Goal: Task Accomplishment & Management: Manage account settings

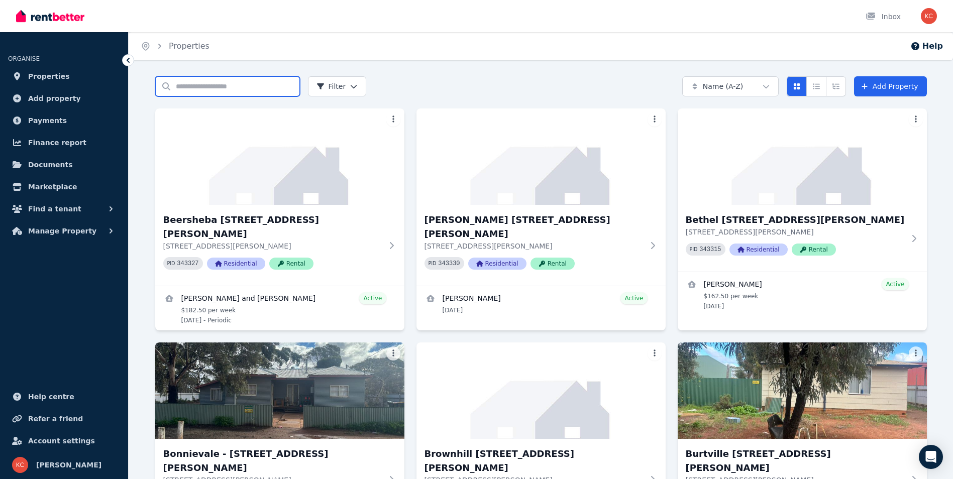
click at [190, 89] on input "Search properties" at bounding box center [227, 86] width 145 height 20
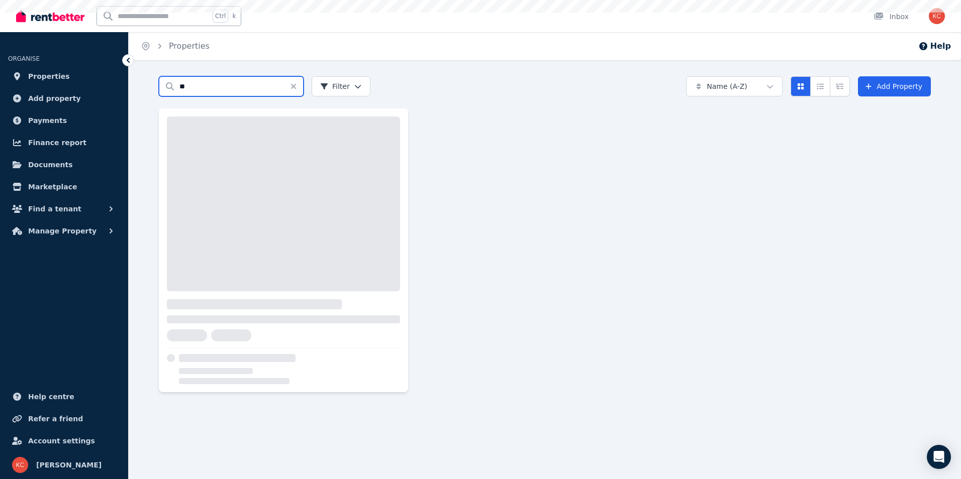
type input "**"
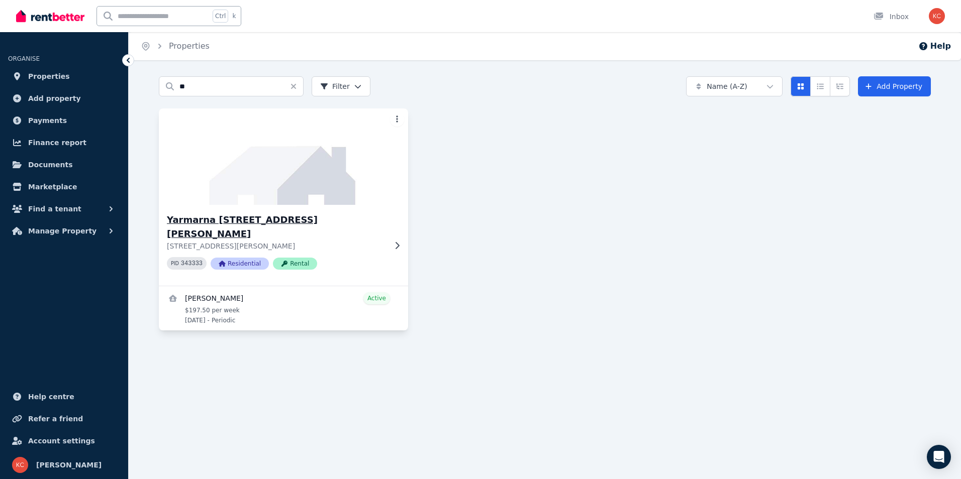
click at [237, 225] on h3 "Yarmarna [STREET_ADDRESS][PERSON_NAME]" at bounding box center [276, 227] width 219 height 28
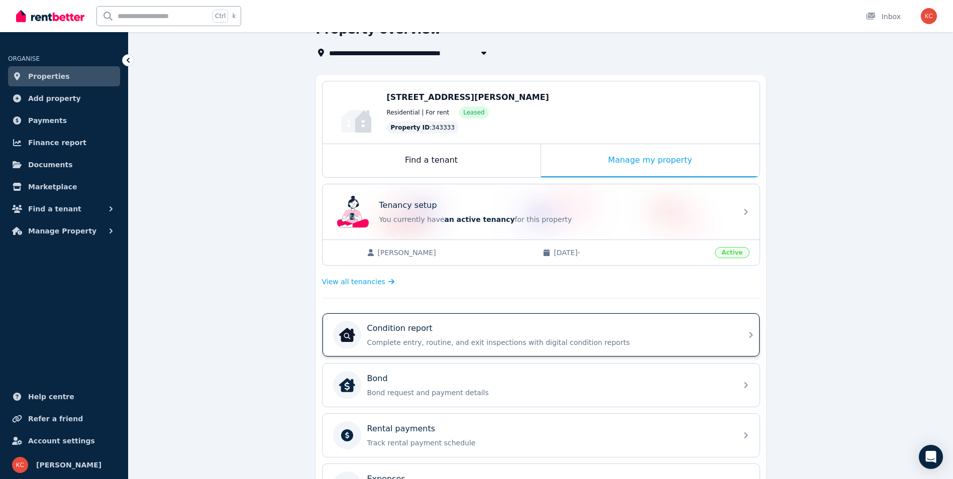
scroll to position [151, 0]
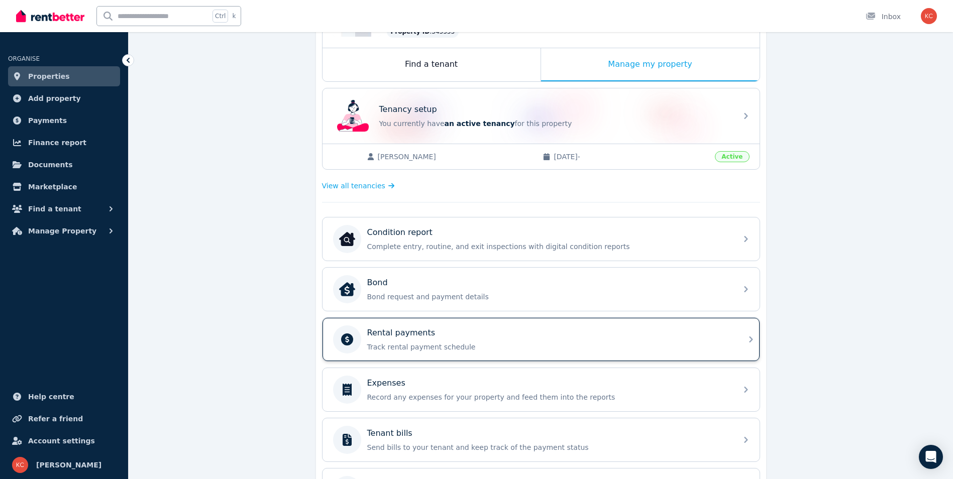
click at [440, 334] on div "Rental payments" at bounding box center [549, 333] width 364 height 12
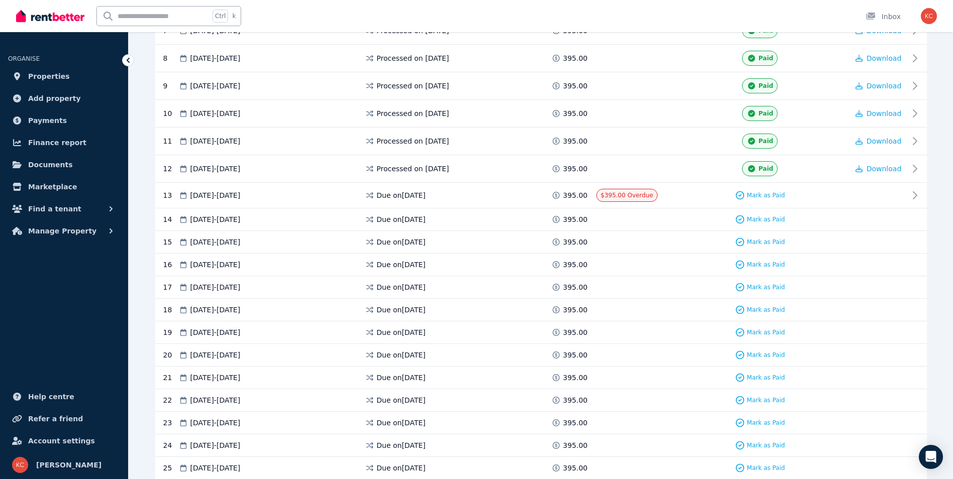
scroll to position [508, 0]
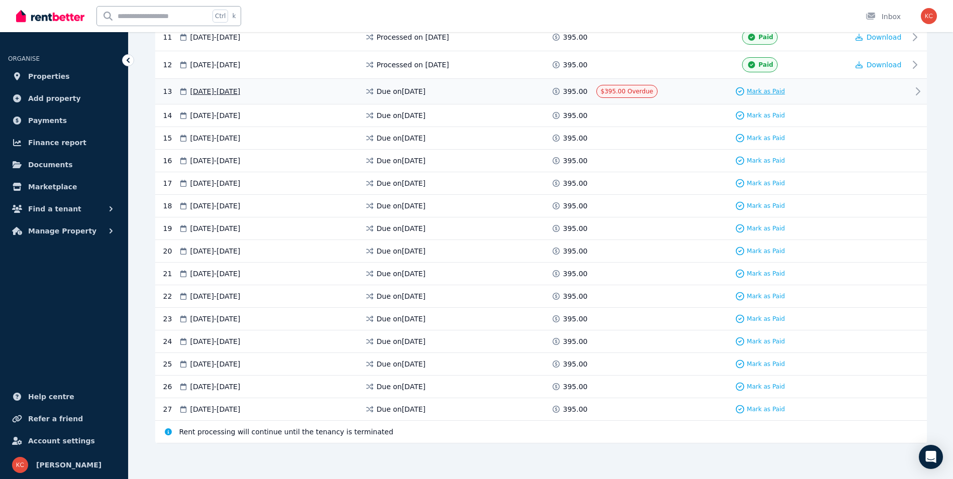
click at [765, 93] on span "Mark as Paid" at bounding box center [766, 91] width 38 height 8
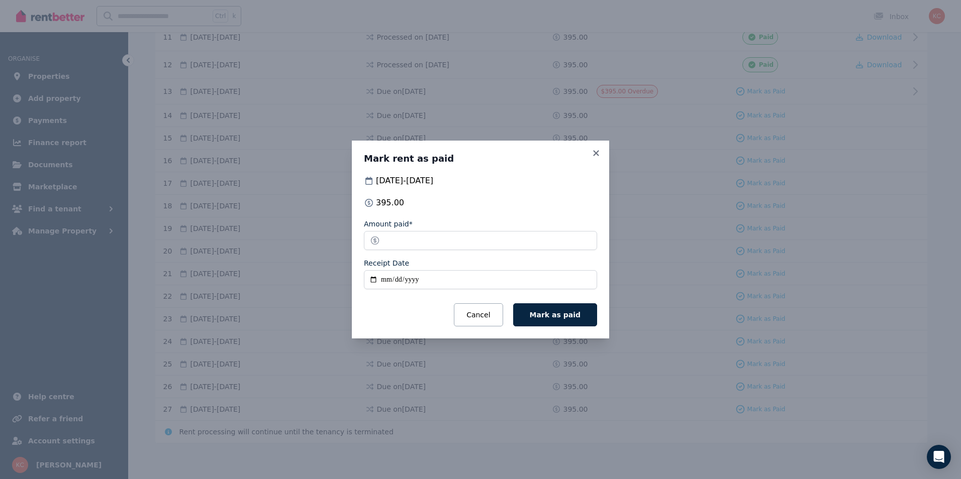
click at [374, 282] on input "Receipt Date" at bounding box center [480, 279] width 233 height 19
type input "**********"
click at [552, 318] on span "Mark as paid" at bounding box center [555, 315] width 51 height 8
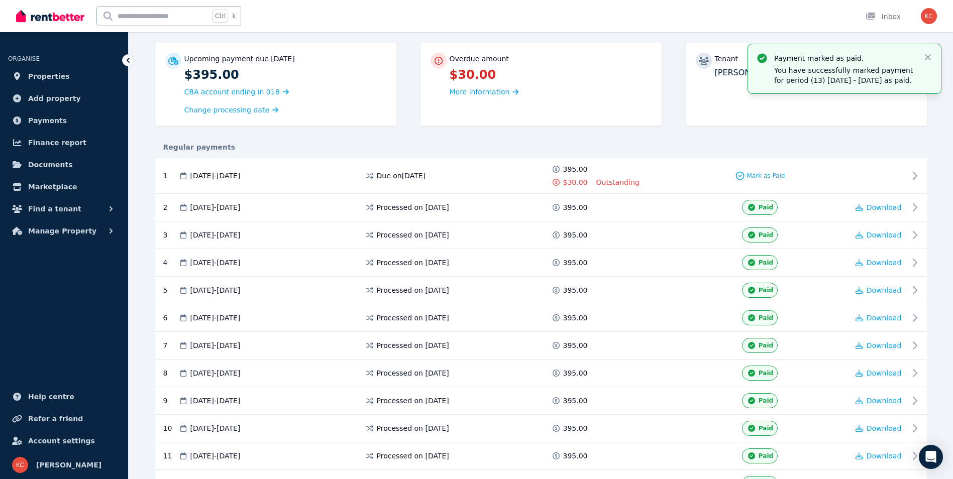
scroll to position [0, 0]
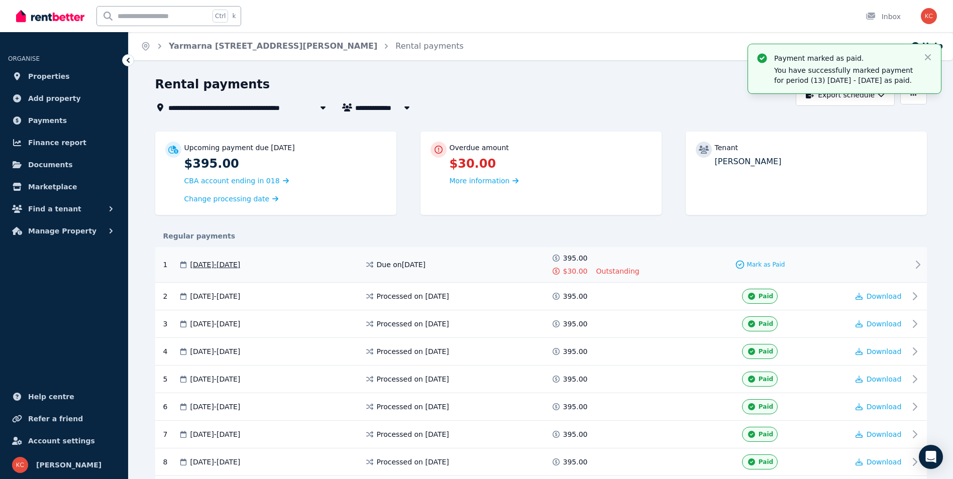
click at [612, 269] on span "Outstanding" at bounding box center [617, 271] width 43 height 10
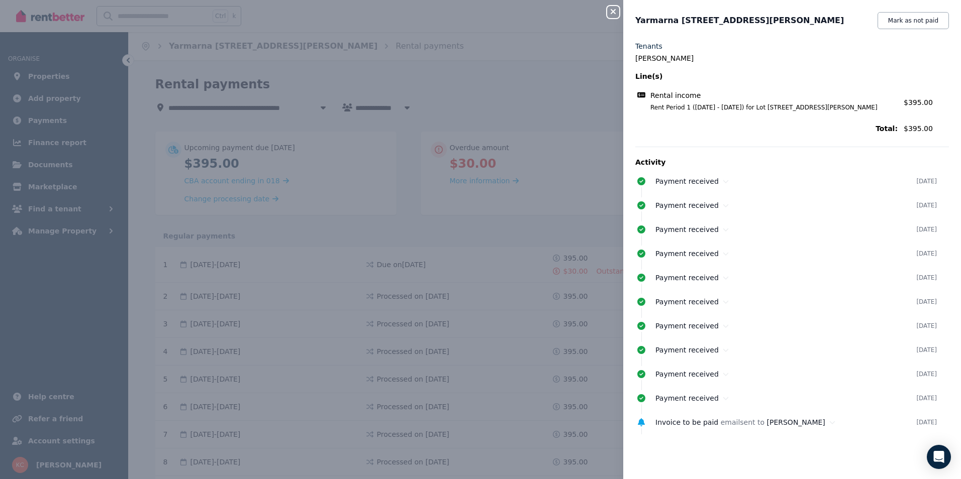
click at [609, 14] on icon "button" at bounding box center [613, 12] width 12 height 8
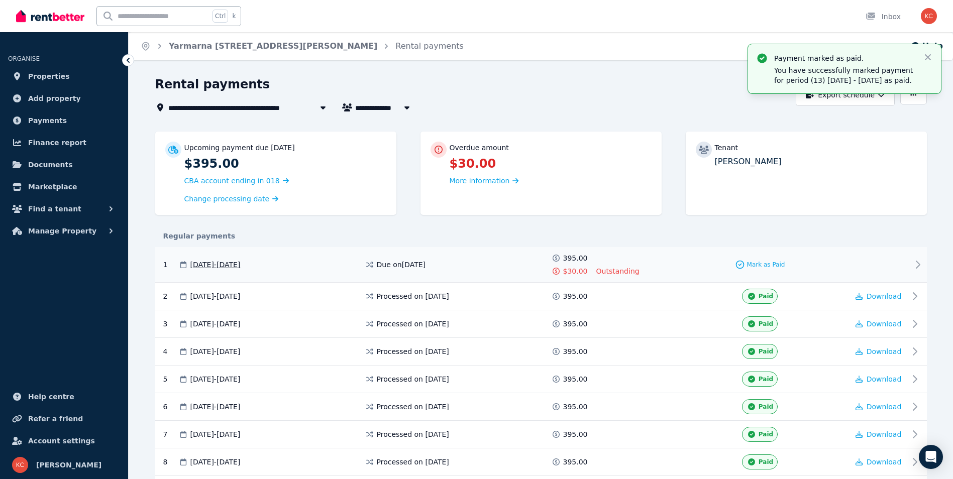
click at [426, 268] on span "Due on [DATE]" at bounding box center [401, 265] width 49 height 10
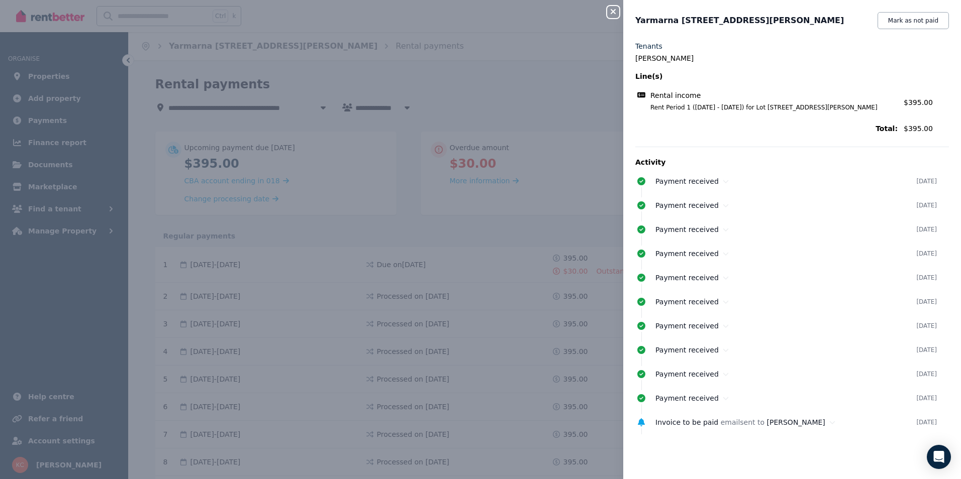
click at [614, 11] on icon "button" at bounding box center [612, 11] width 5 height 5
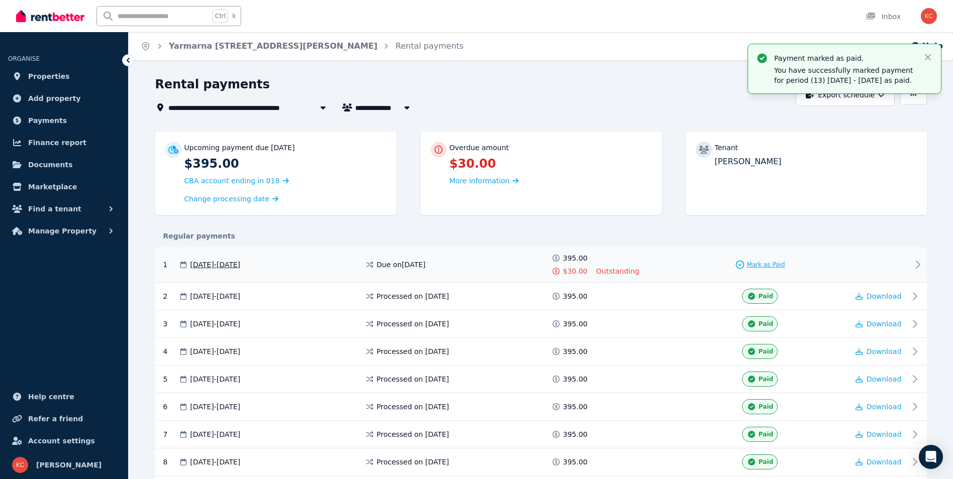
click at [755, 261] on span "Mark as Paid" at bounding box center [766, 265] width 38 height 8
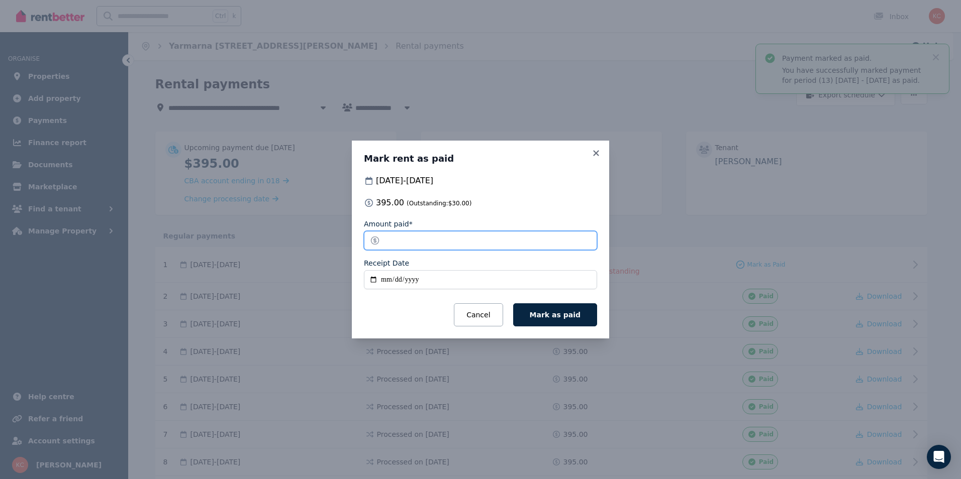
drag, startPoint x: 413, startPoint y: 247, endPoint x: 376, endPoint y: 247, distance: 37.2
click at [376, 247] on input "*****" at bounding box center [480, 240] width 233 height 19
type input "*"
click at [371, 280] on input "Receipt Date" at bounding box center [480, 279] width 233 height 19
type input "**********"
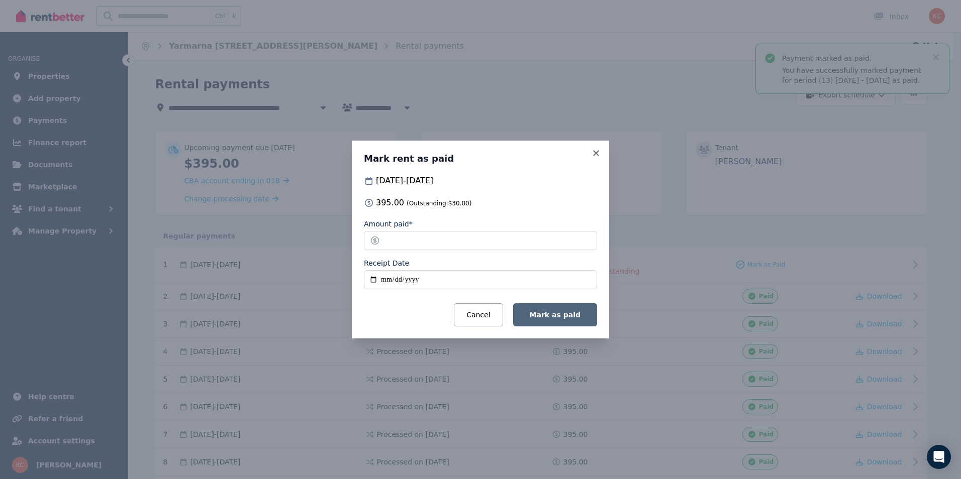
click at [558, 316] on span "Mark as paid" at bounding box center [555, 315] width 51 height 8
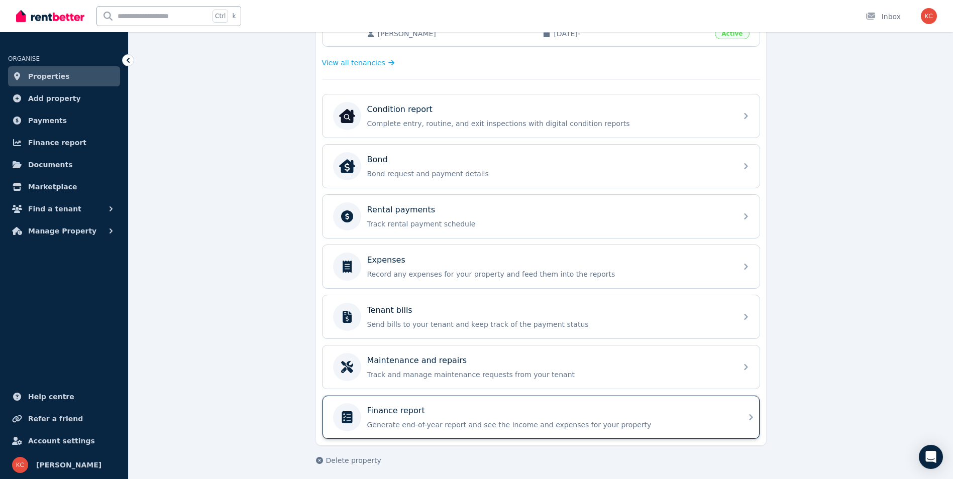
scroll to position [278, 0]
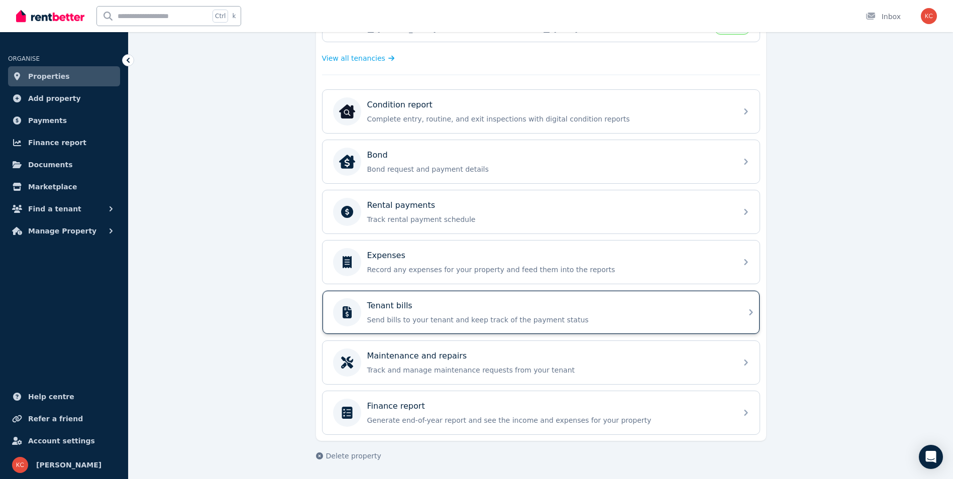
click at [485, 324] on p "Send bills to your tenant and keep track of the payment status" at bounding box center [549, 320] width 364 height 10
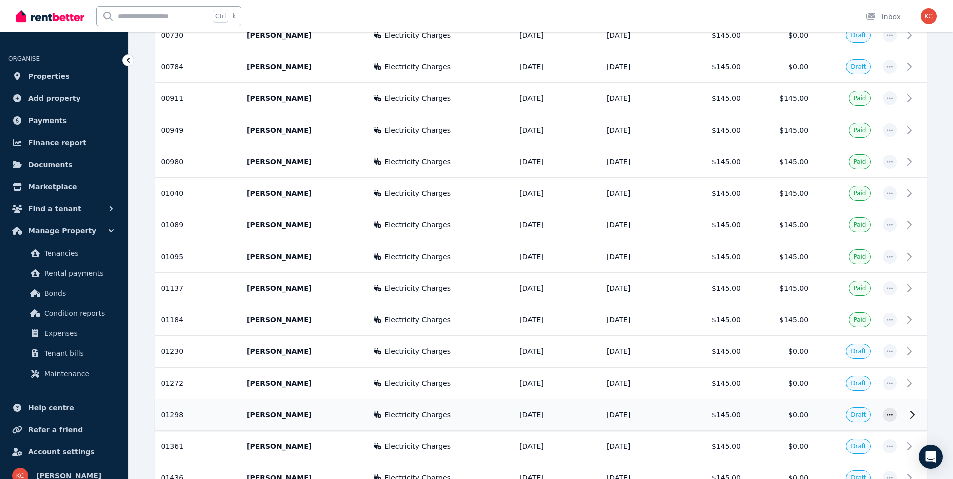
scroll to position [517, 0]
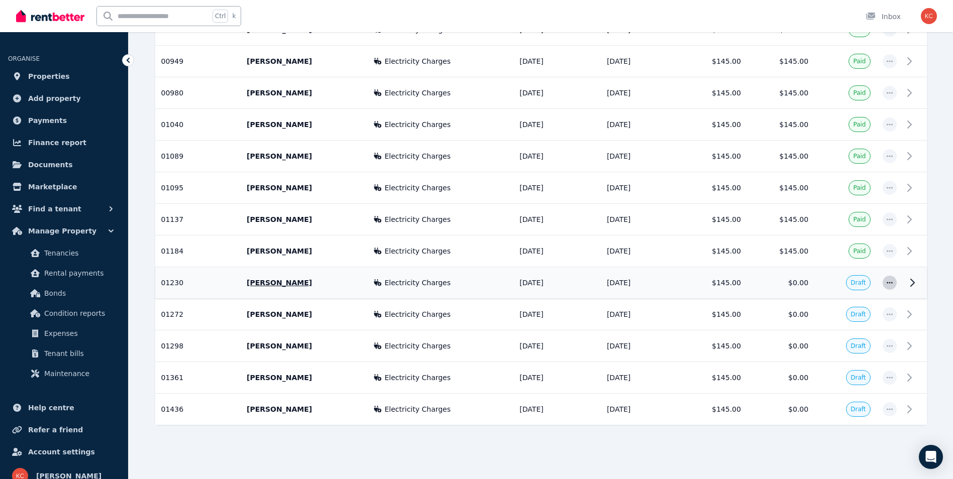
click at [892, 282] on icon "button" at bounding box center [890, 282] width 8 height 7
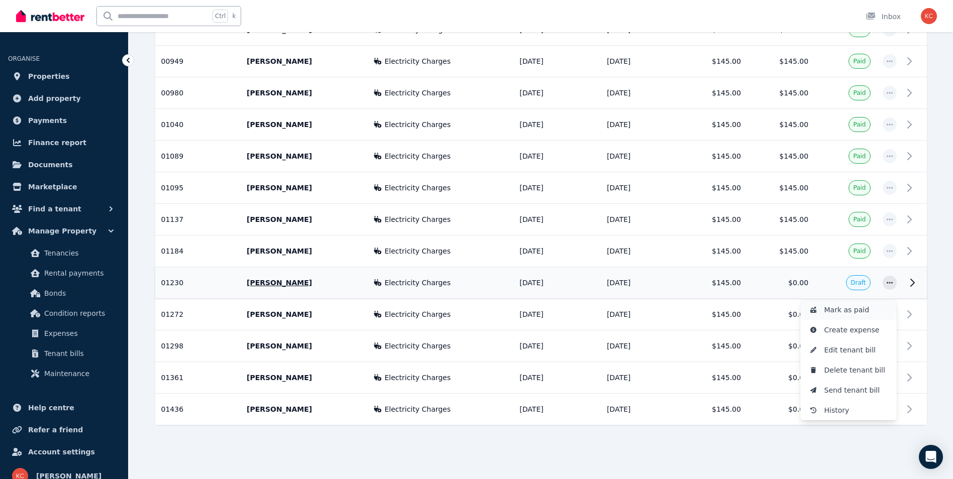
click at [845, 313] on span "Mark as paid" at bounding box center [857, 310] width 64 height 12
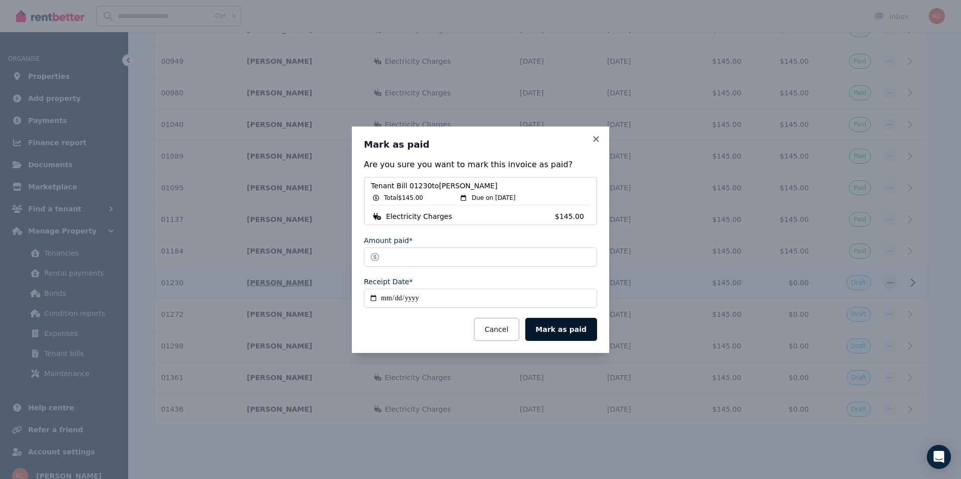
click at [545, 321] on button "Mark as paid" at bounding box center [561, 329] width 72 height 23
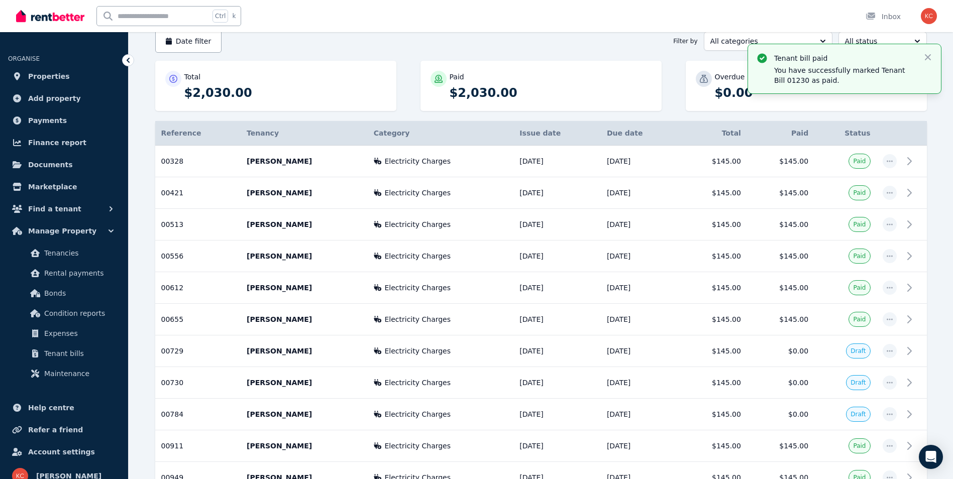
scroll to position [100, 0]
click at [127, 19] on input "text" at bounding box center [153, 16] width 113 height 19
type input "**"
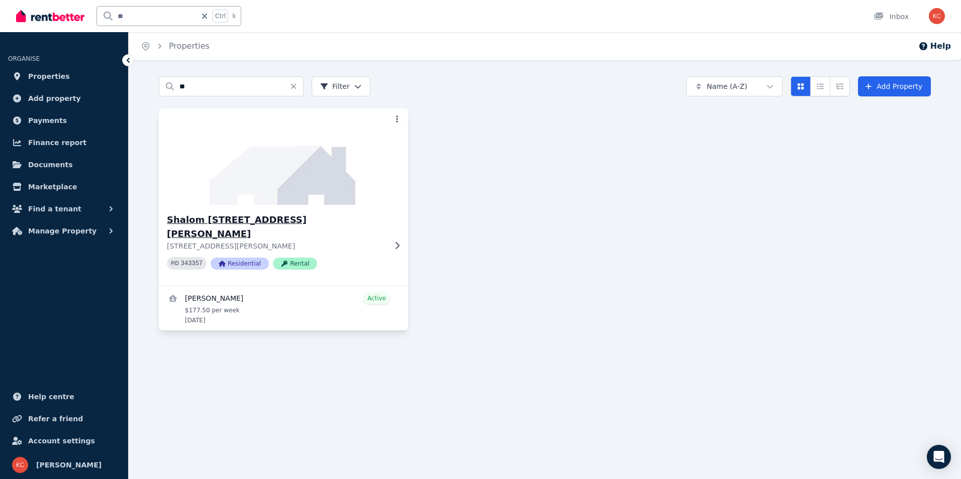
click at [264, 219] on h3 "Shalom [STREET_ADDRESS][PERSON_NAME]" at bounding box center [276, 227] width 219 height 28
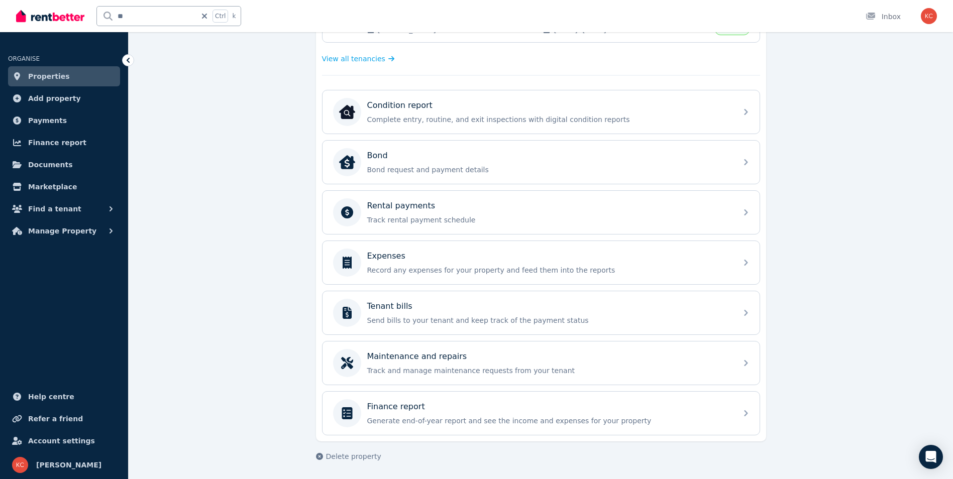
scroll to position [278, 0]
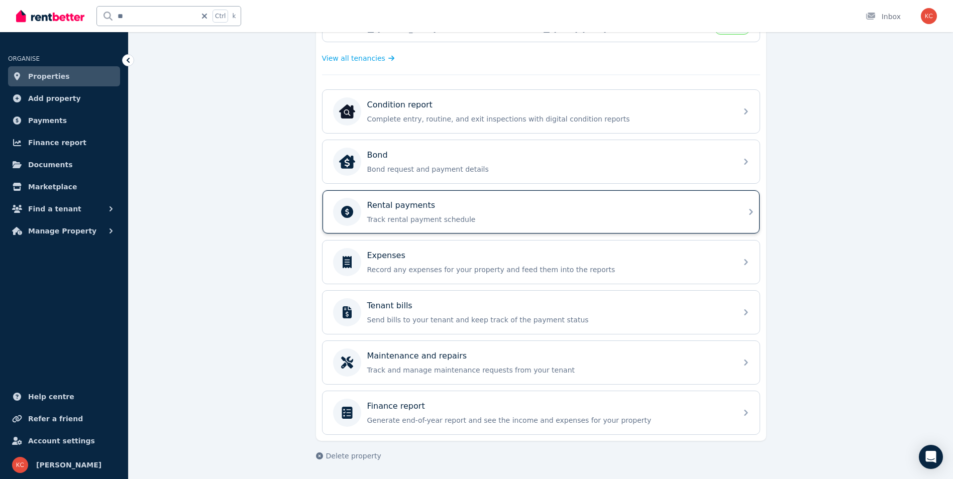
click at [435, 221] on p "Track rental payment schedule" at bounding box center [549, 220] width 364 height 10
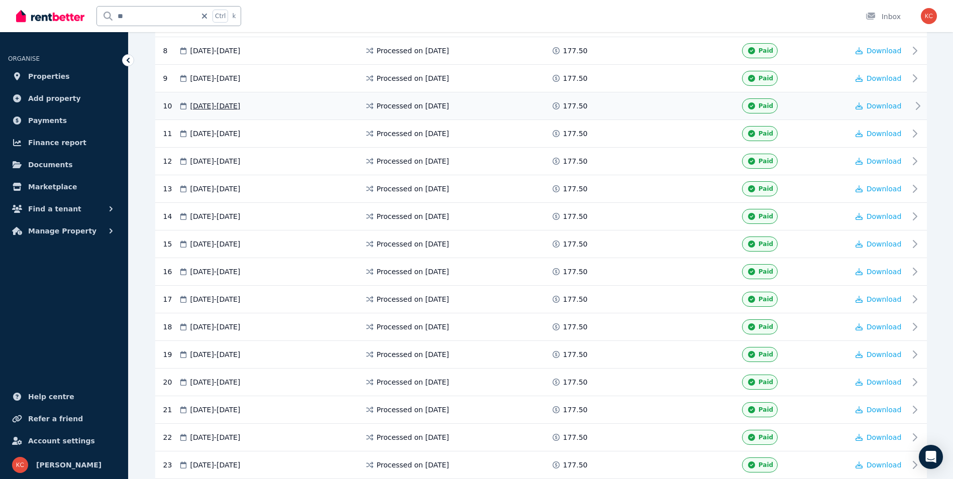
scroll to position [387, 0]
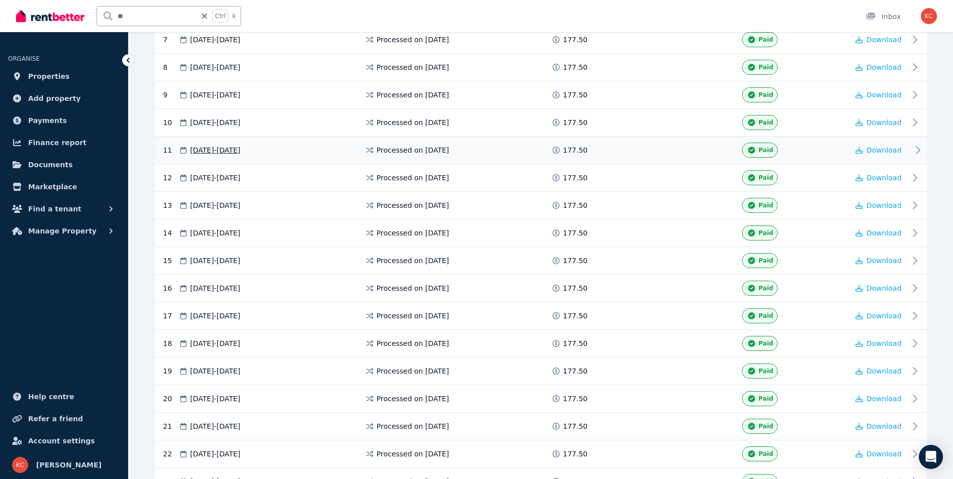
click at [449, 153] on span "Processed on [DATE]" at bounding box center [413, 150] width 72 height 10
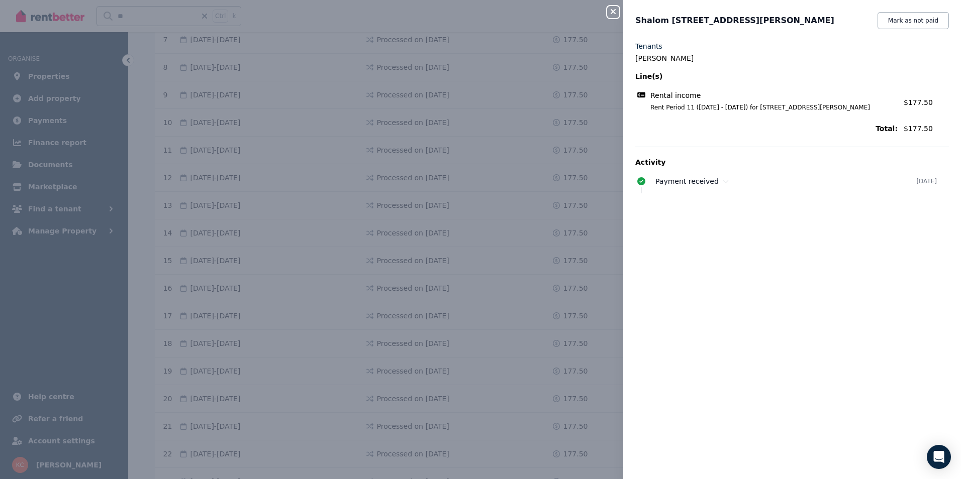
click at [615, 13] on icon "button" at bounding box center [612, 11] width 5 height 5
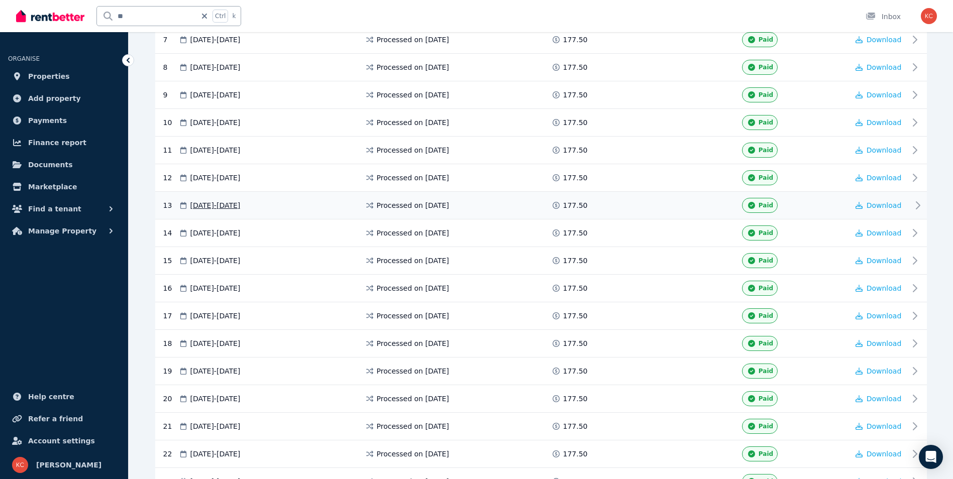
click at [759, 207] on div "Paid" at bounding box center [760, 205] width 36 height 15
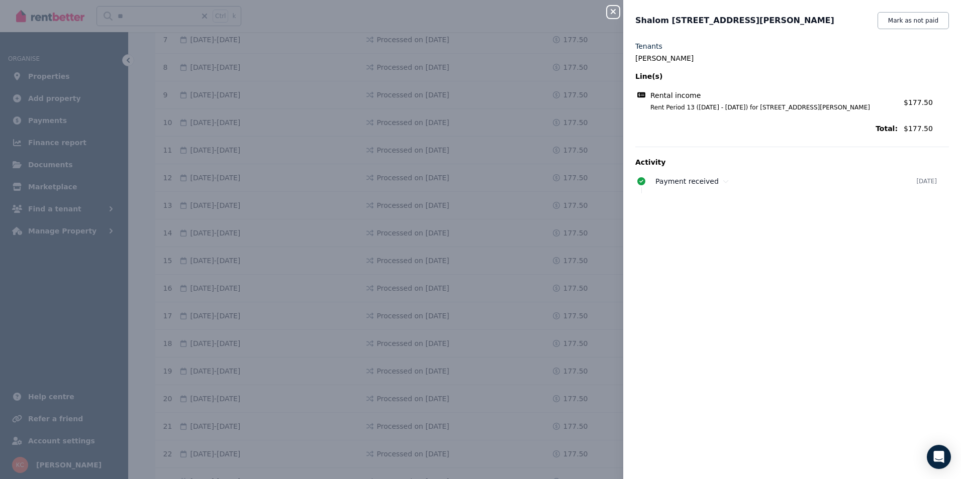
click at [612, 14] on icon "button" at bounding box center [613, 12] width 12 height 8
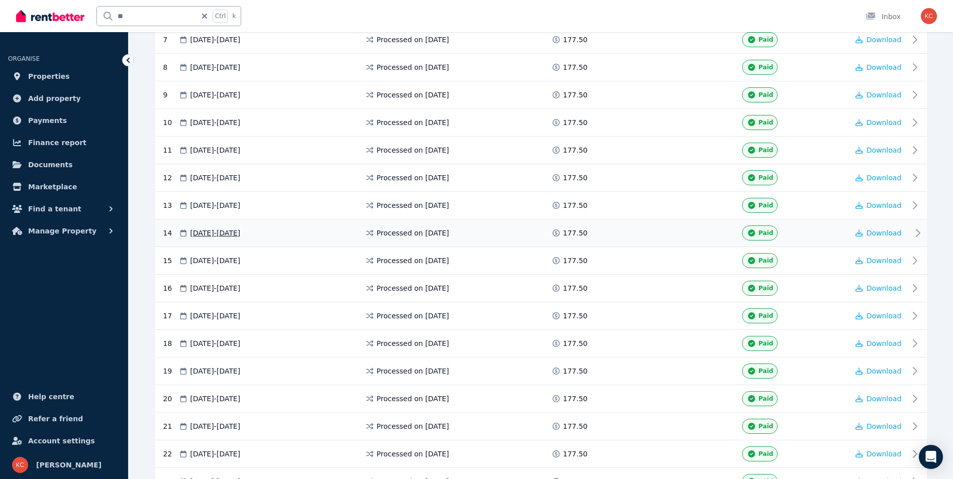
click at [760, 240] on div "Paid" at bounding box center [760, 233] width 36 height 15
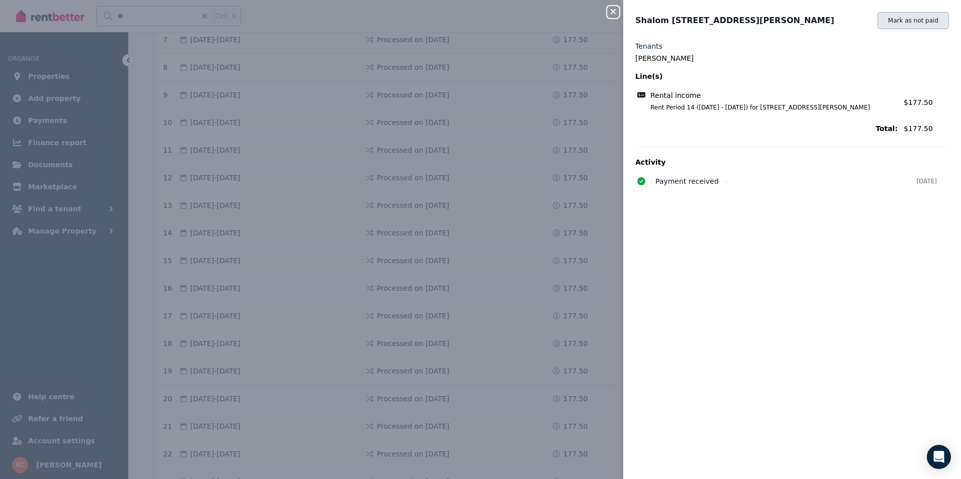
click at [895, 20] on button "Mark as not paid" at bounding box center [912, 20] width 71 height 17
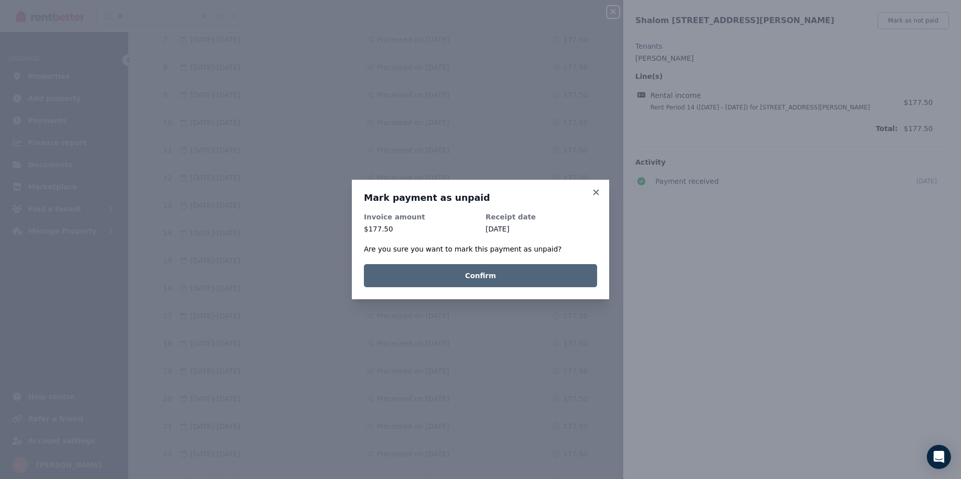
click at [481, 278] on button "Confirm" at bounding box center [480, 275] width 233 height 23
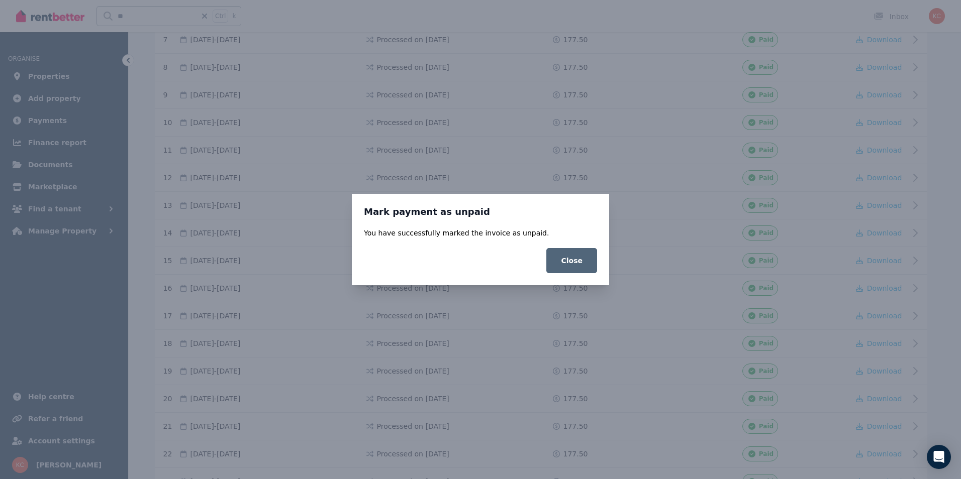
click at [562, 263] on button "Close" at bounding box center [571, 260] width 51 height 25
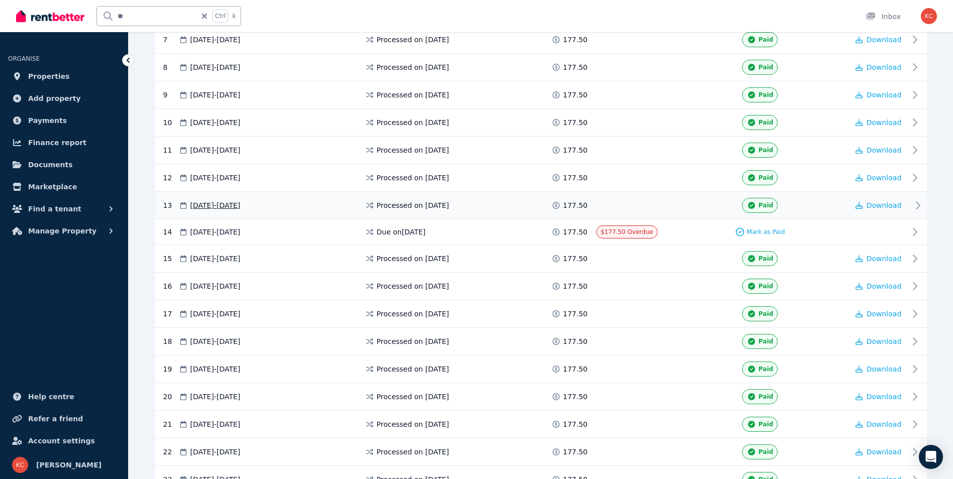
click at [768, 207] on span "Paid" at bounding box center [766, 205] width 15 height 8
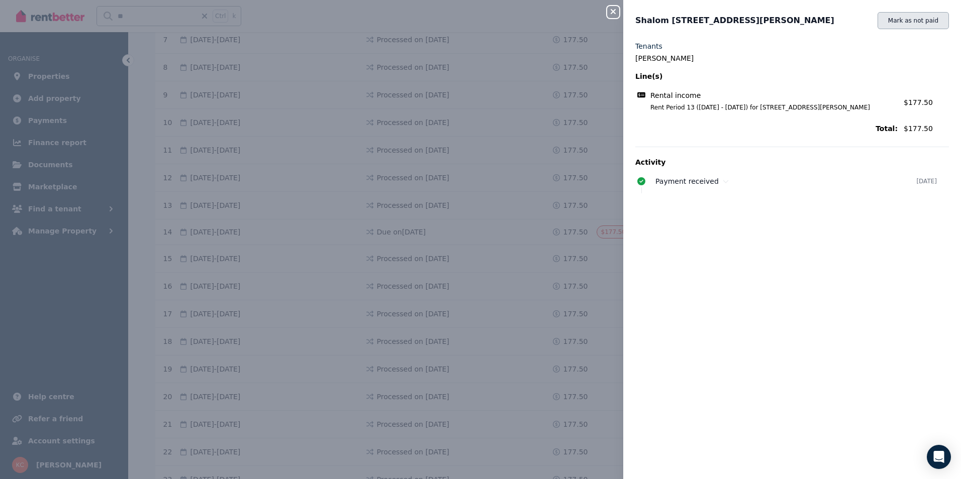
click at [895, 23] on button "Mark as not paid" at bounding box center [912, 20] width 71 height 17
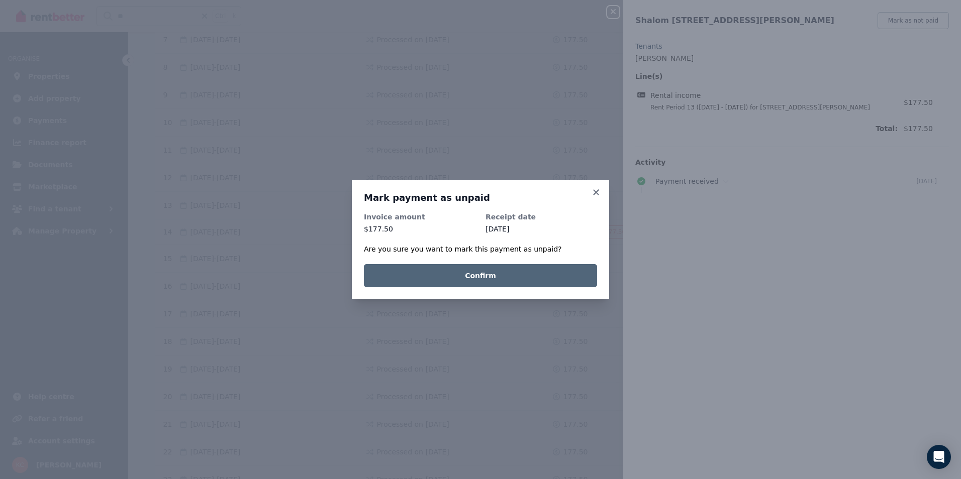
click at [462, 276] on button "Confirm" at bounding box center [480, 275] width 233 height 23
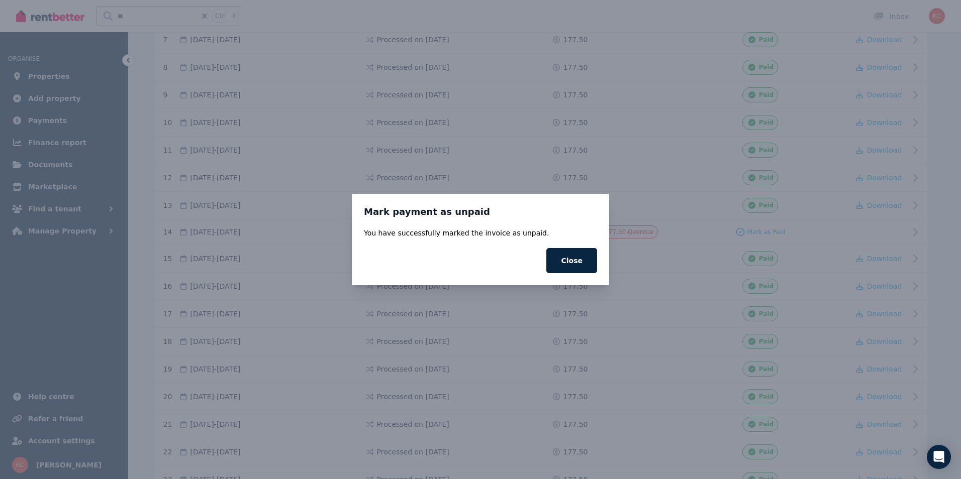
drag, startPoint x: 587, startPoint y: 261, endPoint x: 649, endPoint y: 237, distance: 65.9
click at [587, 261] on button "Close" at bounding box center [571, 260] width 51 height 25
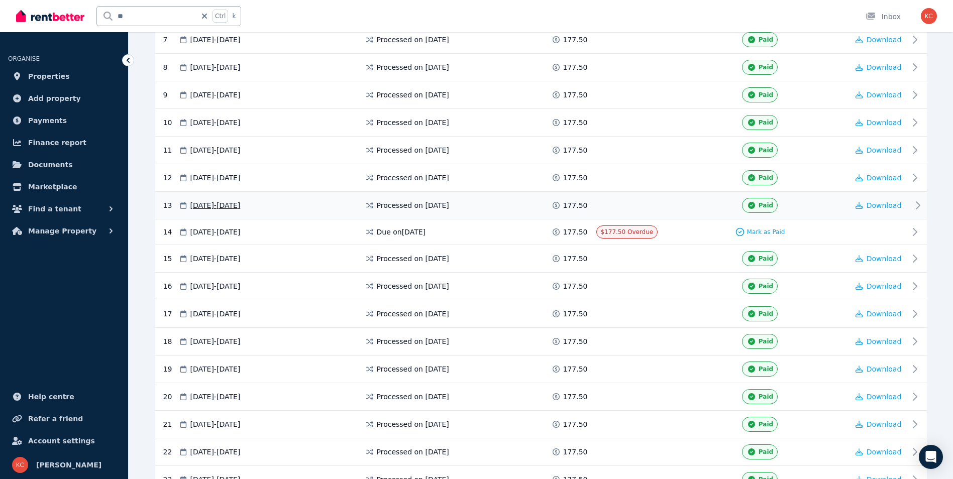
click at [773, 205] on div "Paid" at bounding box center [760, 205] width 36 height 15
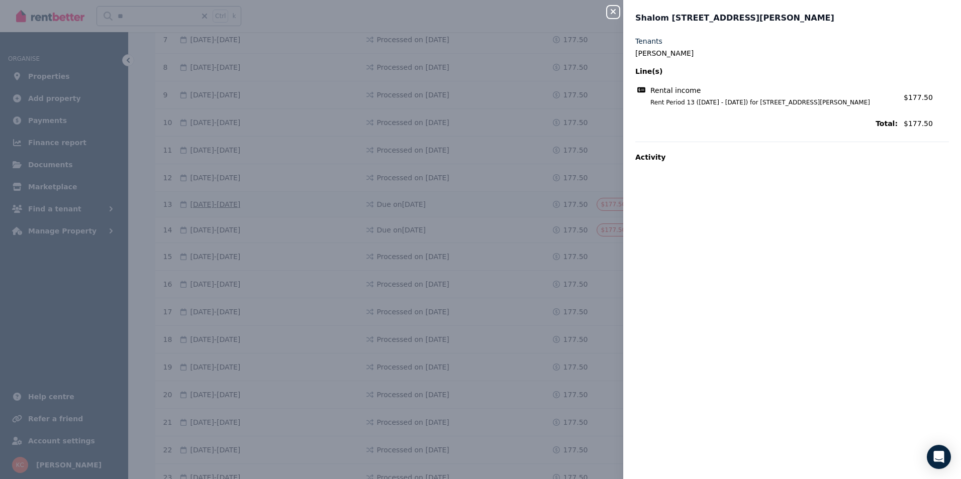
click at [620, 12] on div "Close panel" at bounding box center [617, 9] width 20 height 18
click at [615, 13] on icon "button" at bounding box center [613, 12] width 12 height 8
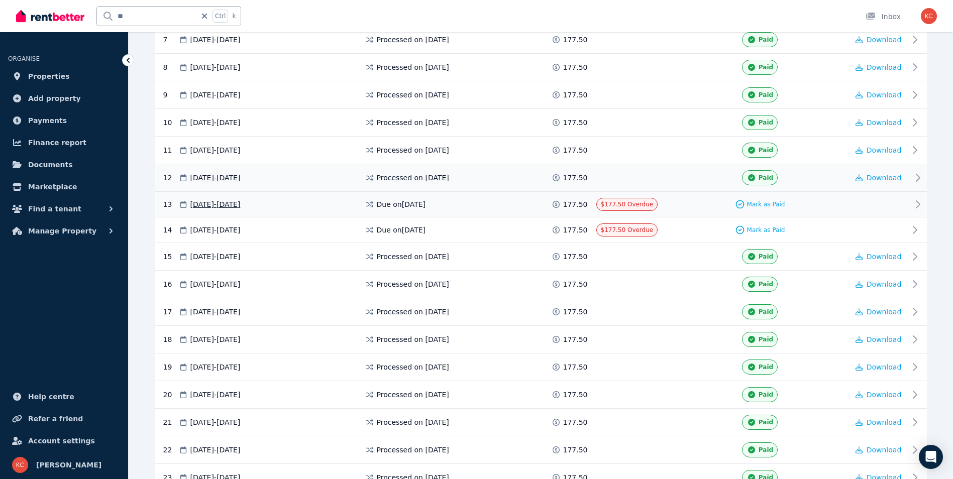
click at [765, 180] on span "Paid" at bounding box center [766, 178] width 15 height 8
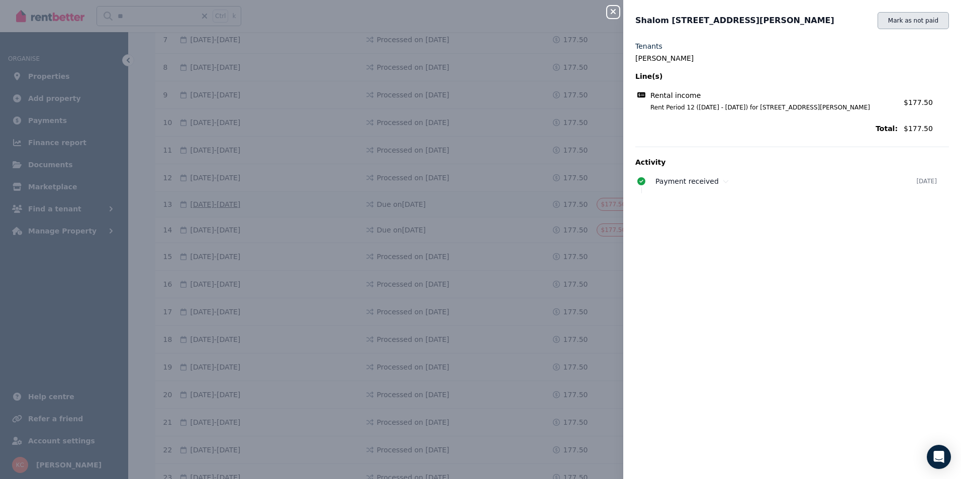
click at [902, 18] on button "Mark as not paid" at bounding box center [912, 20] width 71 height 17
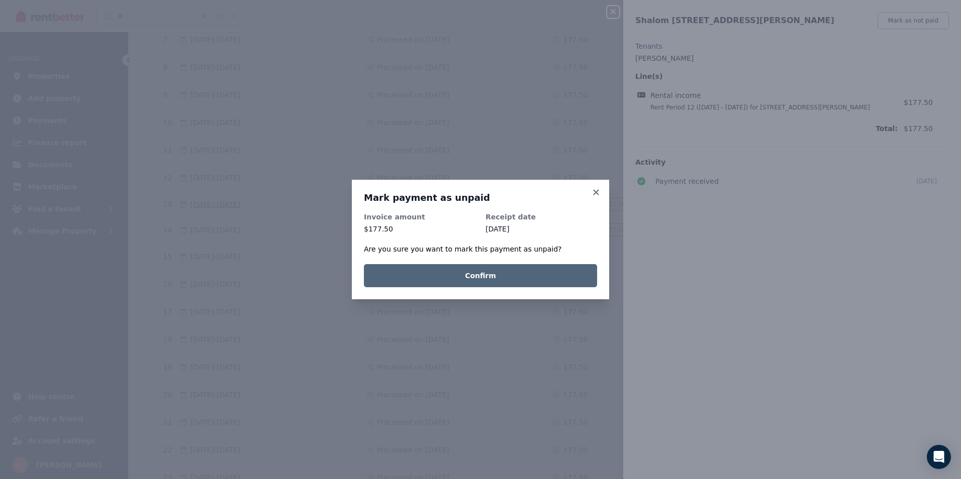
click at [496, 279] on button "Confirm" at bounding box center [480, 275] width 233 height 23
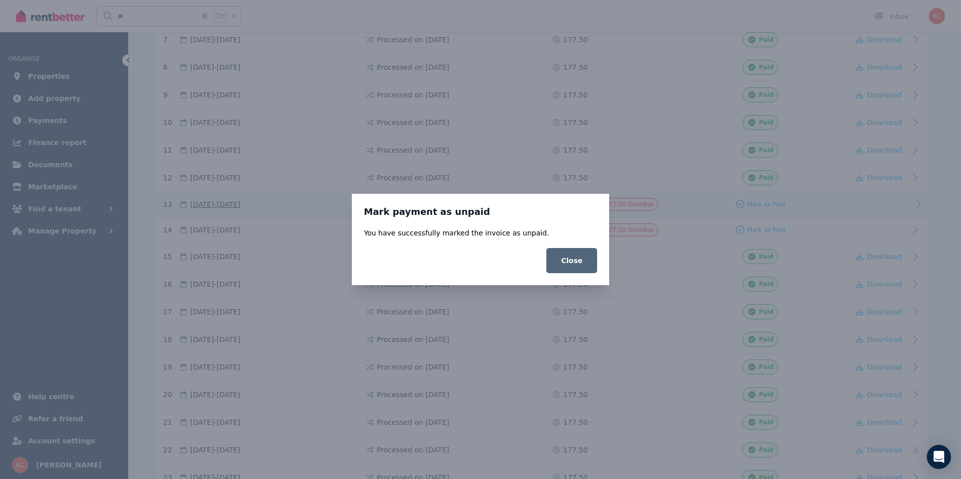
click at [588, 267] on button "Close" at bounding box center [571, 260] width 51 height 25
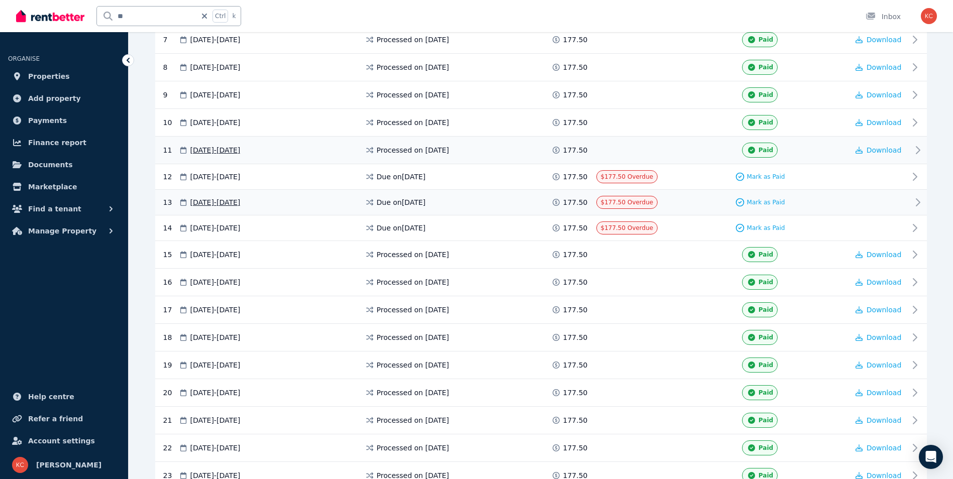
click at [763, 152] on span "Paid" at bounding box center [766, 150] width 15 height 8
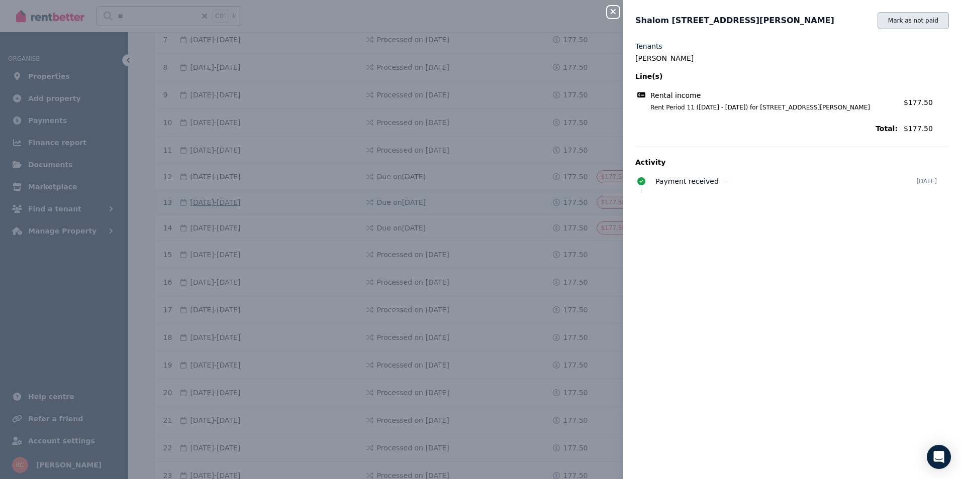
click at [898, 21] on button "Mark as not paid" at bounding box center [912, 20] width 71 height 17
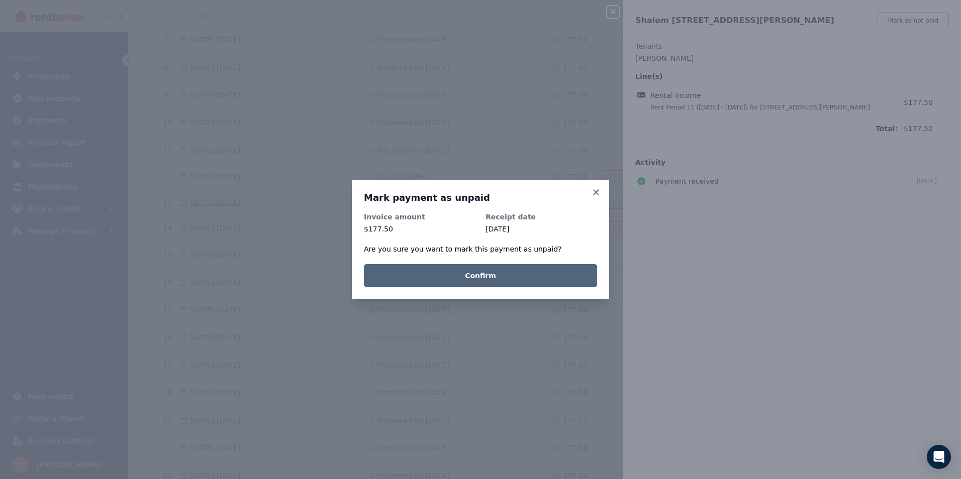
click at [470, 272] on button "Confirm" at bounding box center [480, 275] width 233 height 23
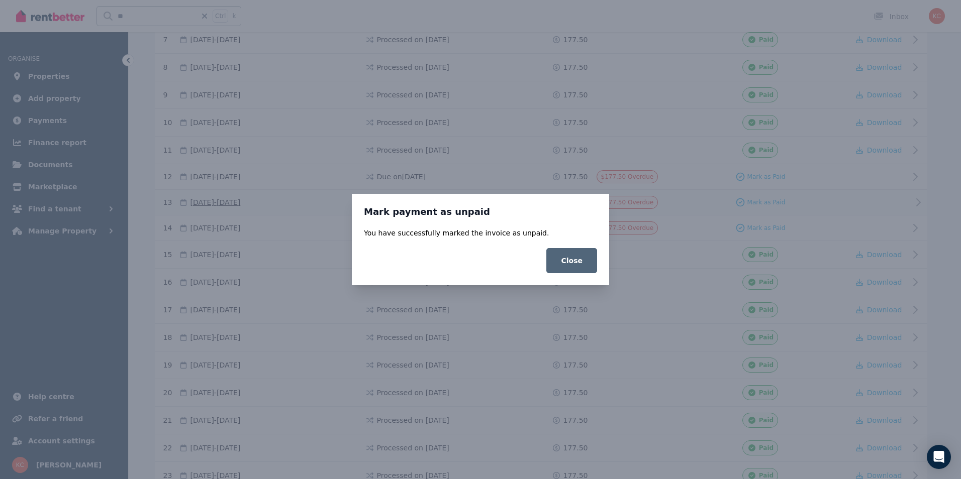
click at [582, 259] on button "Close" at bounding box center [571, 260] width 51 height 25
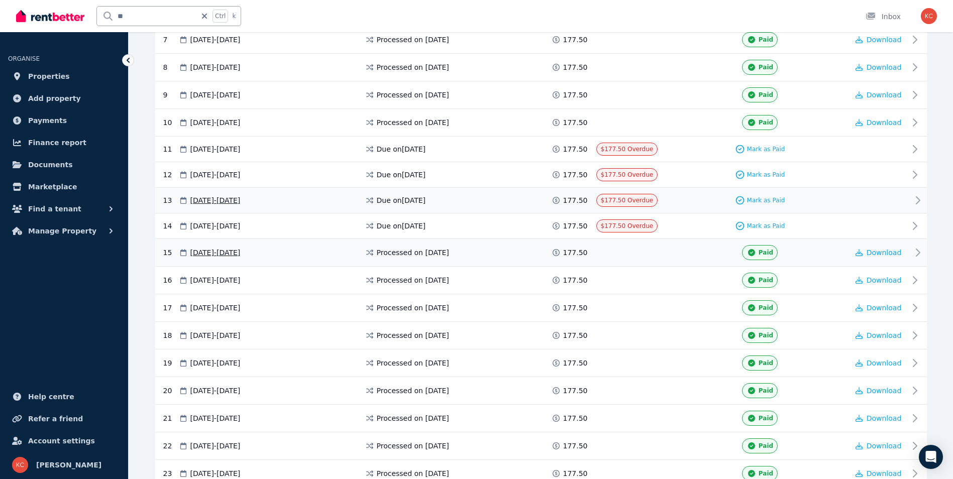
click at [765, 257] on div "Paid" at bounding box center [760, 252] width 36 height 15
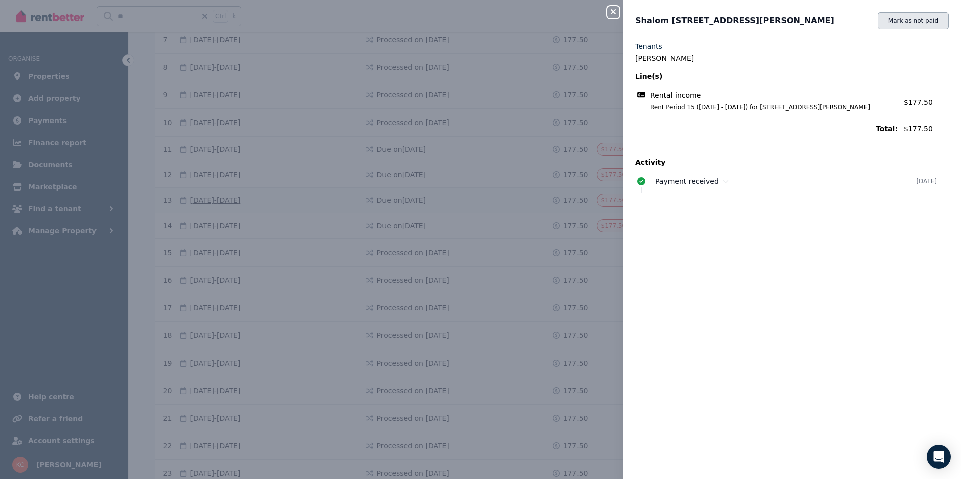
click at [886, 20] on button "Mark as not paid" at bounding box center [912, 20] width 71 height 17
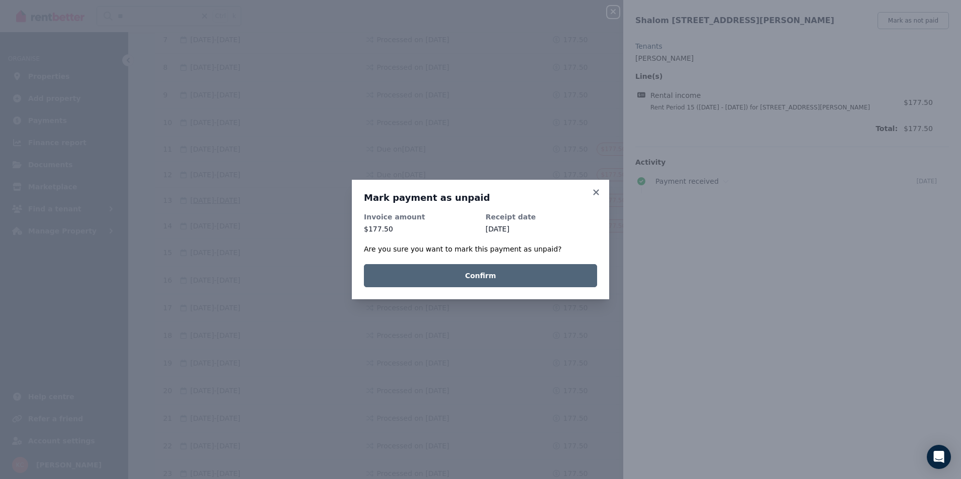
click at [500, 281] on button "Confirm" at bounding box center [480, 275] width 233 height 23
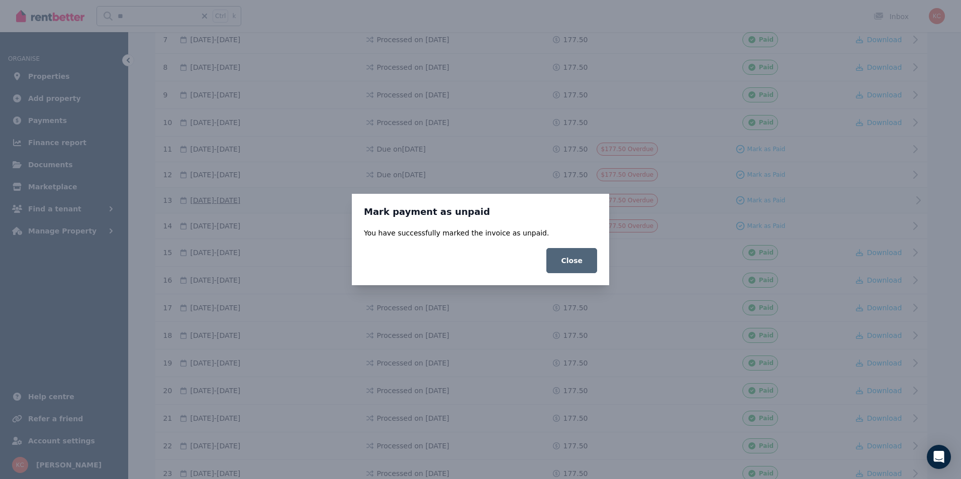
click at [572, 264] on button "Close" at bounding box center [571, 260] width 51 height 25
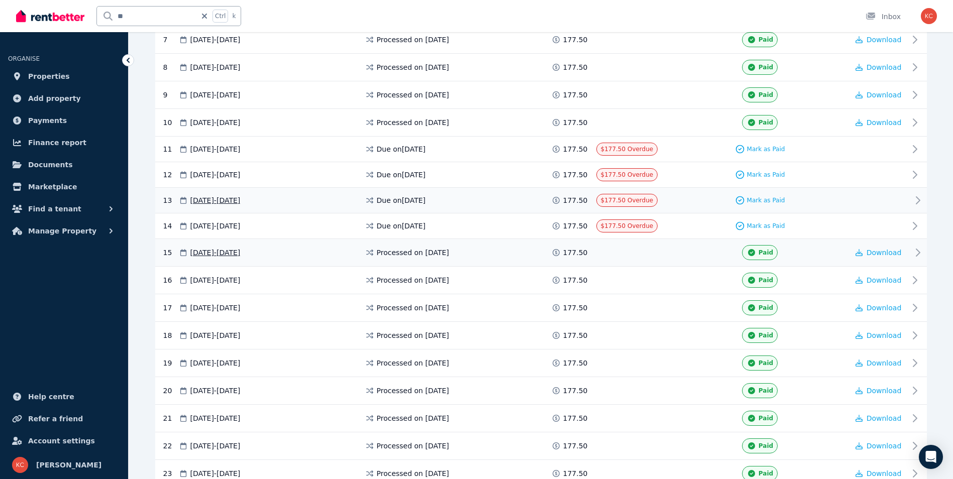
click at [755, 257] on div "Paid" at bounding box center [760, 252] width 36 height 15
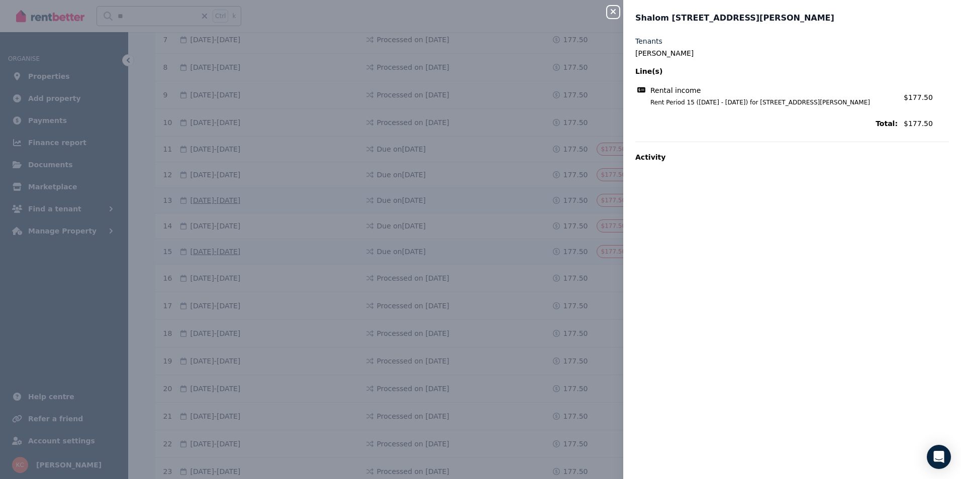
click at [614, 10] on icon "button" at bounding box center [613, 12] width 12 height 8
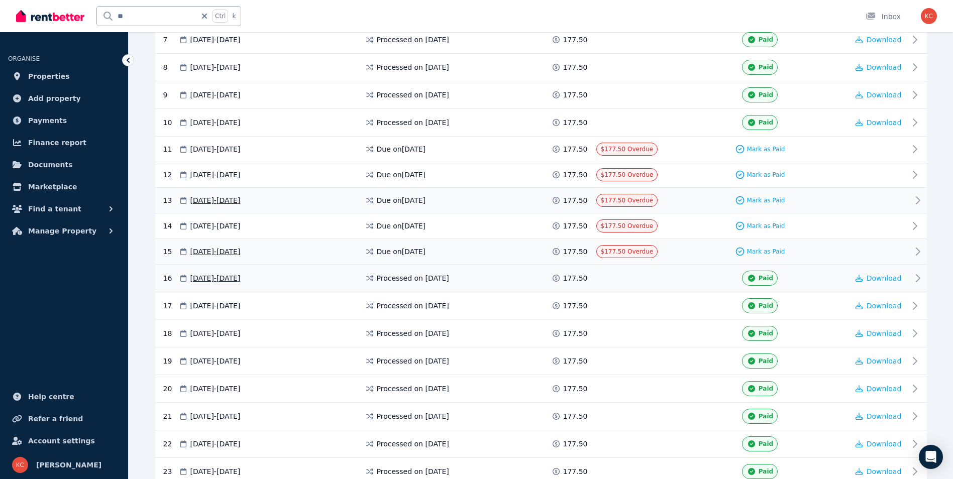
click at [608, 280] on span at bounding box center [633, 278] width 75 height 15
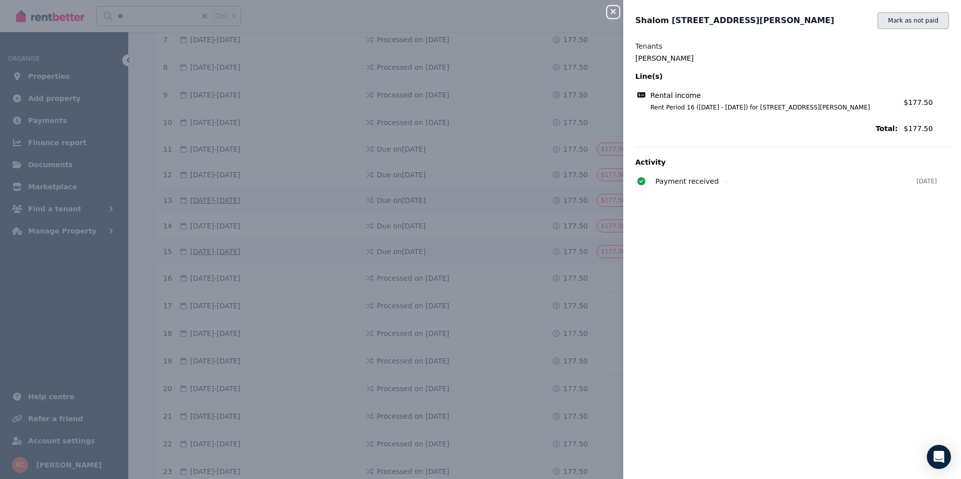
click at [904, 22] on button "Mark as not paid" at bounding box center [912, 20] width 71 height 17
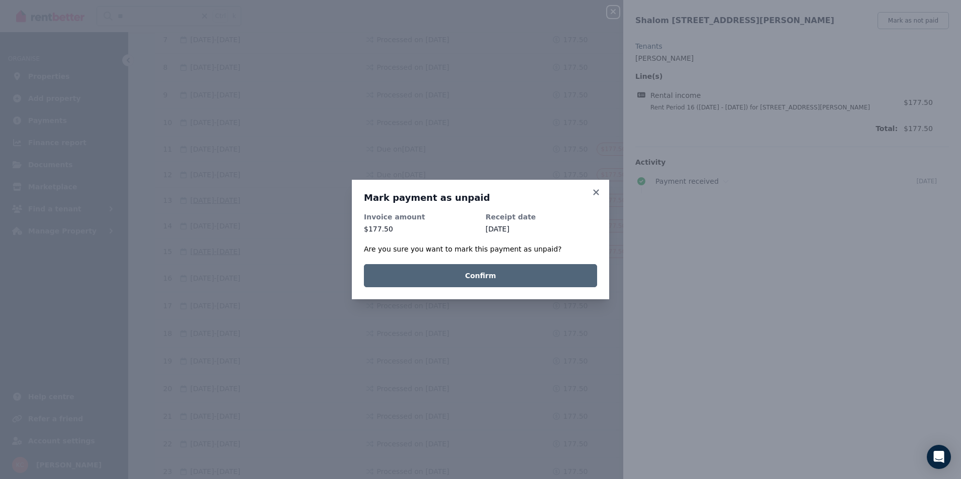
click at [539, 273] on button "Confirm" at bounding box center [480, 275] width 233 height 23
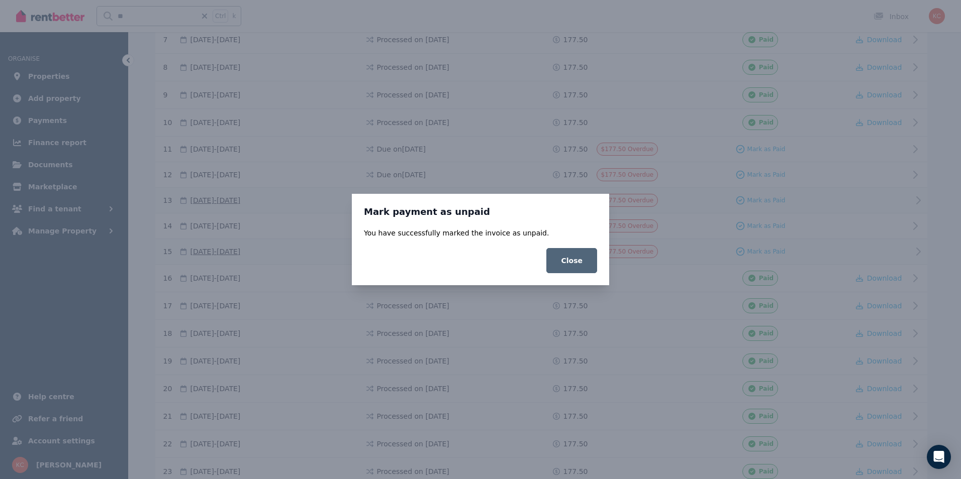
click at [567, 269] on button "Close" at bounding box center [571, 260] width 51 height 25
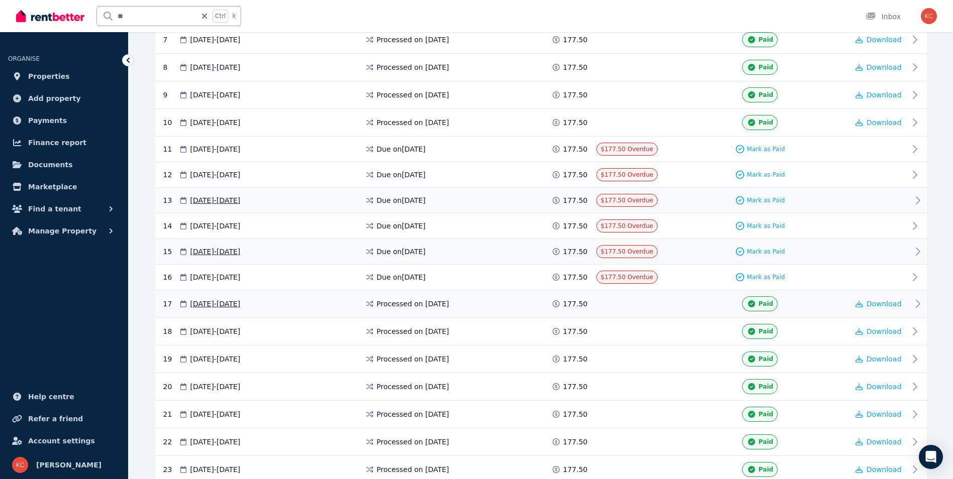
click at [579, 312] on div "17 [DATE] - [DATE] Processed on [DATE] 177.50 Paid Download" at bounding box center [541, 304] width 772 height 28
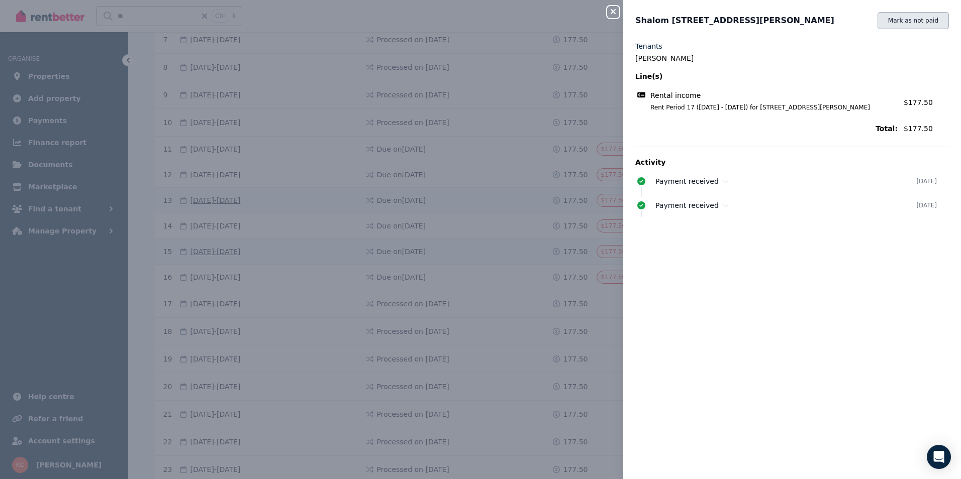
click at [893, 24] on button "Mark as not paid" at bounding box center [912, 20] width 71 height 17
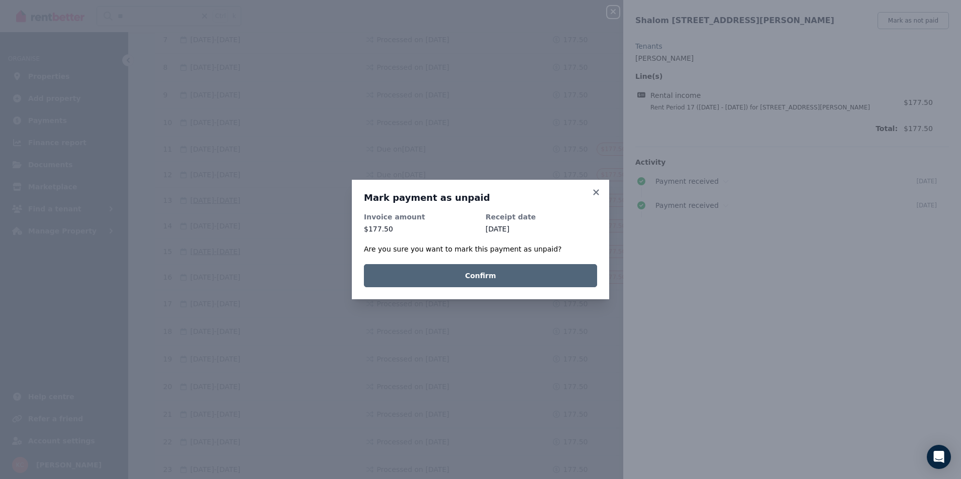
click at [486, 278] on button "Confirm" at bounding box center [480, 275] width 233 height 23
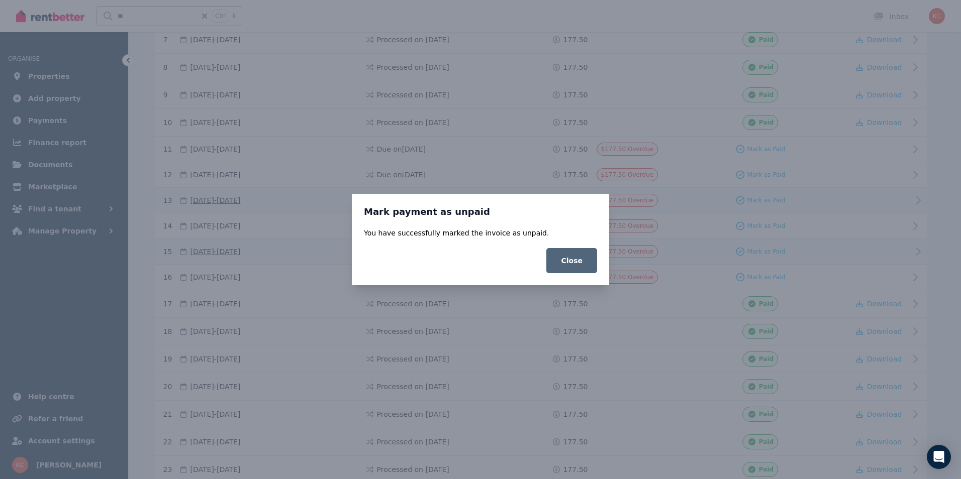
click at [572, 264] on button "Close" at bounding box center [571, 260] width 51 height 25
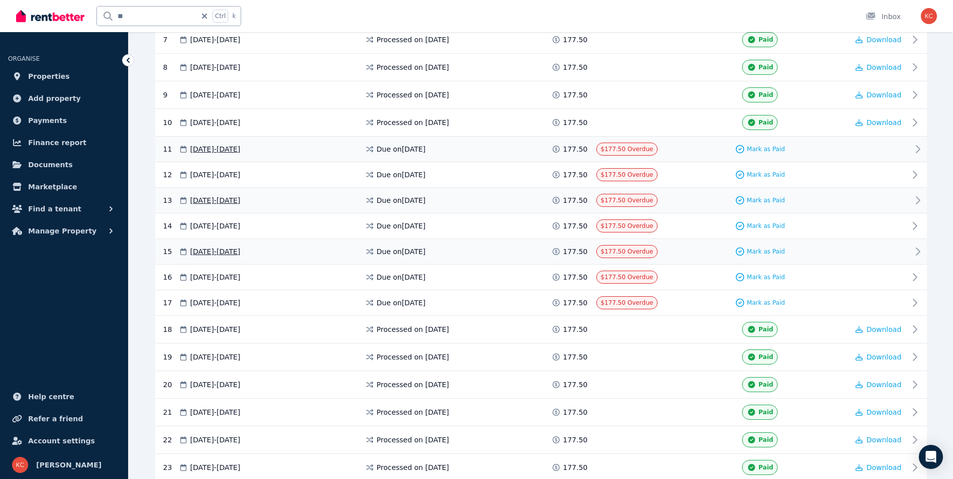
click at [755, 154] on div "Mark as Paid" at bounding box center [760, 149] width 177 height 13
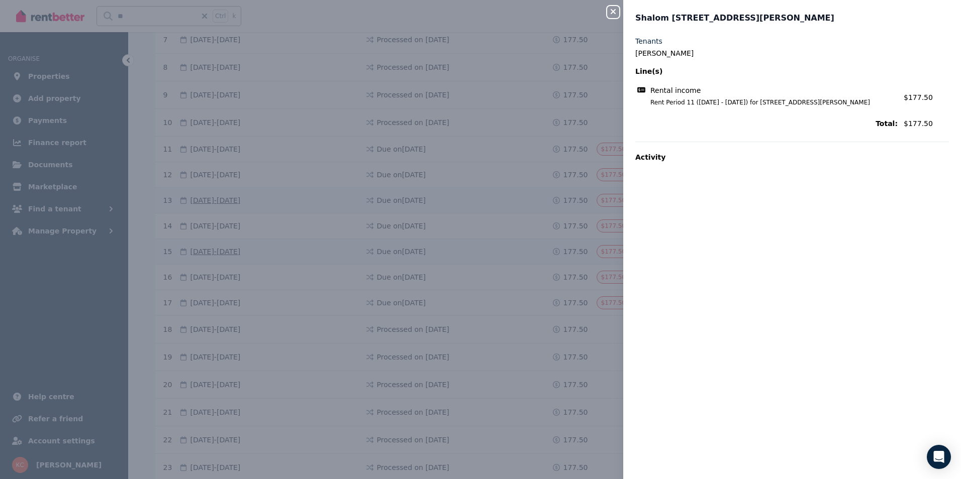
click at [615, 17] on button "Close panel" at bounding box center [613, 12] width 12 height 12
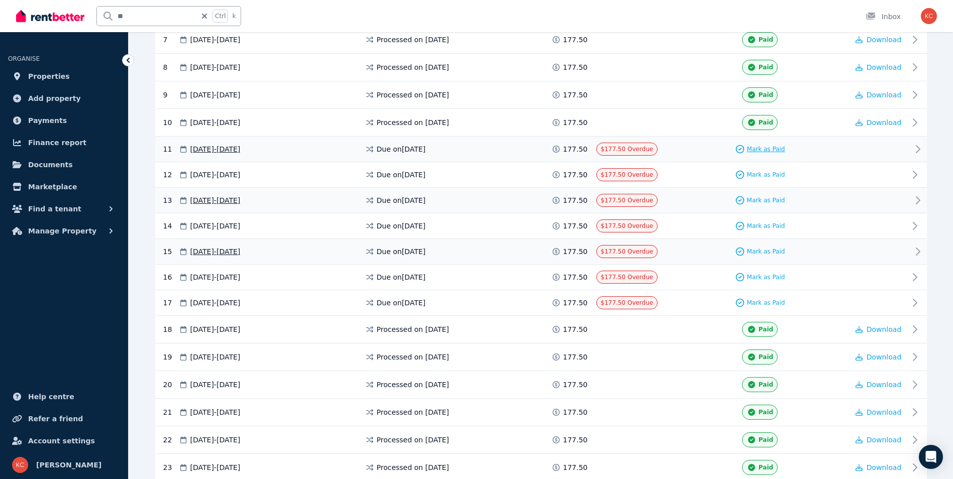
click at [764, 151] on span "Mark as Paid" at bounding box center [766, 149] width 38 height 8
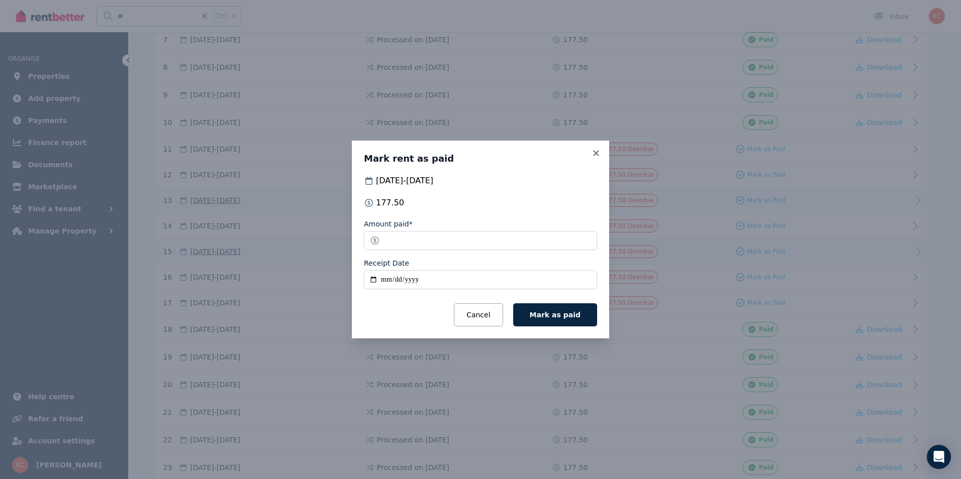
click at [374, 281] on input "Receipt Date" at bounding box center [480, 279] width 233 height 19
type input "**********"
click at [538, 315] on button "Mark as paid" at bounding box center [555, 314] width 84 height 23
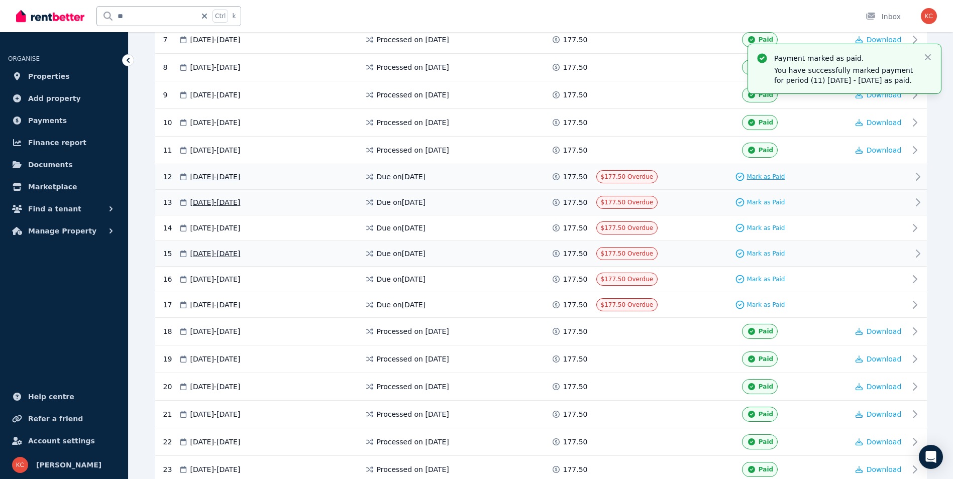
click at [755, 177] on span "Mark as Paid" at bounding box center [766, 177] width 38 height 8
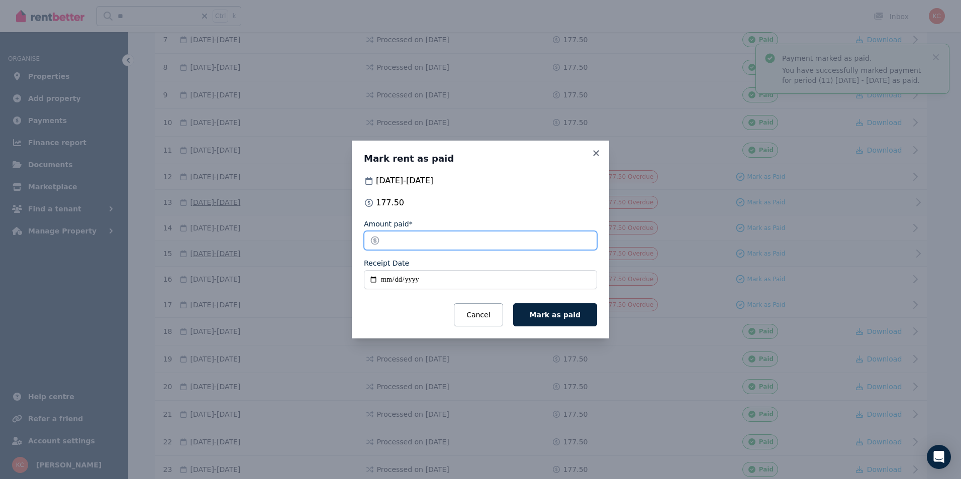
drag, startPoint x: 402, startPoint y: 244, endPoint x: 377, endPoint y: 248, distance: 26.0
click at [371, 246] on input "******" at bounding box center [480, 240] width 233 height 19
type input "**"
click at [375, 280] on input "Receipt Date" at bounding box center [480, 279] width 233 height 19
click at [389, 279] on input "Receipt Date" at bounding box center [480, 279] width 233 height 19
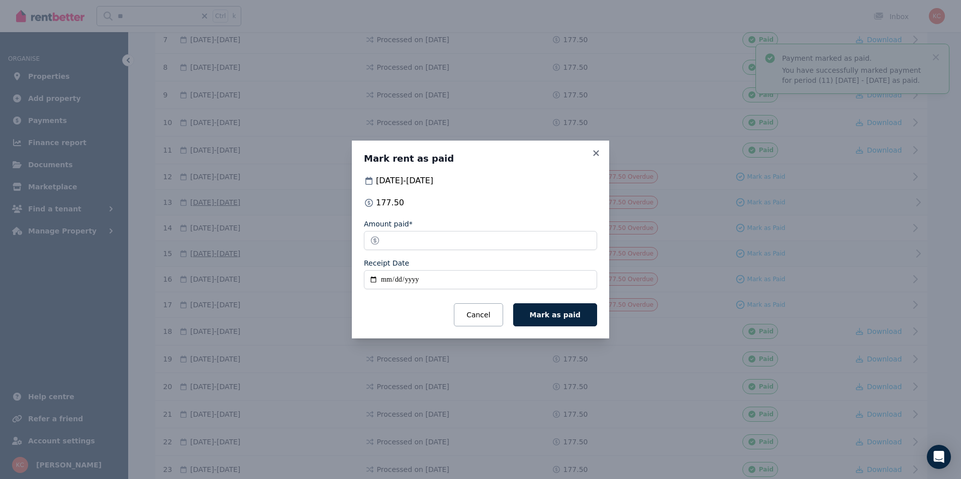
type input "**********"
click at [455, 273] on input "**********" at bounding box center [480, 279] width 233 height 19
click at [553, 315] on span "Mark as paid" at bounding box center [555, 315] width 51 height 8
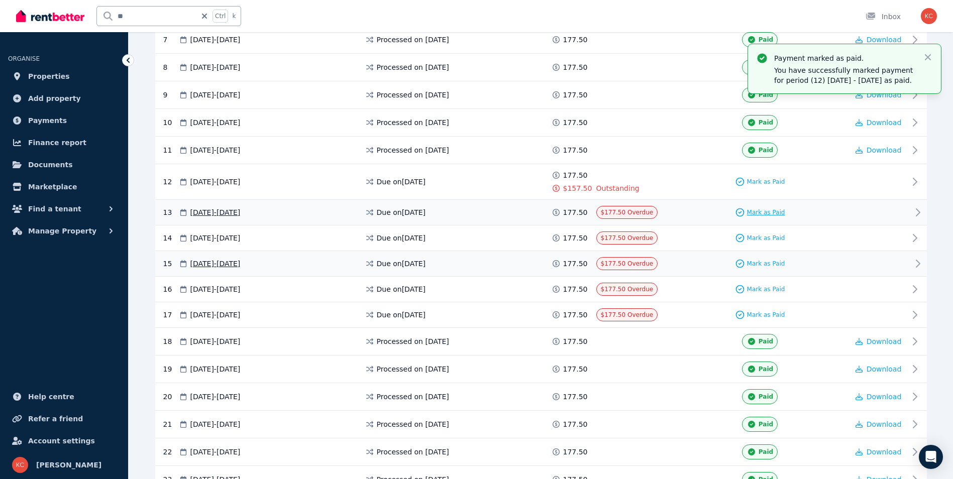
click at [760, 212] on span "Mark as Paid" at bounding box center [766, 213] width 38 height 8
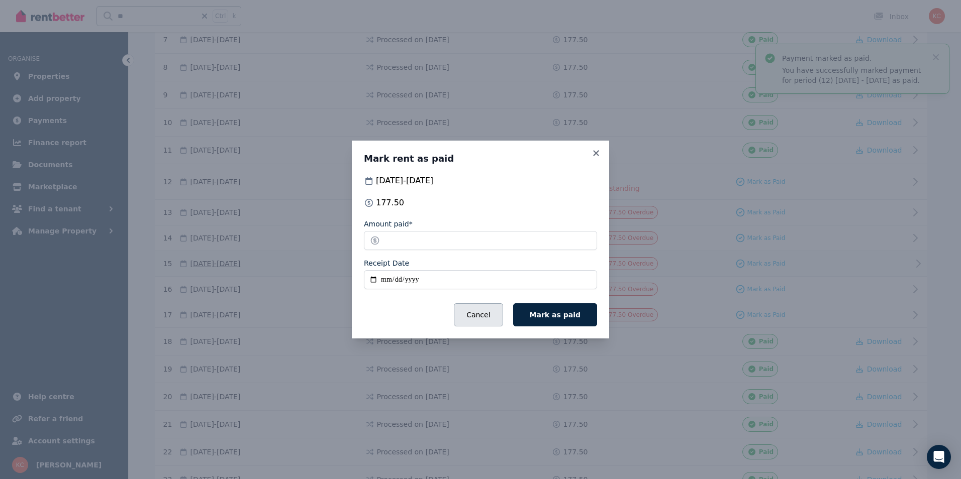
click at [502, 315] on button "Cancel" at bounding box center [478, 314] width 49 height 23
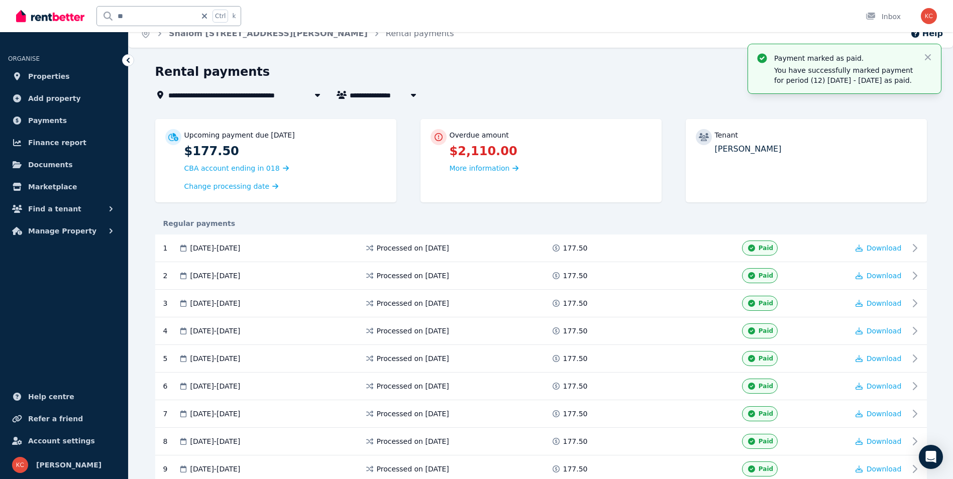
scroll to position [0, 0]
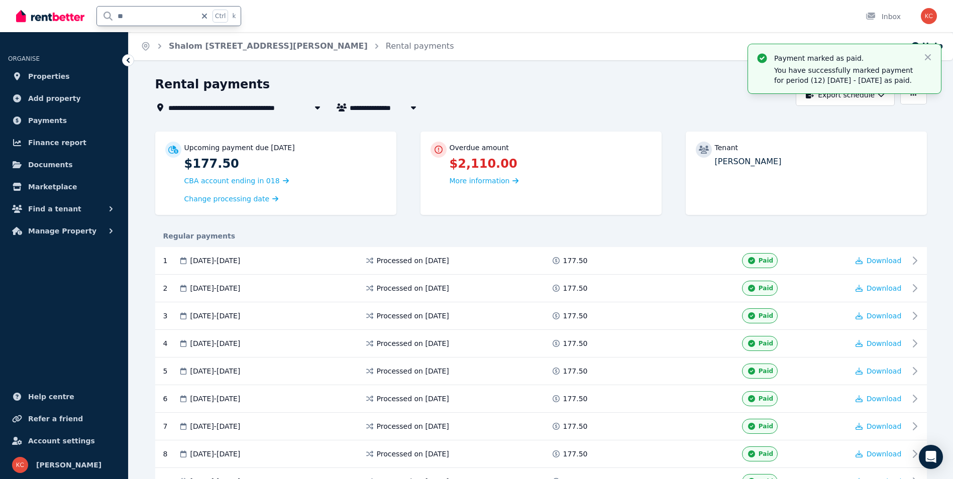
drag, startPoint x: 149, startPoint y: 10, endPoint x: 114, endPoint y: 13, distance: 35.8
click at [114, 13] on input "**" at bounding box center [146, 16] width 99 height 19
type input "**"
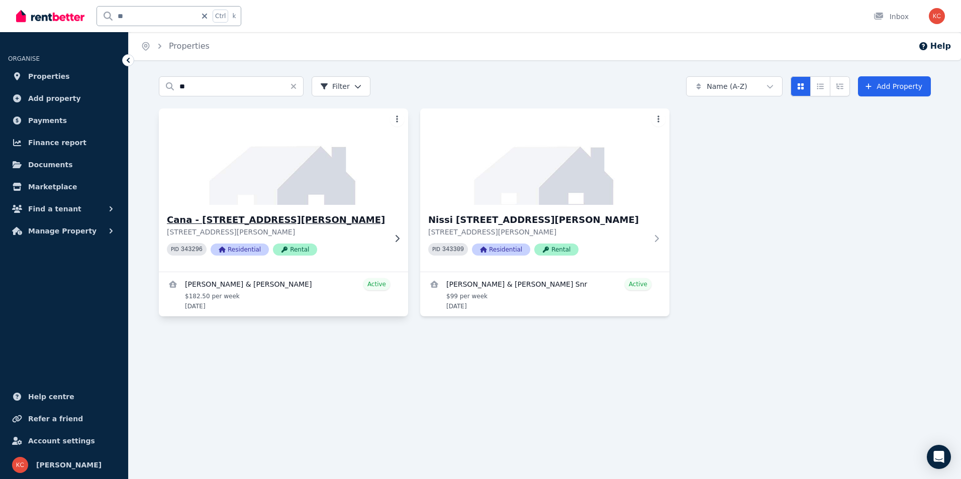
click at [279, 223] on h3 "Cana - [STREET_ADDRESS][PERSON_NAME]" at bounding box center [276, 220] width 219 height 14
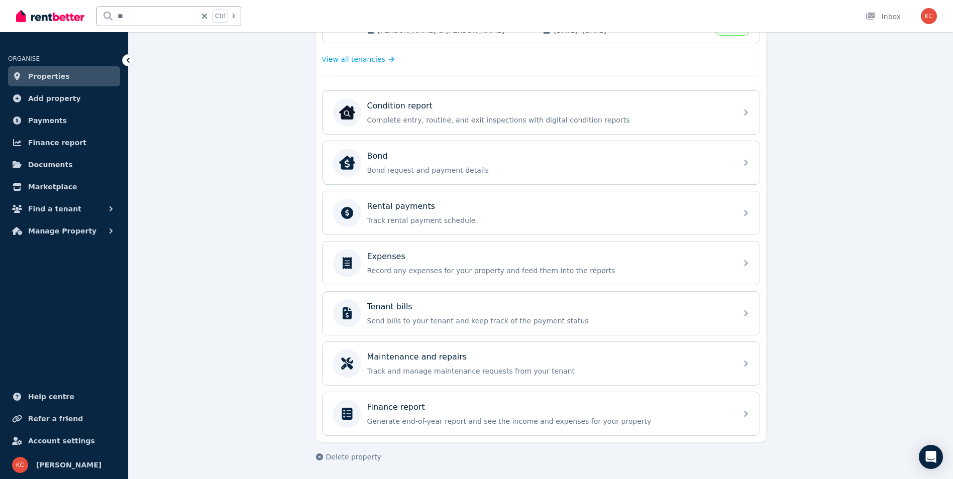
scroll to position [278, 0]
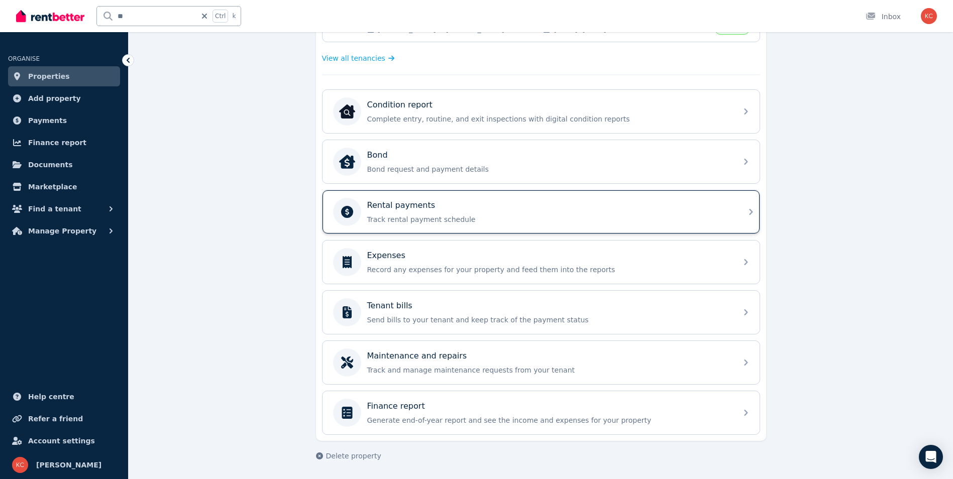
click at [479, 221] on p "Track rental payment schedule" at bounding box center [549, 220] width 364 height 10
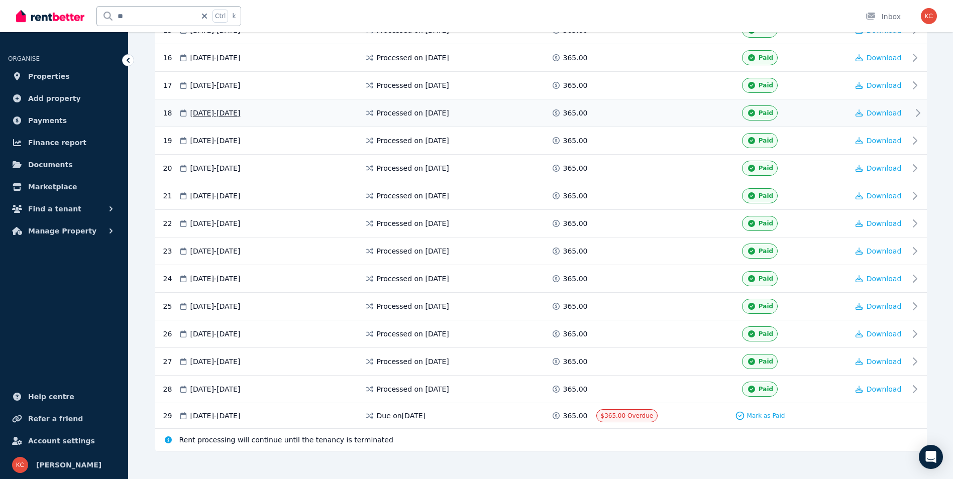
scroll to position [634, 0]
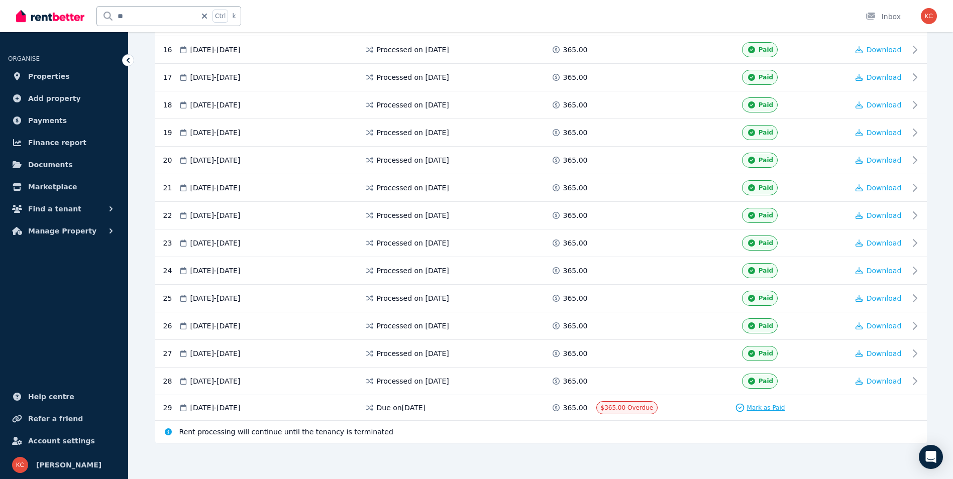
click at [763, 407] on span "Mark as Paid" at bounding box center [766, 408] width 38 height 8
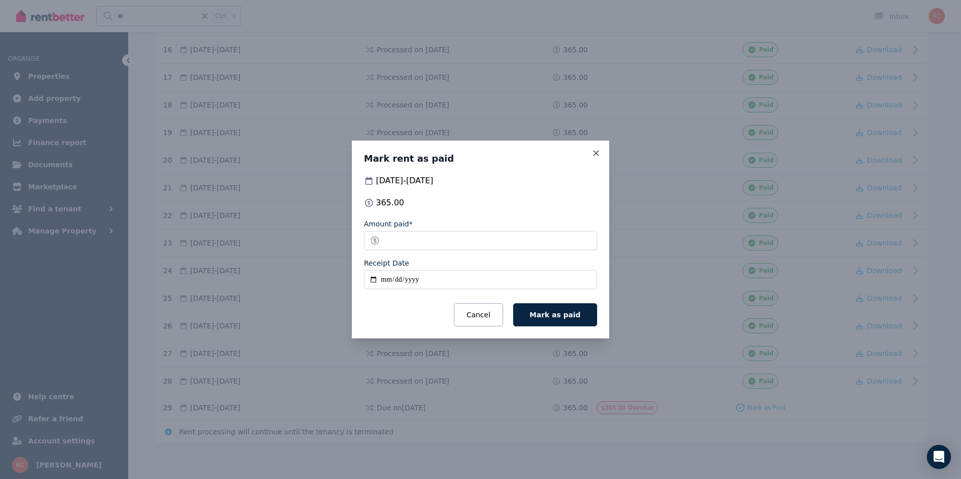
click at [373, 280] on input "Receipt Date" at bounding box center [480, 279] width 233 height 19
type input "**********"
click at [548, 318] on span "Mark as paid" at bounding box center [555, 315] width 51 height 8
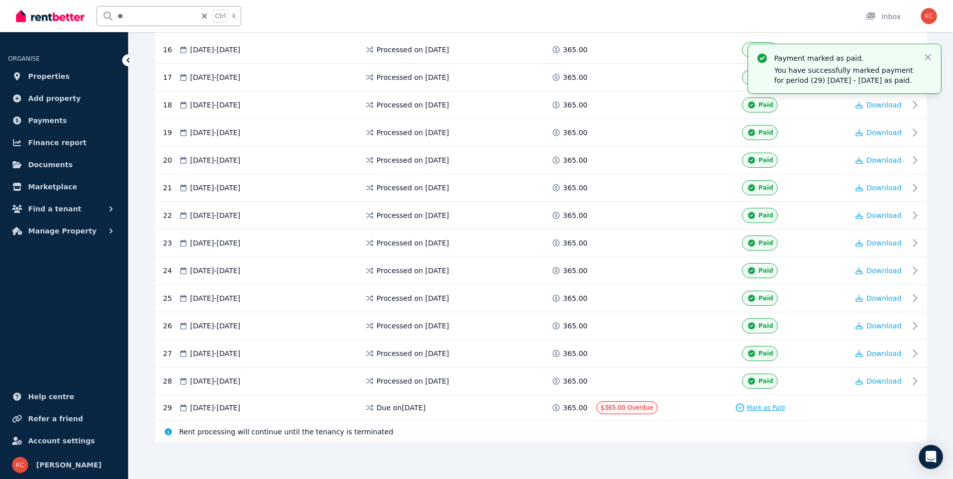
click at [755, 408] on span "Mark as Paid" at bounding box center [766, 408] width 38 height 8
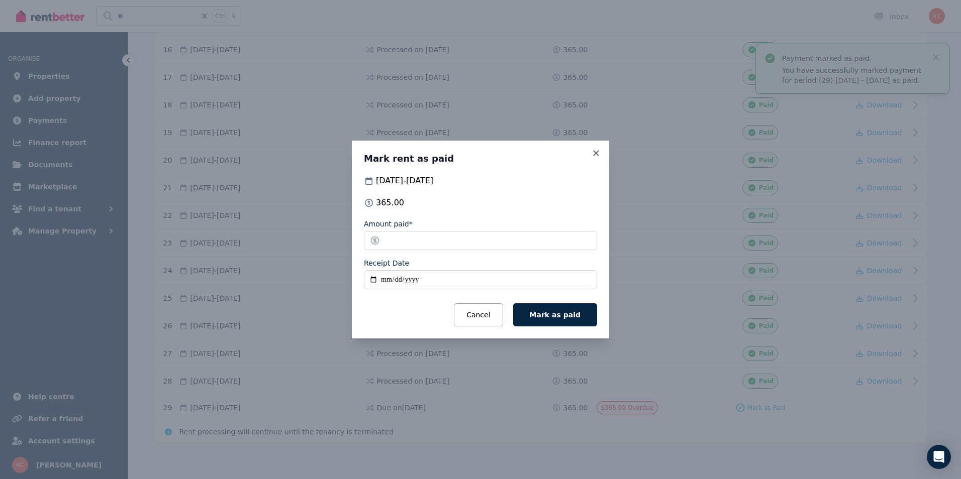
click at [374, 279] on input "Receipt Date" at bounding box center [480, 279] width 233 height 19
type input "**********"
click at [565, 321] on button "Mark as paid" at bounding box center [555, 314] width 84 height 23
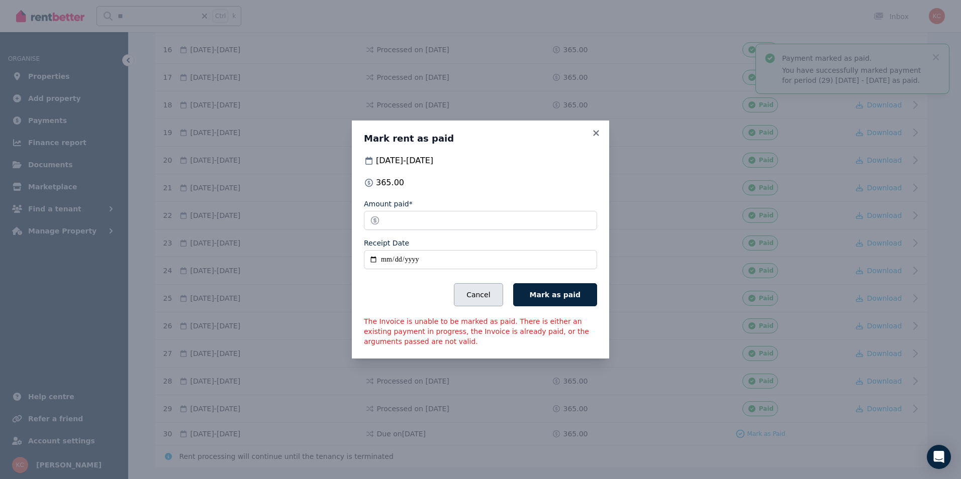
click at [499, 293] on button "Cancel" at bounding box center [478, 294] width 49 height 23
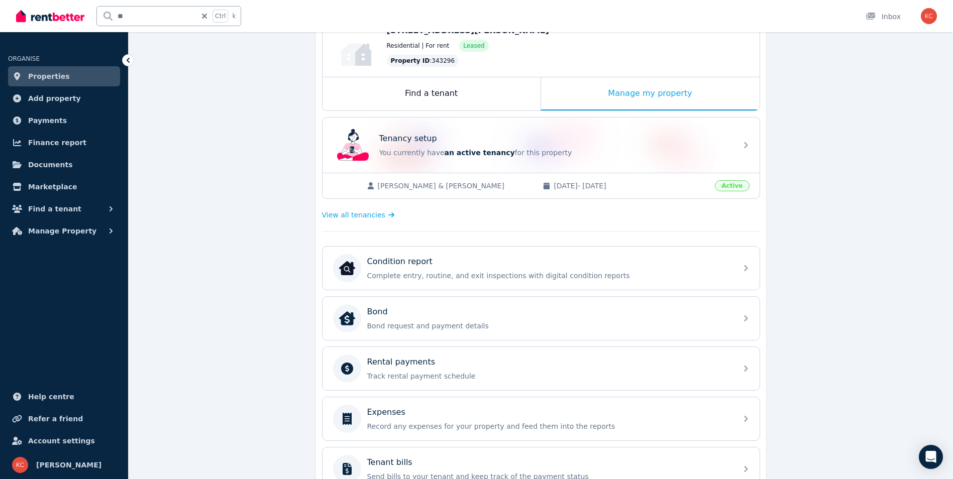
scroll to position [201, 0]
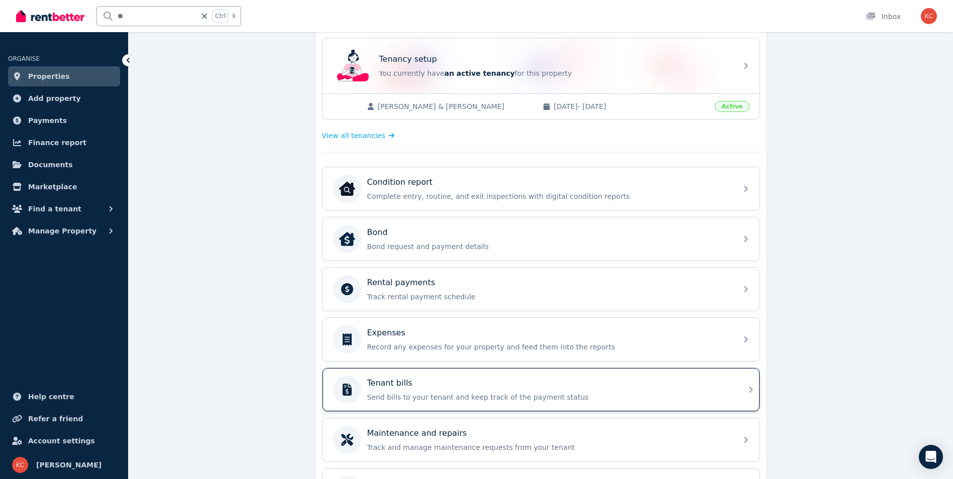
click at [514, 387] on div "Tenant bills" at bounding box center [549, 383] width 364 height 12
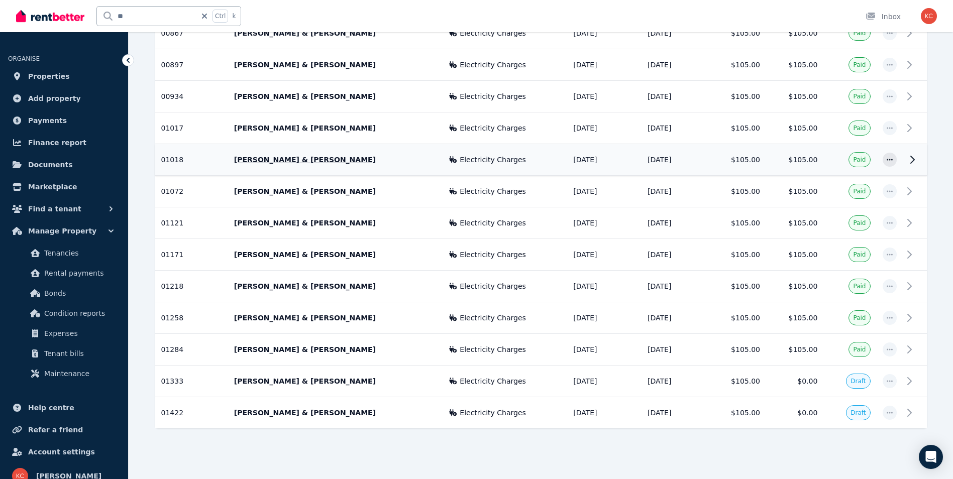
scroll to position [675, 0]
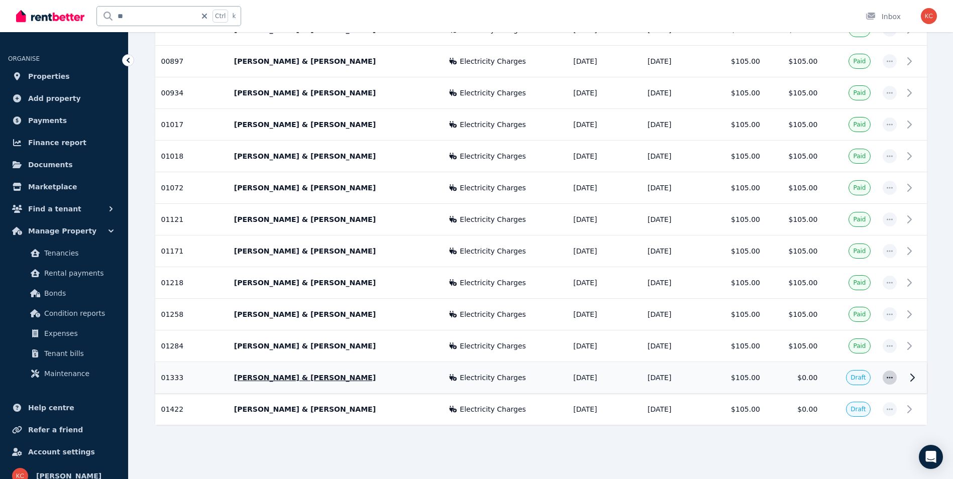
click at [890, 378] on icon "button" at bounding box center [890, 378] width 6 height 2
click at [857, 403] on span "Mark as paid" at bounding box center [857, 405] width 64 height 12
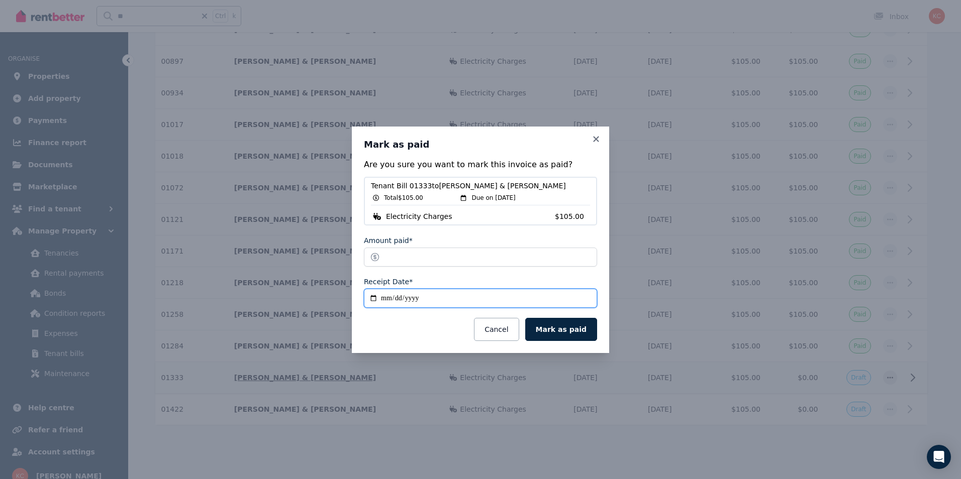
click at [376, 298] on input "**********" at bounding box center [480, 298] width 233 height 19
click at [595, 140] on icon at bounding box center [596, 139] width 6 height 6
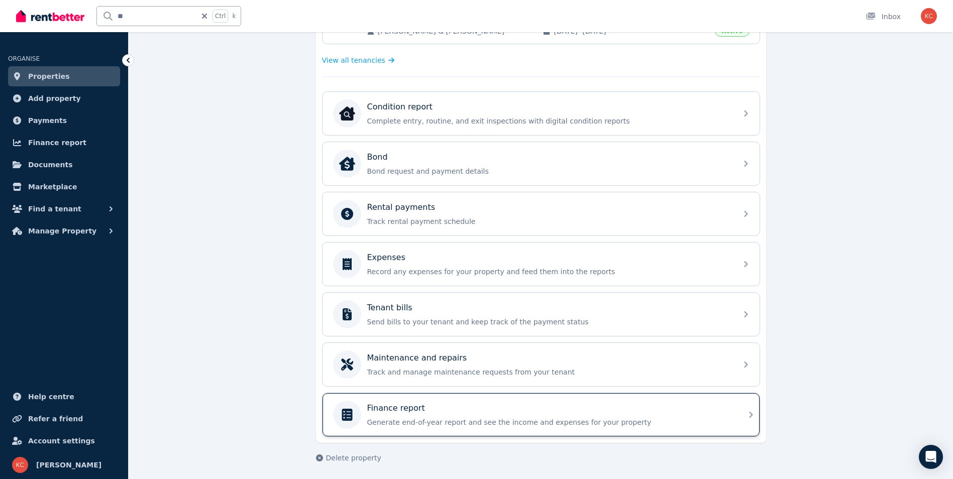
scroll to position [278, 0]
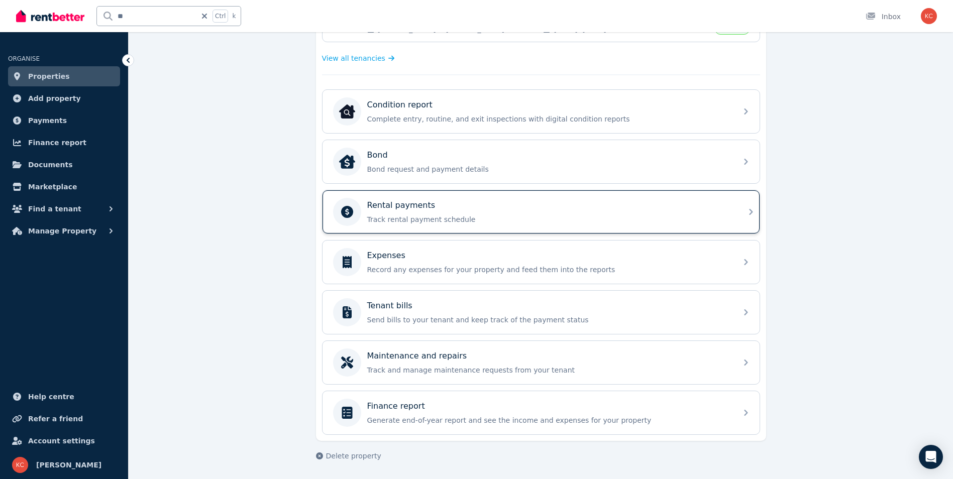
click at [560, 217] on p "Track rental payment schedule" at bounding box center [549, 220] width 364 height 10
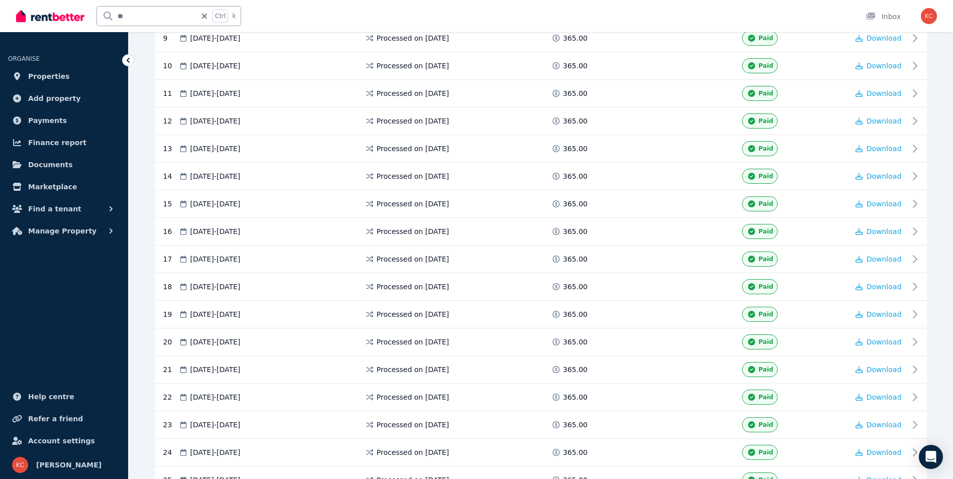
scroll to position [306, 0]
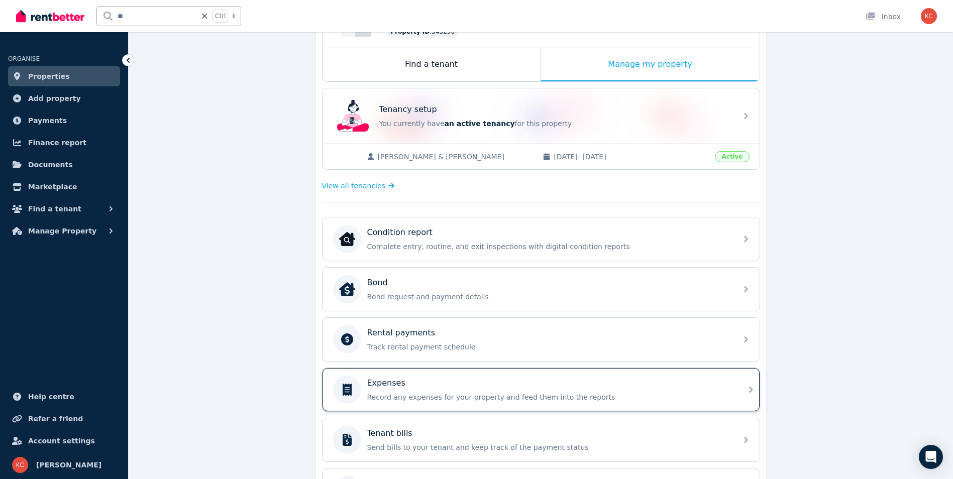
scroll to position [201, 0]
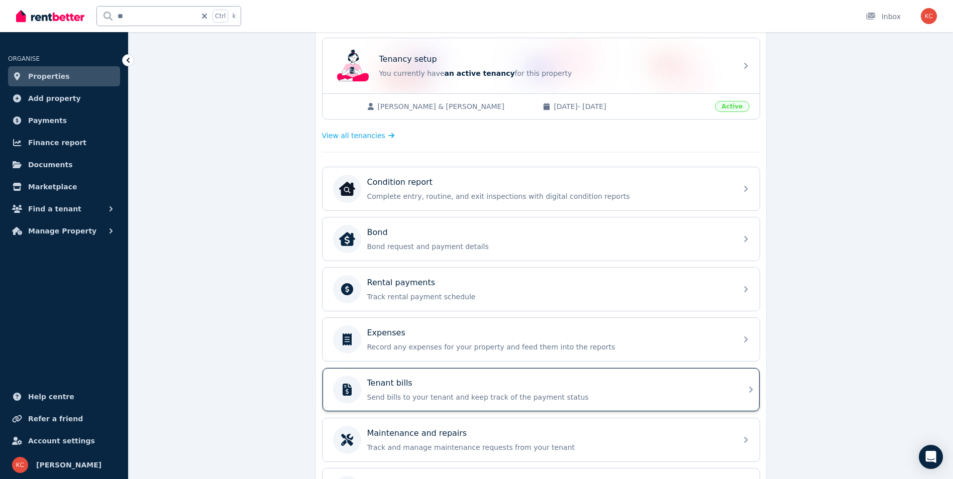
click at [601, 379] on div "Tenant bills" at bounding box center [549, 383] width 364 height 12
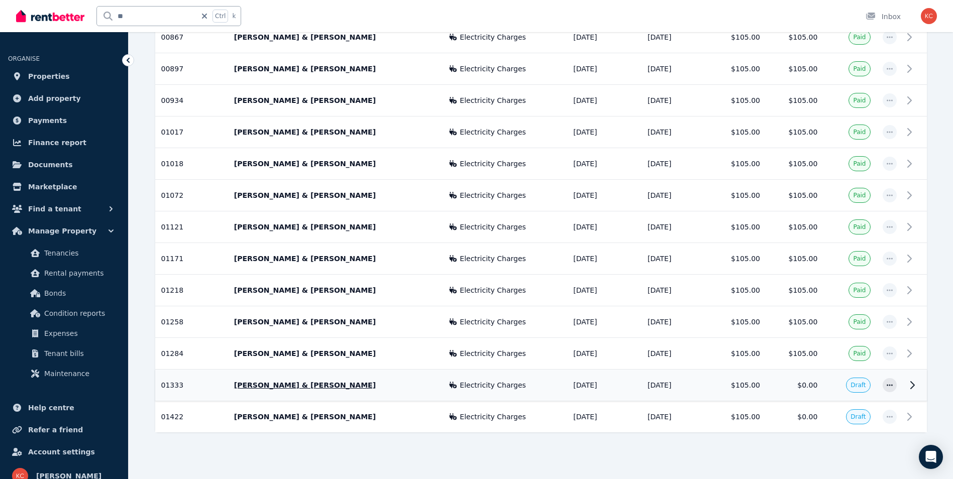
scroll to position [675, 0]
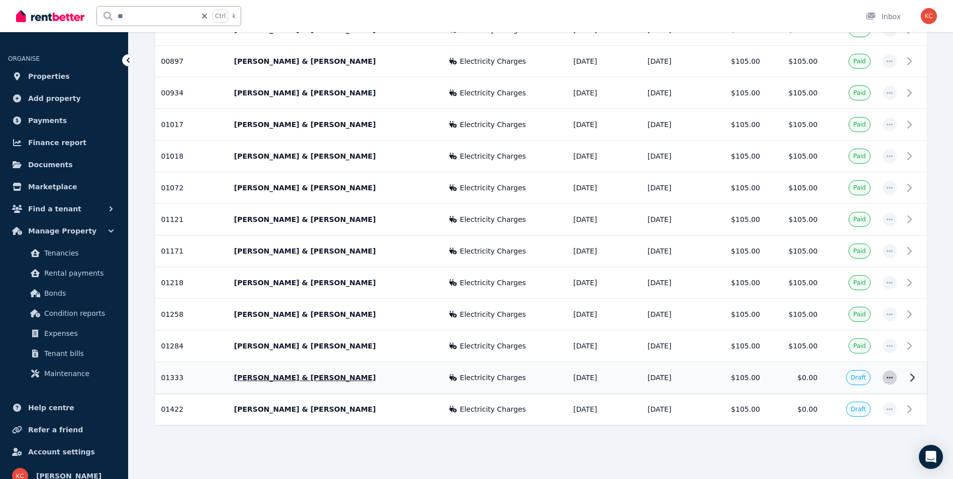
click at [888, 377] on icon "button" at bounding box center [890, 377] width 8 height 7
click at [846, 402] on span "Mark as paid" at bounding box center [857, 405] width 64 height 12
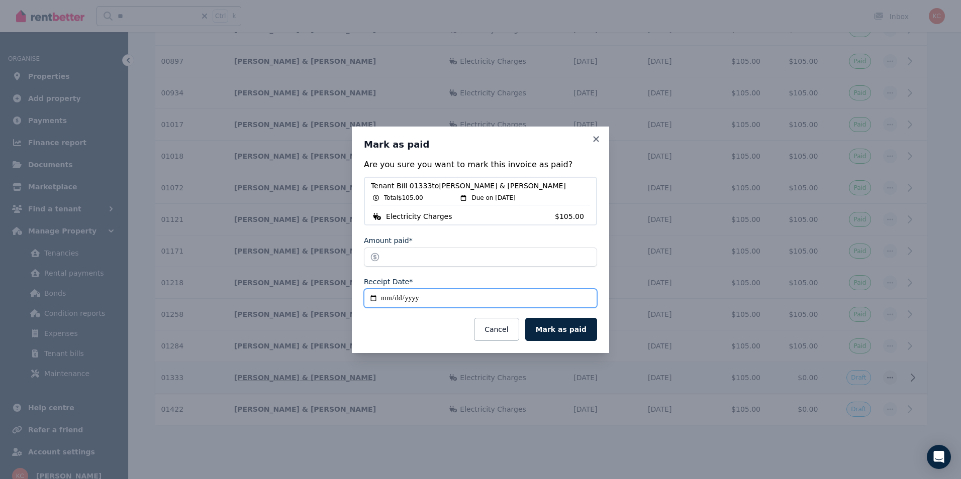
click at [375, 299] on input "**********" at bounding box center [480, 298] width 233 height 19
type input "**********"
click at [570, 327] on button "Mark as paid" at bounding box center [561, 329] width 72 height 23
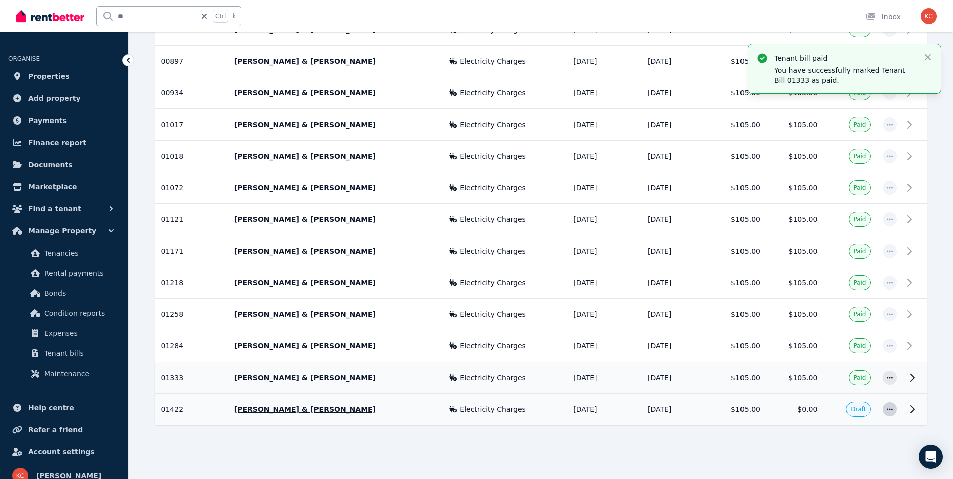
click at [887, 411] on icon "button" at bounding box center [890, 409] width 8 height 7
click at [855, 435] on span "Mark as paid" at bounding box center [857, 437] width 64 height 12
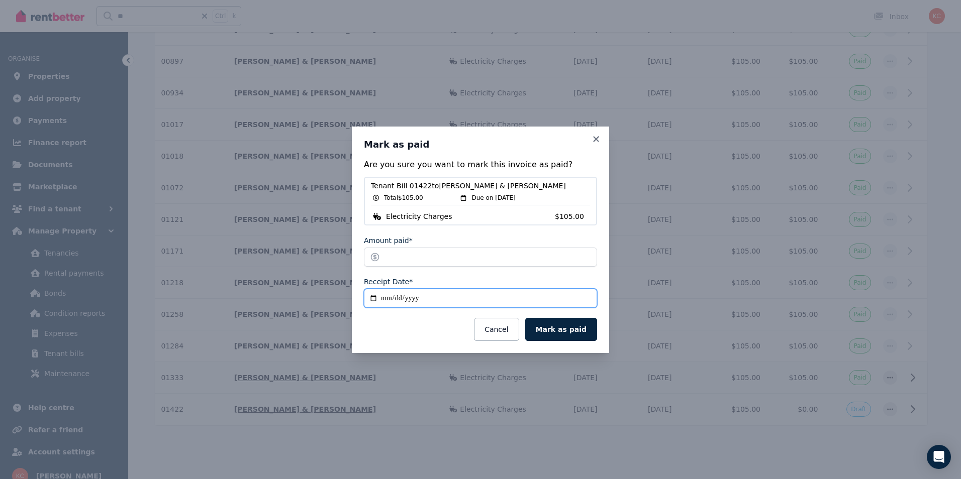
click at [371, 299] on input "**********" at bounding box center [480, 298] width 233 height 19
type input "**********"
click at [574, 333] on button "Mark as paid" at bounding box center [561, 329] width 72 height 23
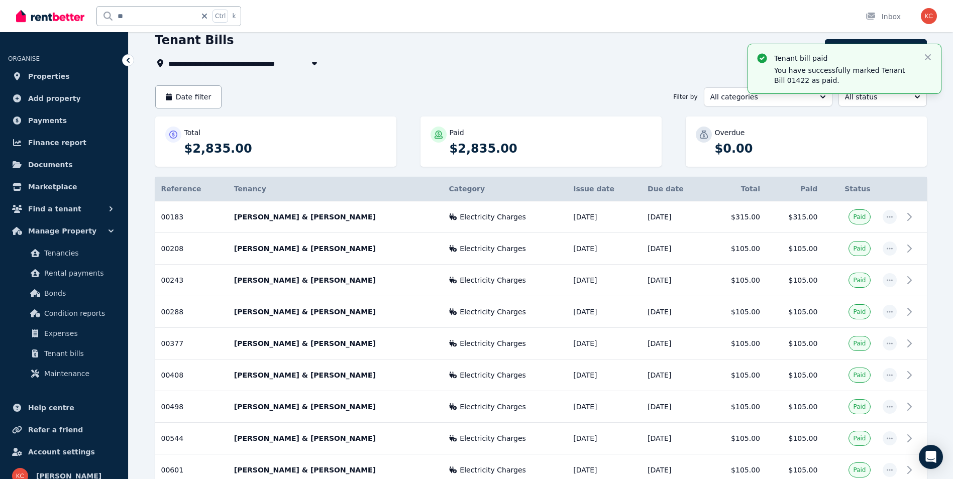
scroll to position [0, 0]
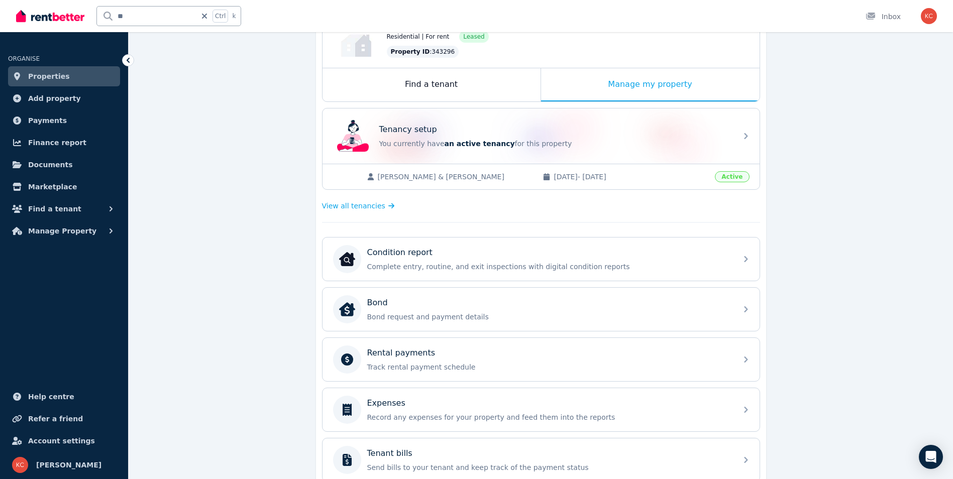
scroll to position [151, 0]
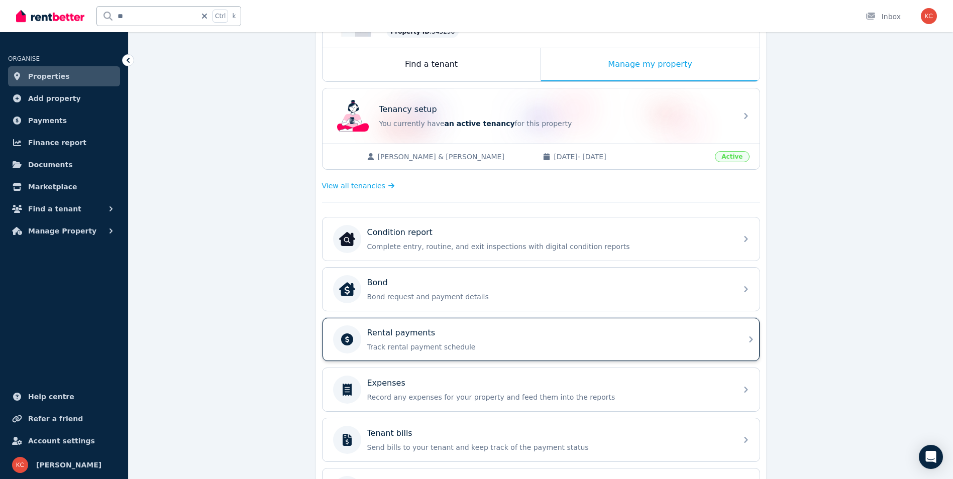
click at [454, 338] on div "Rental payments" at bounding box center [549, 333] width 364 height 12
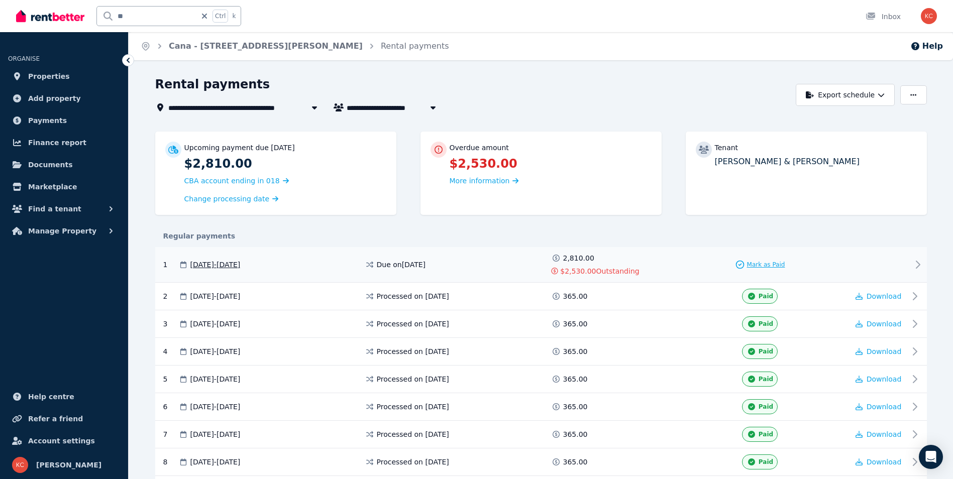
click at [749, 263] on span "Mark as Paid" at bounding box center [766, 265] width 38 height 8
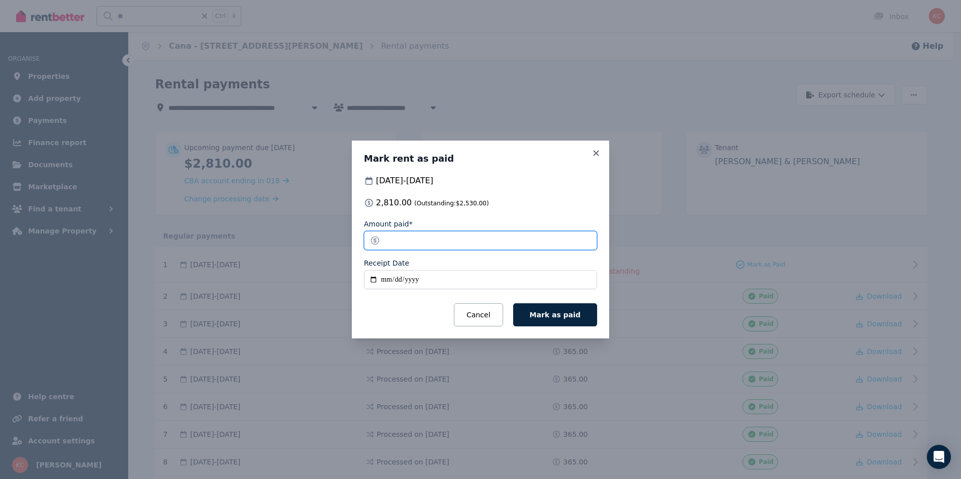
drag, startPoint x: 419, startPoint y: 245, endPoint x: 380, endPoint y: 247, distance: 39.2
click at [380, 247] on input "*******" at bounding box center [480, 240] width 233 height 19
type input "**"
click at [372, 281] on input "Receipt Date" at bounding box center [480, 279] width 233 height 19
type input "**********"
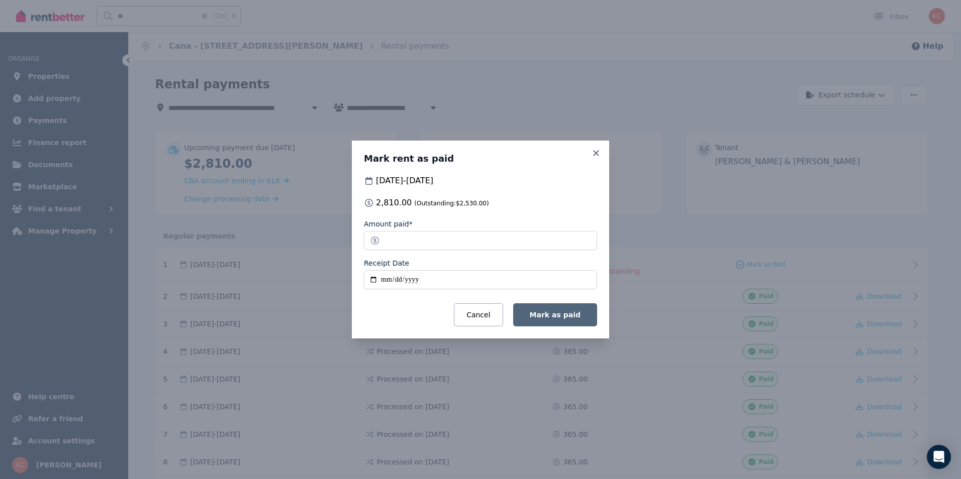
click at [557, 317] on span "Mark as paid" at bounding box center [555, 315] width 51 height 8
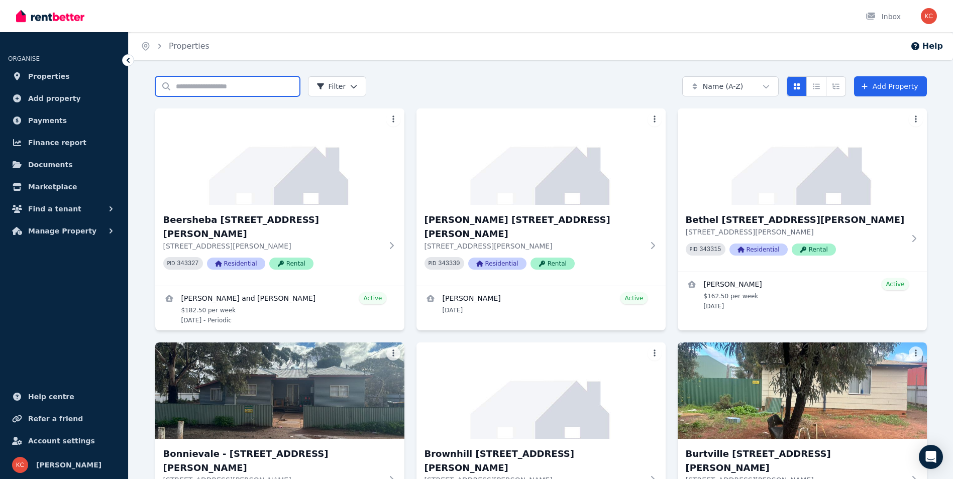
click at [190, 84] on input "Search properties" at bounding box center [227, 86] width 145 height 20
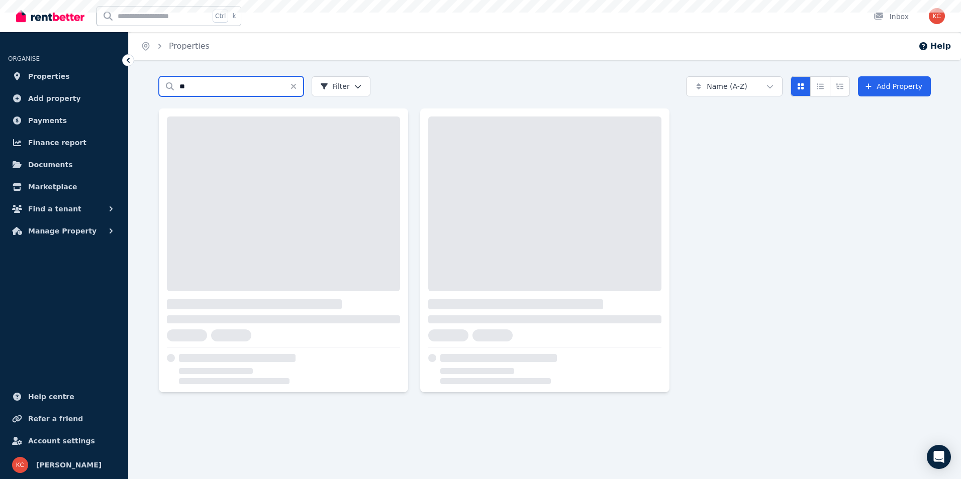
type input "**"
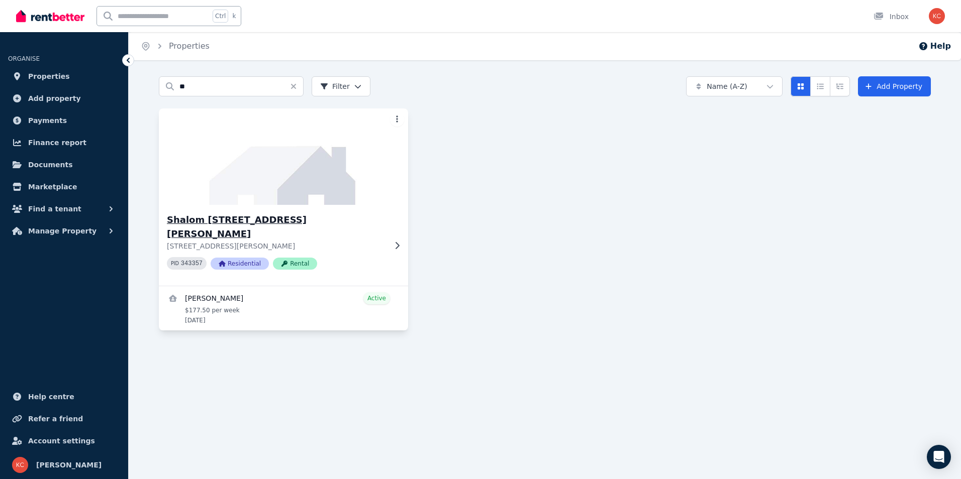
click at [214, 222] on h3 "Shalom [STREET_ADDRESS][PERSON_NAME]" at bounding box center [276, 227] width 219 height 28
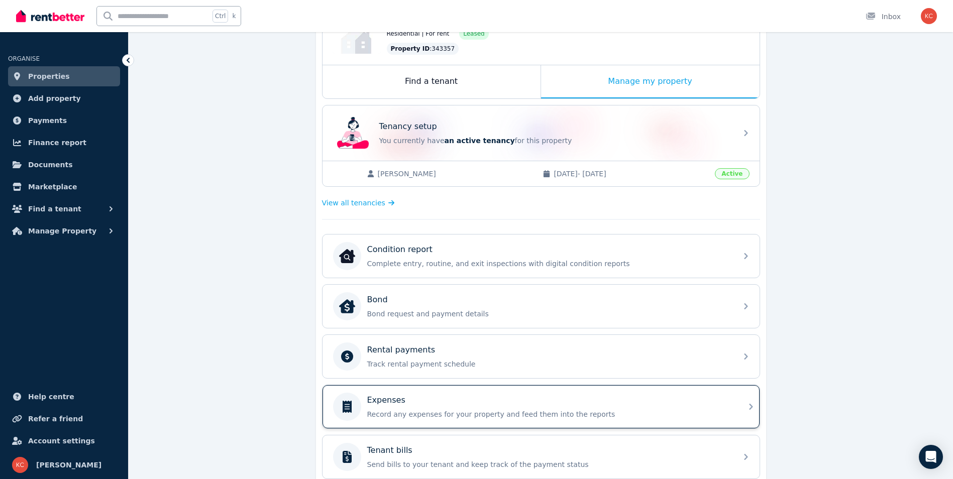
scroll to position [151, 0]
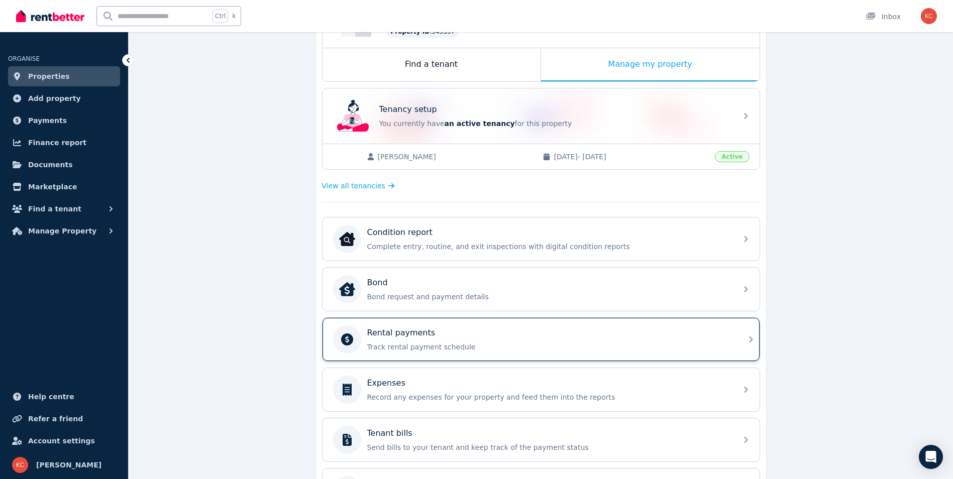
click at [487, 346] on p "Track rental payment schedule" at bounding box center [549, 347] width 364 height 10
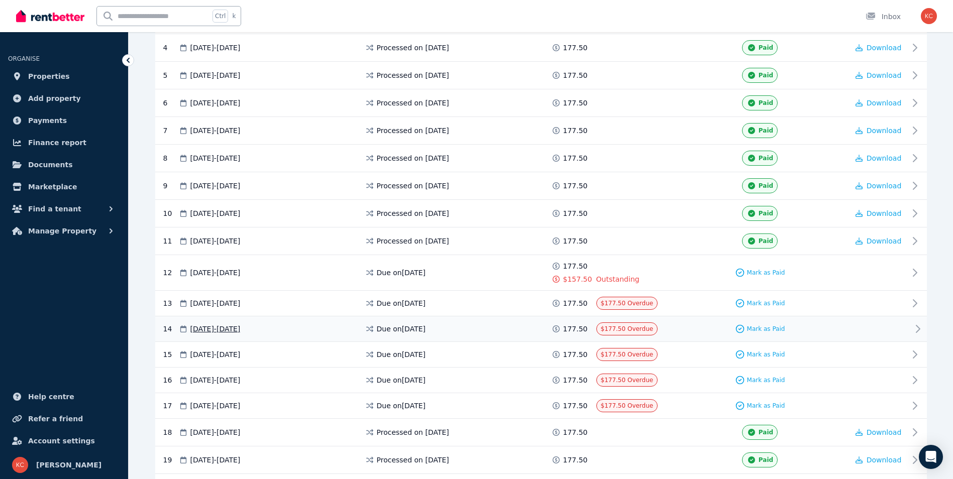
scroll to position [301, 0]
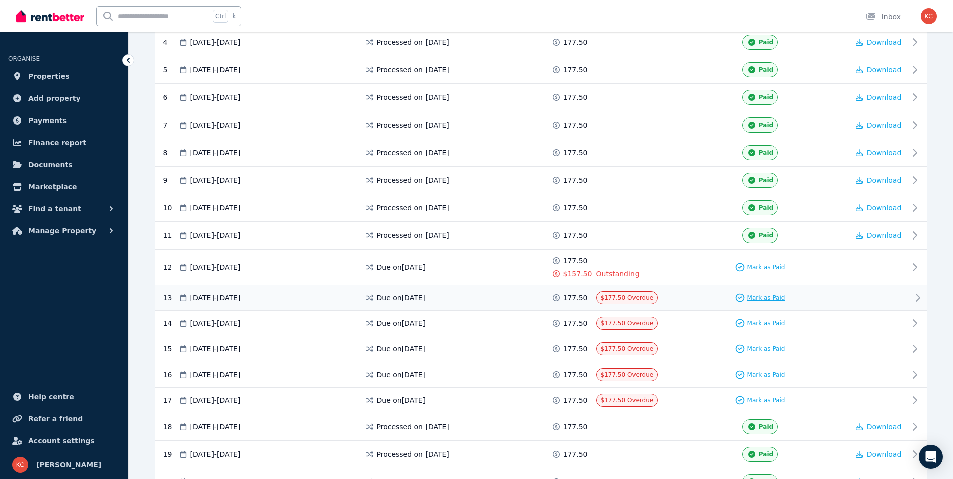
click at [767, 298] on span "Mark as Paid" at bounding box center [766, 298] width 38 height 8
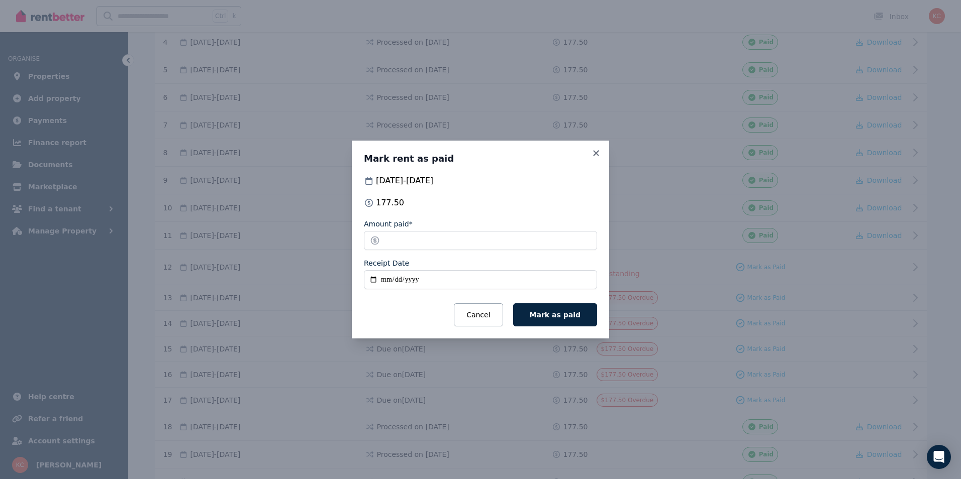
click at [374, 281] on input "Receipt Date" at bounding box center [480, 279] width 233 height 19
type input "**********"
click at [546, 316] on span "Mark as paid" at bounding box center [555, 315] width 51 height 8
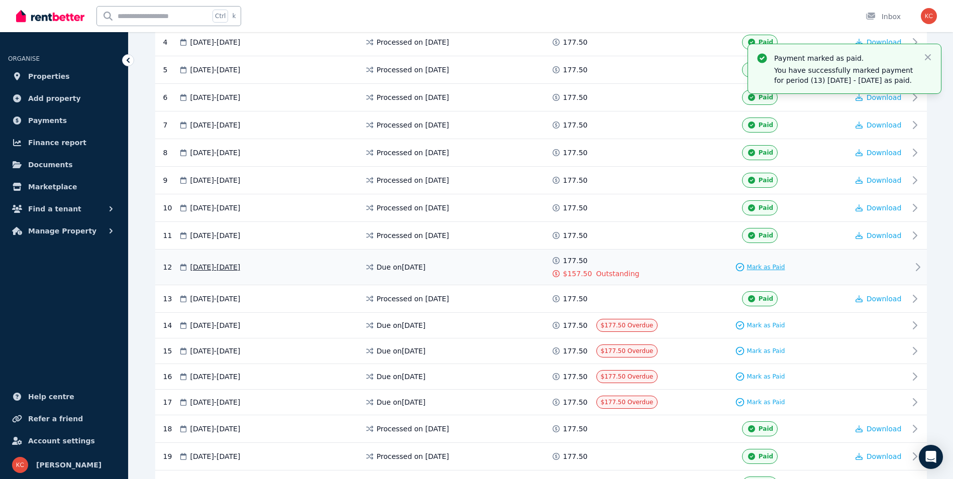
click at [755, 267] on span "Mark as Paid" at bounding box center [766, 267] width 38 height 8
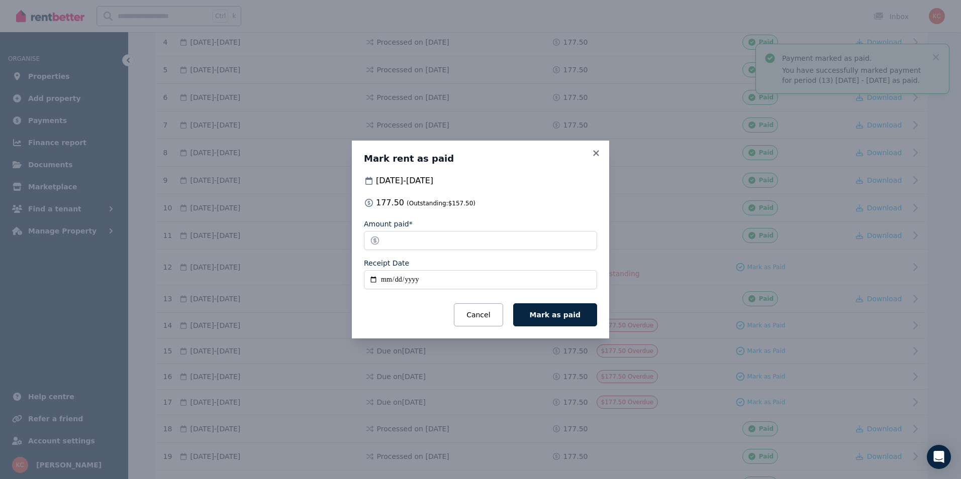
click at [372, 280] on input "Receipt Date" at bounding box center [480, 279] width 233 height 19
type input "**********"
drag, startPoint x: 419, startPoint y: 242, endPoint x: 385, endPoint y: 243, distance: 33.7
click at [385, 243] on input "******" at bounding box center [480, 240] width 233 height 19
type input "**"
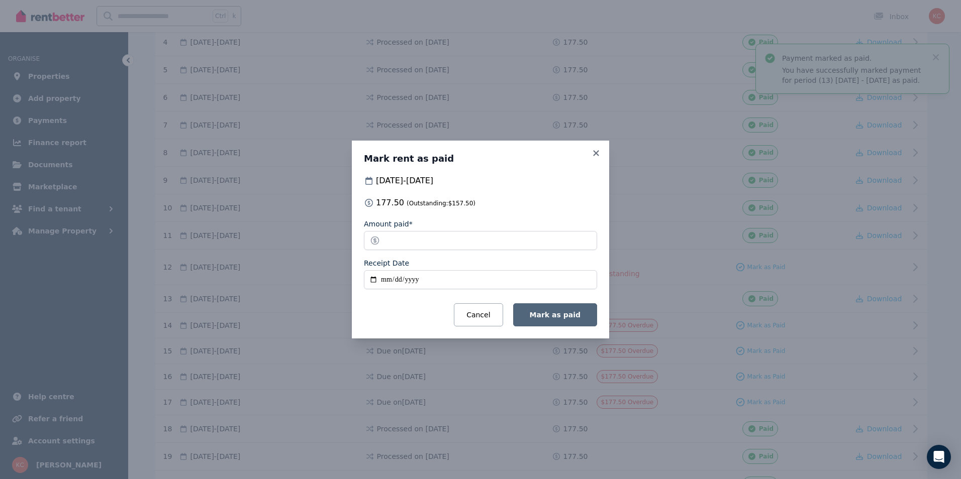
click at [564, 314] on span "Mark as paid" at bounding box center [555, 315] width 51 height 8
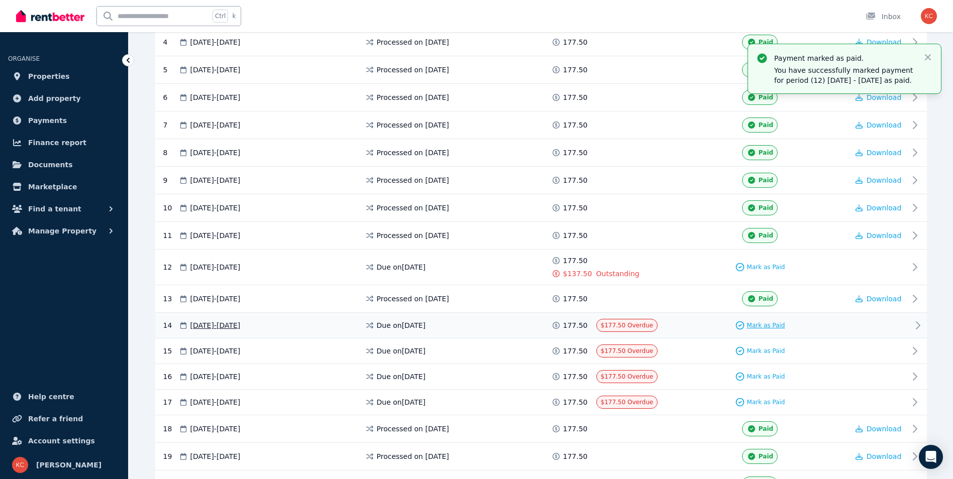
click at [763, 324] on span "Mark as Paid" at bounding box center [766, 326] width 38 height 8
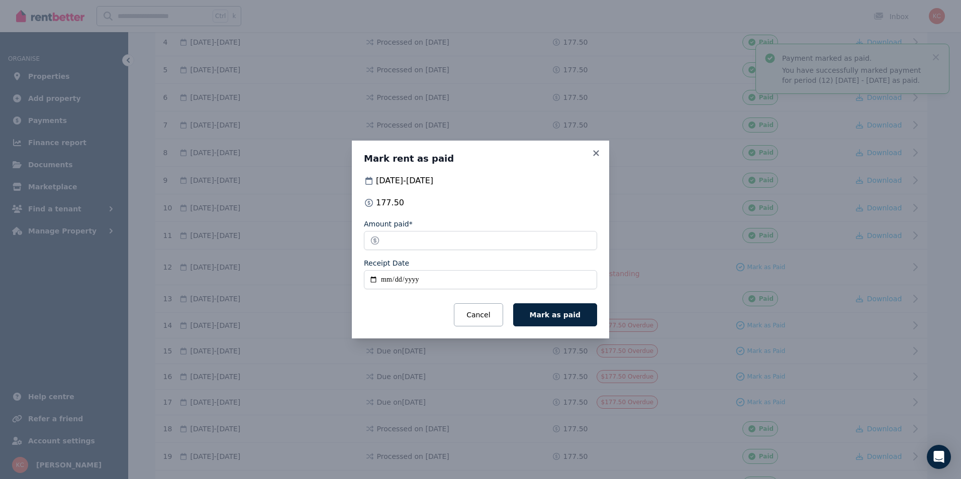
click at [370, 280] on input "Receipt Date" at bounding box center [480, 279] width 233 height 19
type input "**********"
click at [550, 318] on span "Mark as paid" at bounding box center [555, 315] width 51 height 8
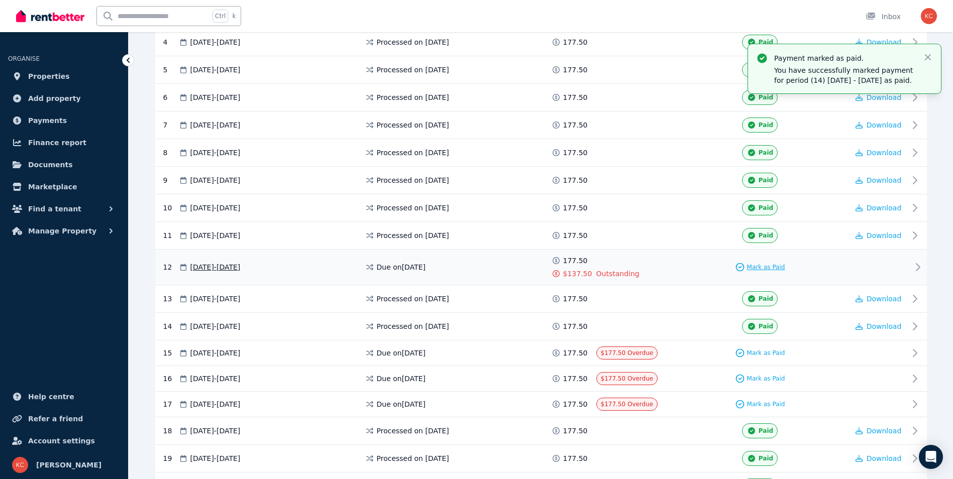
click at [762, 265] on span "Mark as Paid" at bounding box center [766, 267] width 38 height 8
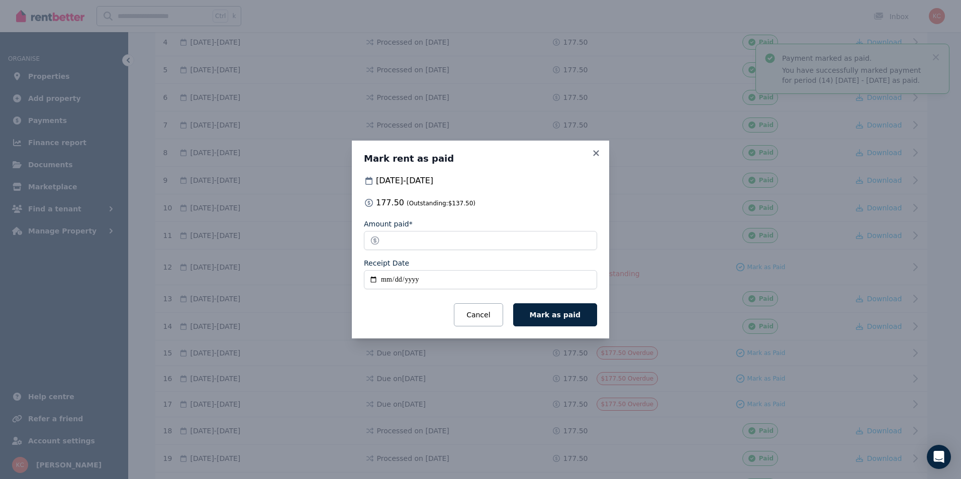
click at [372, 281] on input "Receipt Date" at bounding box center [480, 279] width 233 height 19
type input "**********"
drag, startPoint x: 427, startPoint y: 241, endPoint x: 375, endPoint y: 241, distance: 51.8
click at [375, 241] on input "******" at bounding box center [480, 240] width 233 height 19
type input "**"
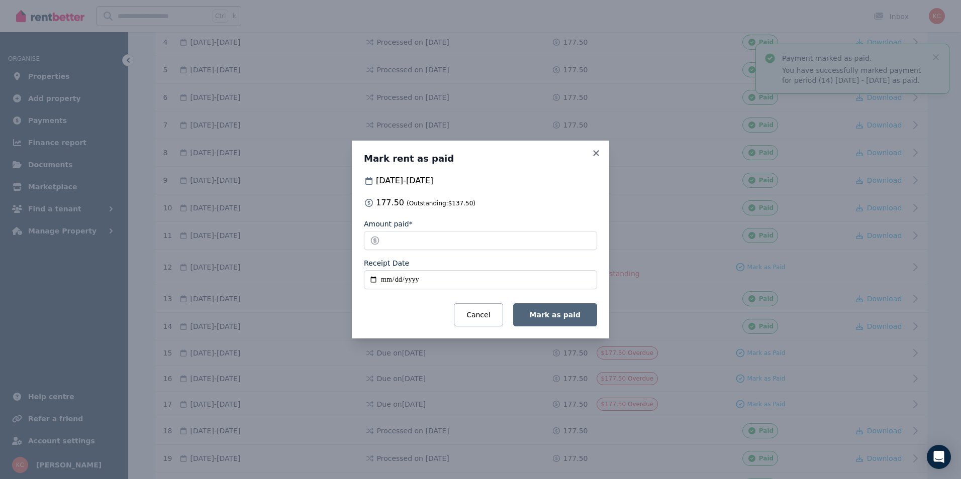
click at [547, 313] on span "Mark as paid" at bounding box center [555, 315] width 51 height 8
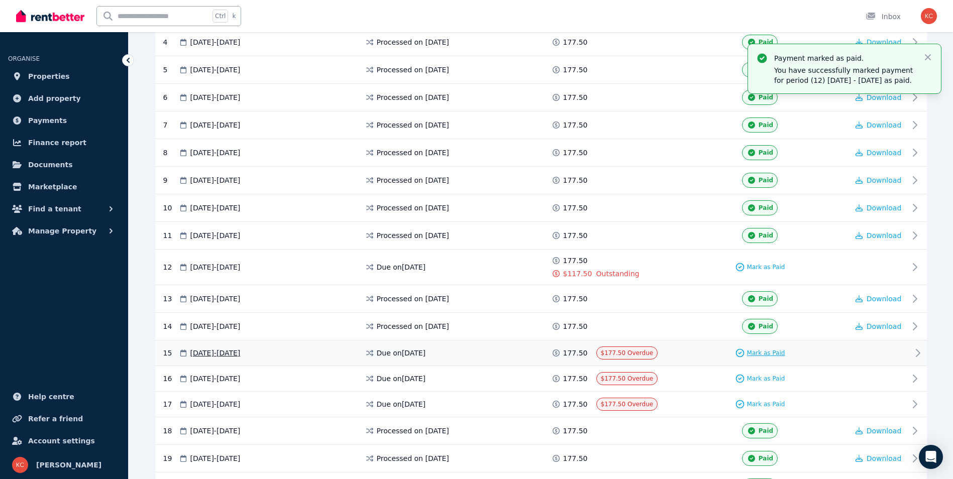
click at [767, 350] on span "Mark as Paid" at bounding box center [766, 353] width 38 height 8
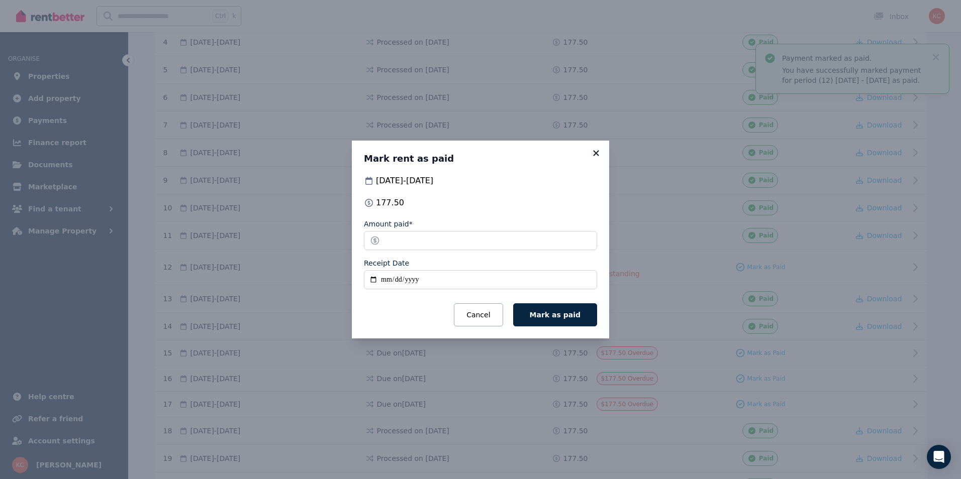
click at [592, 153] on icon at bounding box center [596, 153] width 10 height 9
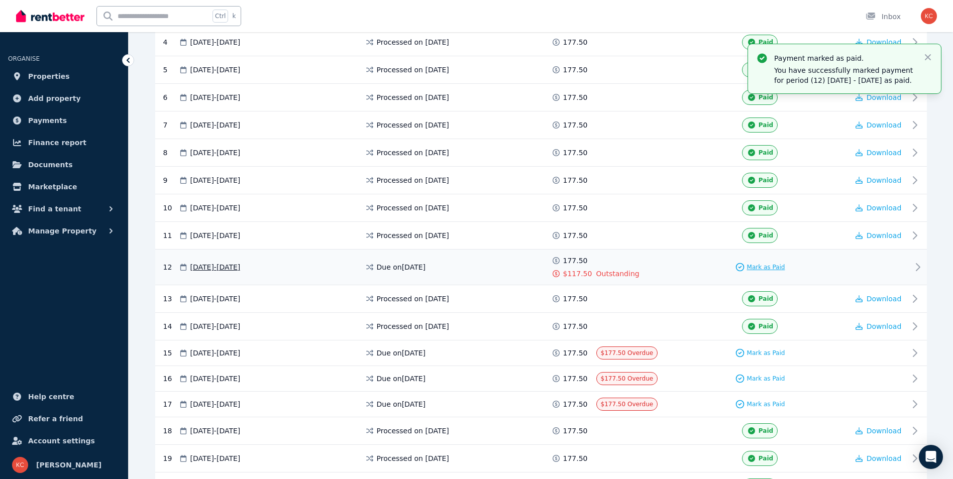
click at [769, 269] on span "Mark as Paid" at bounding box center [766, 267] width 38 height 8
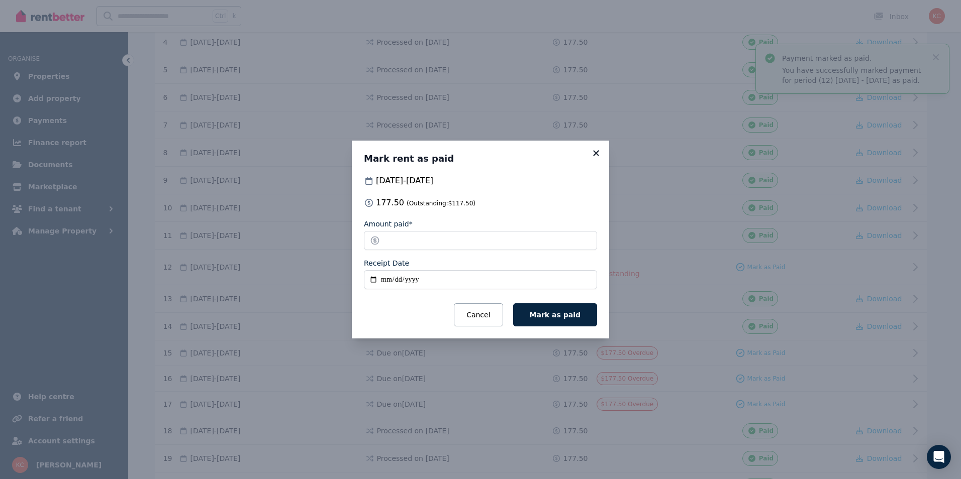
click at [593, 155] on icon at bounding box center [596, 153] width 6 height 6
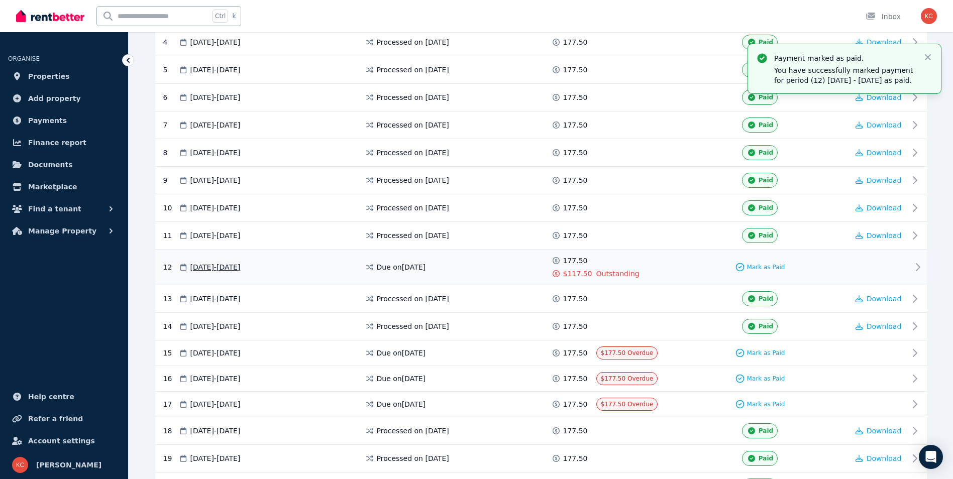
click at [426, 268] on span "Due on 19 Sept 2024" at bounding box center [401, 267] width 49 height 10
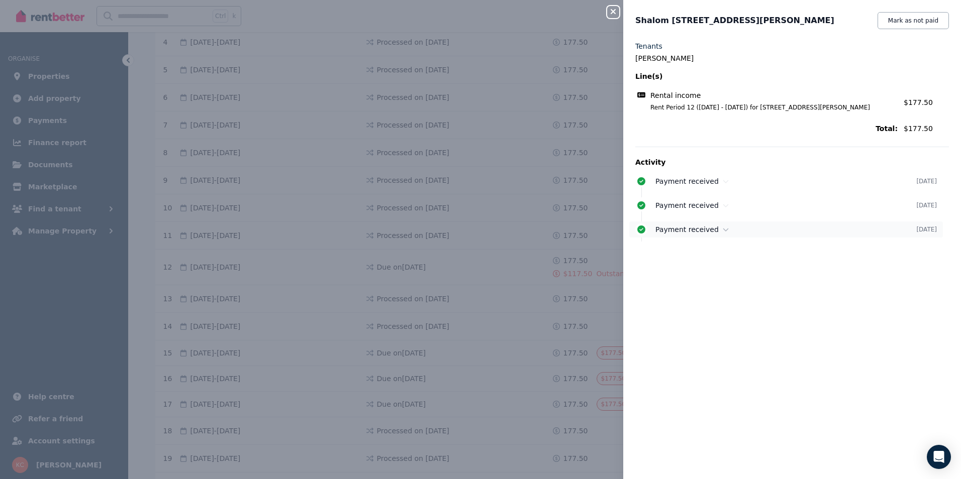
click at [684, 234] on span "Payment received" at bounding box center [686, 230] width 63 height 8
click at [611, 11] on icon "button" at bounding box center [613, 12] width 12 height 8
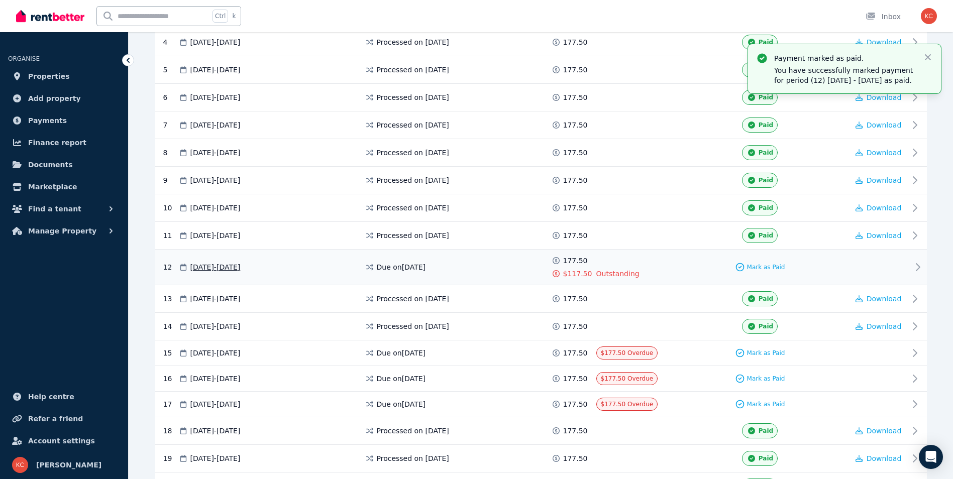
click at [241, 267] on span "19 Sep 2024 - 25 Sep 2024" at bounding box center [215, 267] width 50 height 10
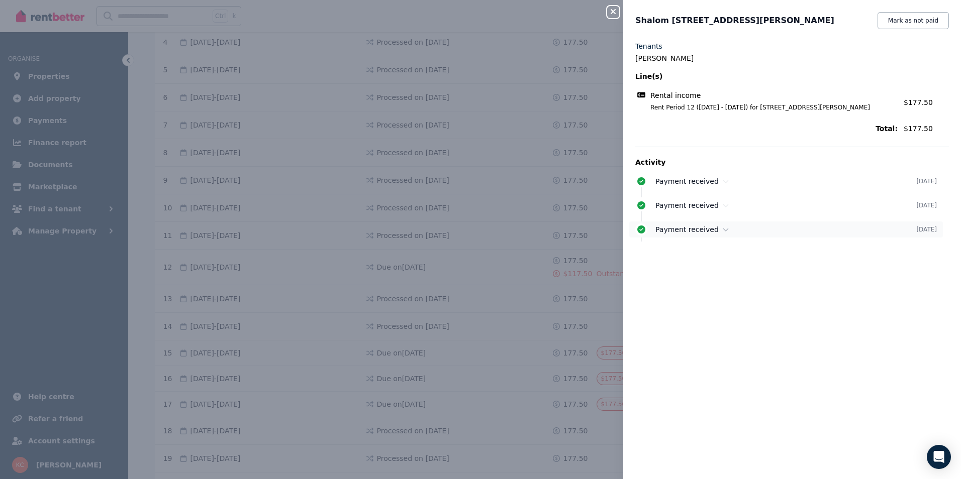
click at [662, 230] on span "Payment received" at bounding box center [686, 230] width 63 height 8
click at [723, 230] on icon at bounding box center [726, 229] width 6 height 7
click at [916, 229] on time "[DATE]" at bounding box center [926, 230] width 21 height 8
click at [616, 14] on icon "button" at bounding box center [613, 12] width 12 height 8
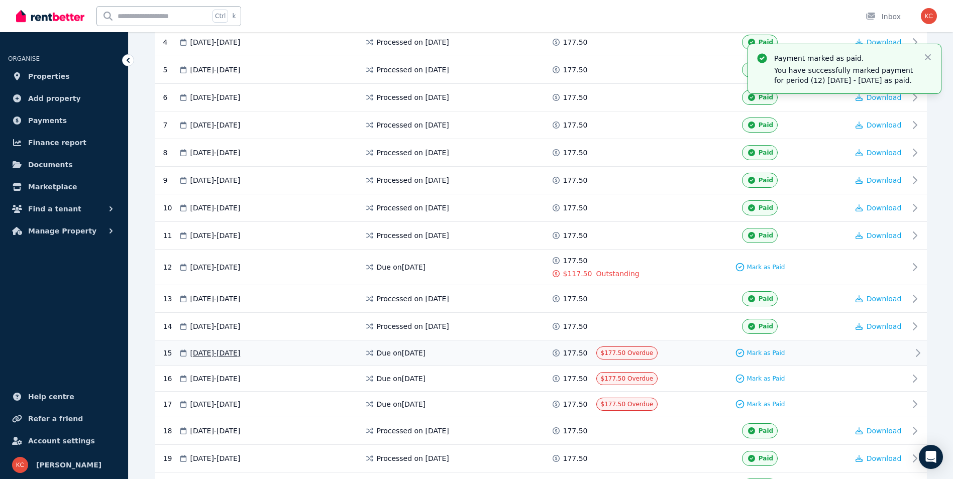
click at [756, 360] on div "15 10 Oct 2024 - 16 Oct 2024 Due on 10 Oct 2024 177.50 $177.50 Overdue Mark as …" at bounding box center [541, 354] width 772 height 26
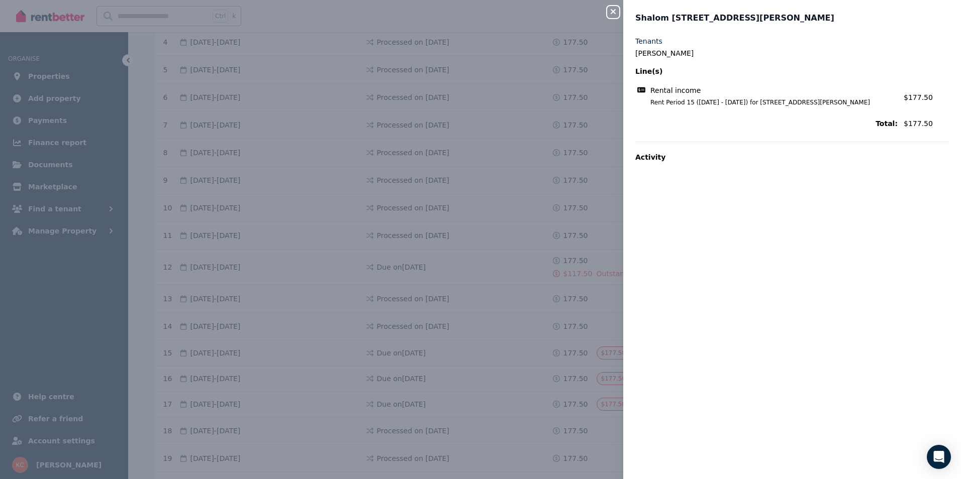
click at [612, 17] on button "Close panel" at bounding box center [613, 12] width 12 height 12
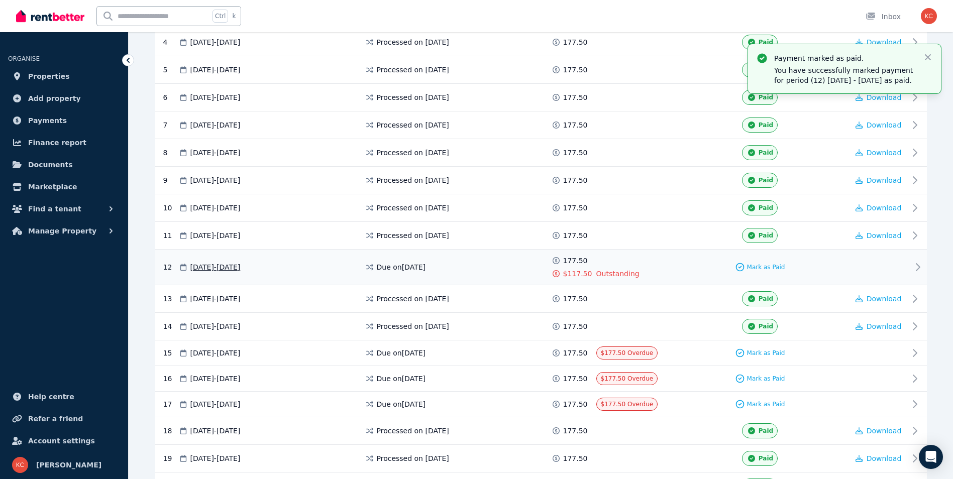
click at [624, 277] on span "Outstanding" at bounding box center [617, 274] width 43 height 10
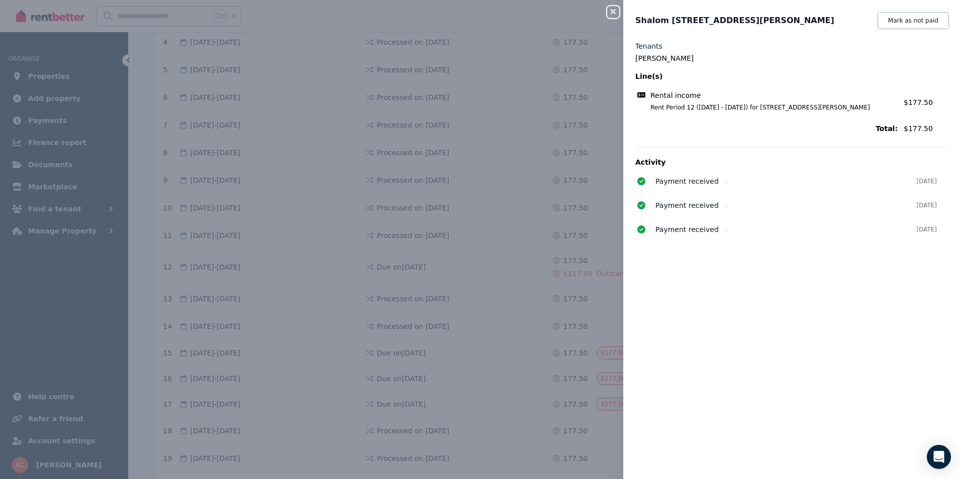
click at [615, 11] on icon "button" at bounding box center [612, 11] width 5 height 5
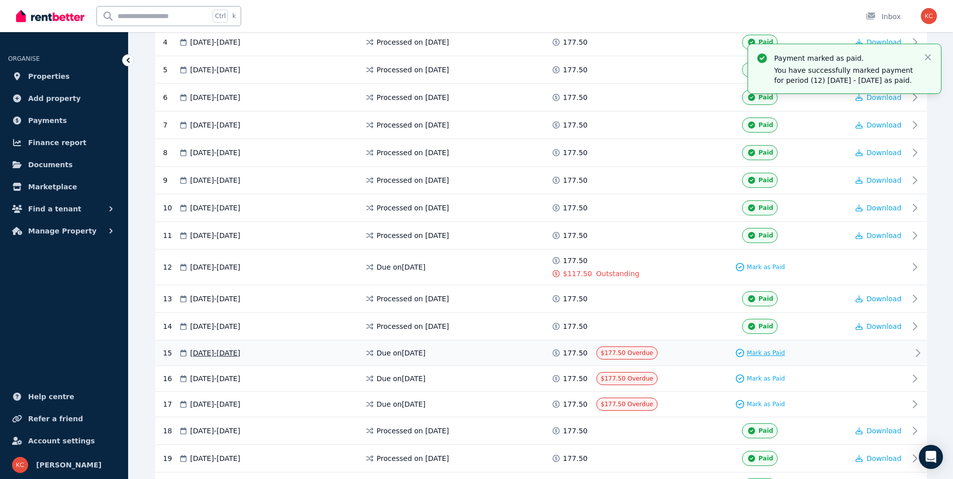
click at [744, 350] on icon at bounding box center [740, 353] width 10 height 10
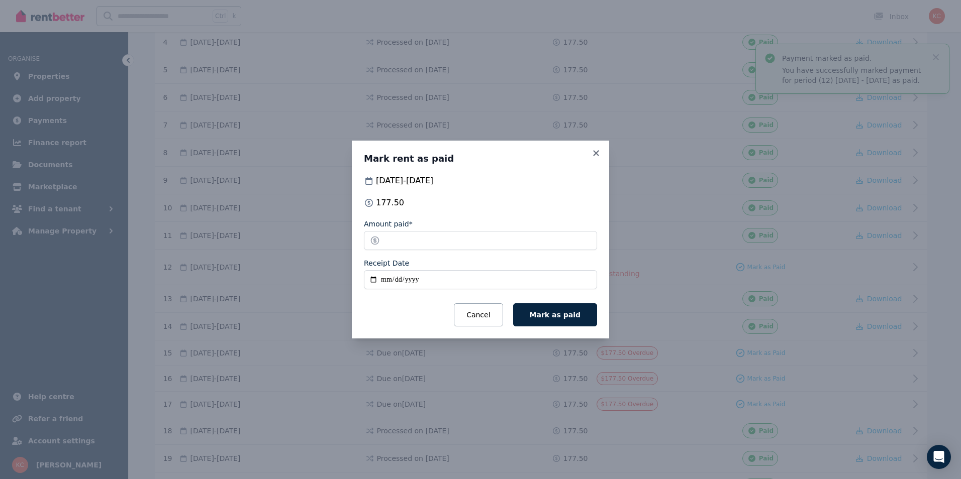
click at [373, 279] on input "Receipt Date" at bounding box center [480, 279] width 233 height 19
click at [594, 153] on icon at bounding box center [596, 153] width 10 height 9
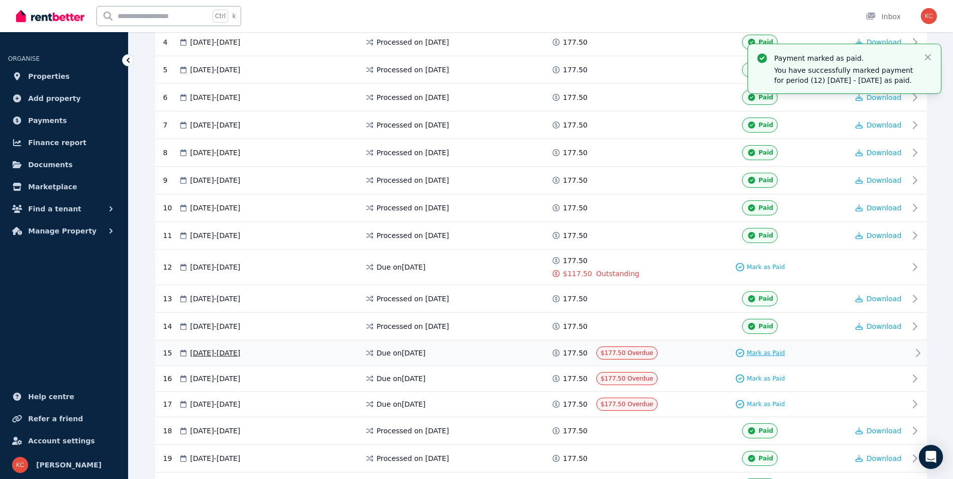
click at [747, 351] on div "Mark as Paid" at bounding box center [760, 353] width 50 height 10
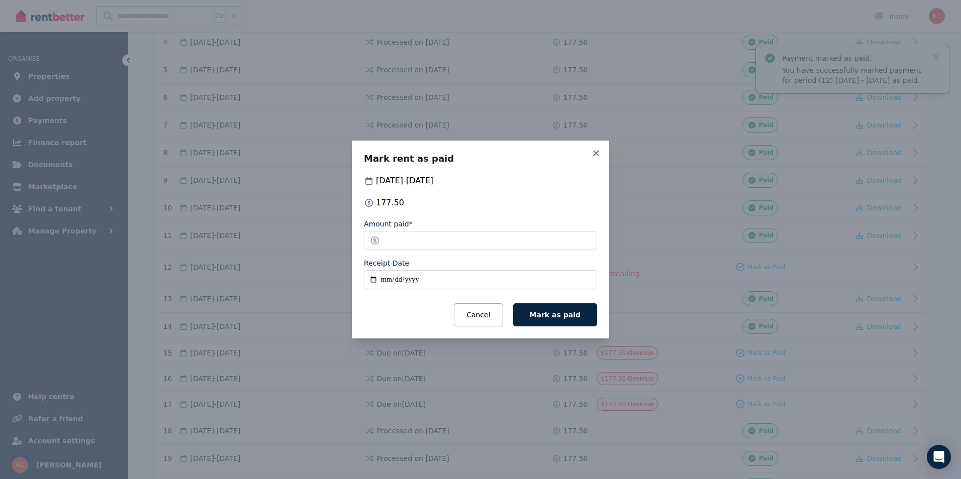
click at [371, 277] on input "Receipt Date" at bounding box center [480, 279] width 233 height 19
type input "**********"
click at [540, 318] on span "Mark as paid" at bounding box center [555, 315] width 51 height 8
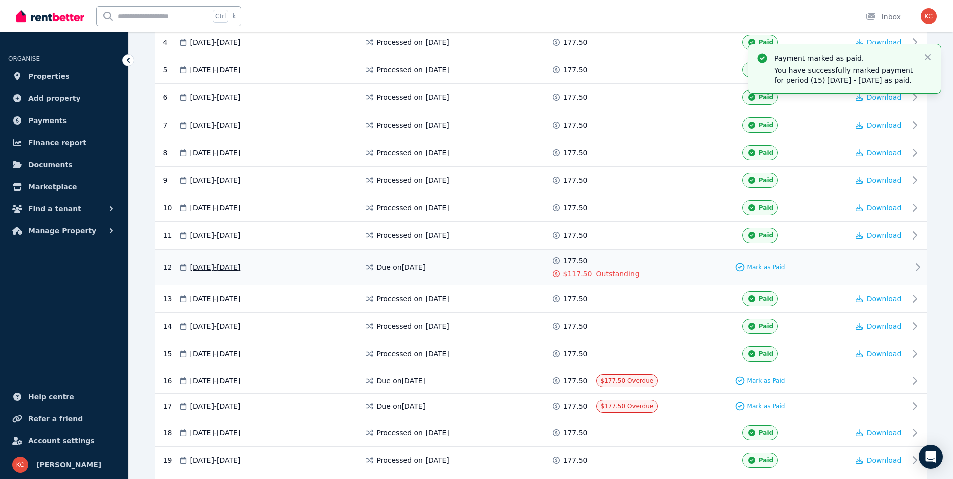
click at [769, 266] on span "Mark as Paid" at bounding box center [766, 267] width 38 height 8
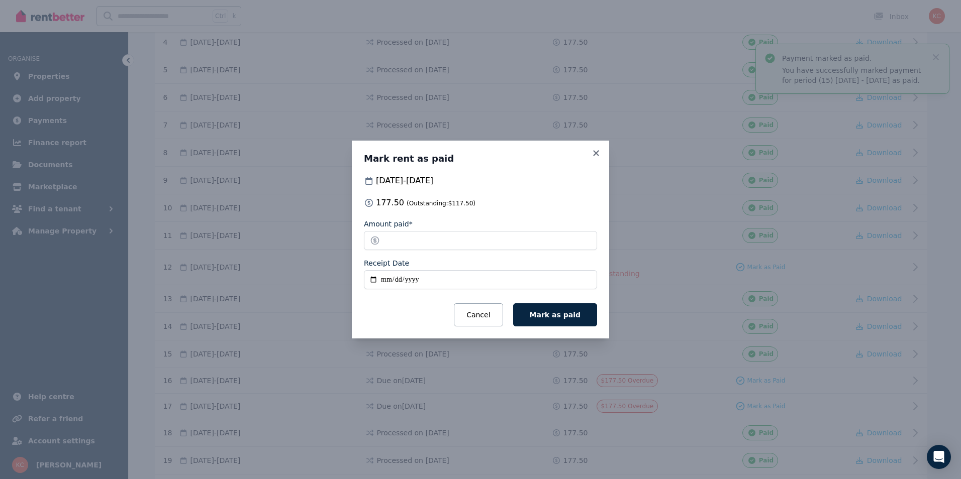
click at [371, 281] on input "Receipt Date" at bounding box center [480, 279] width 233 height 19
type input "**********"
click at [553, 316] on span "Mark as paid" at bounding box center [555, 315] width 51 height 8
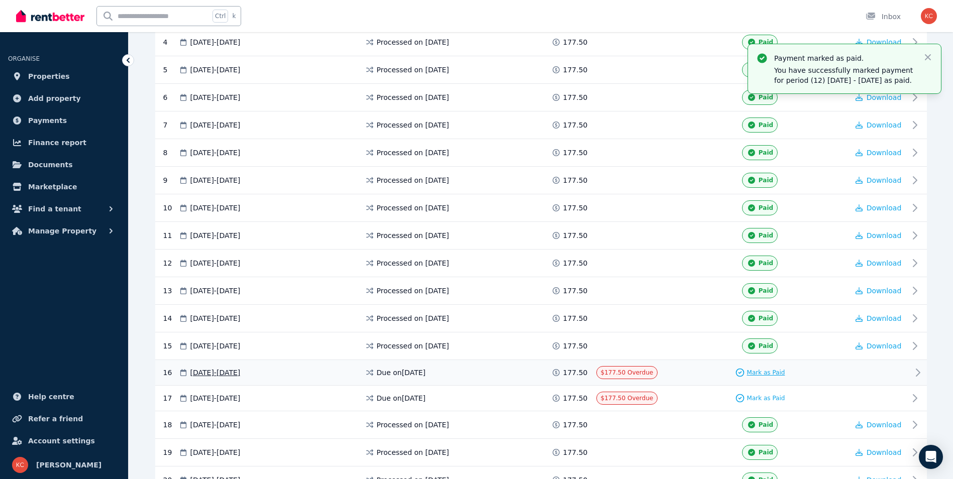
click at [762, 372] on span "Mark as Paid" at bounding box center [766, 373] width 38 height 8
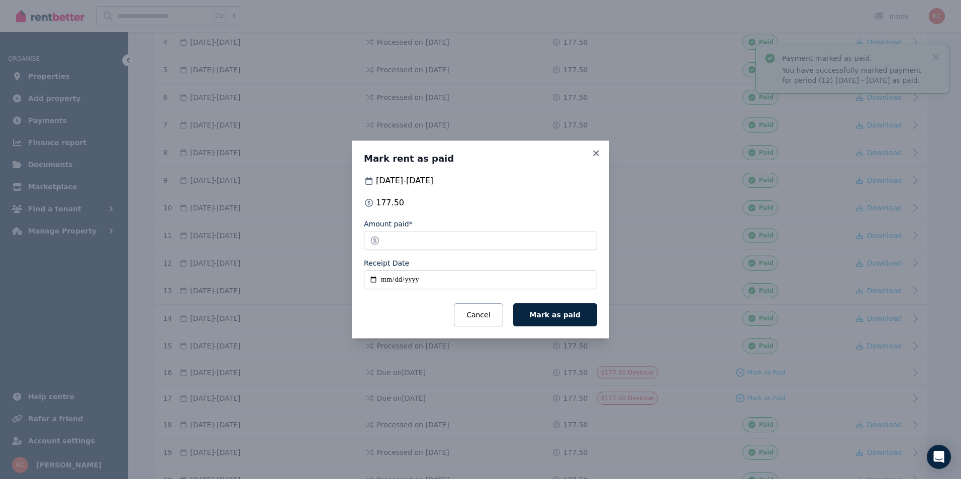
click at [372, 281] on input "Receipt Date" at bounding box center [480, 279] width 233 height 19
click at [595, 153] on icon at bounding box center [596, 153] width 10 height 9
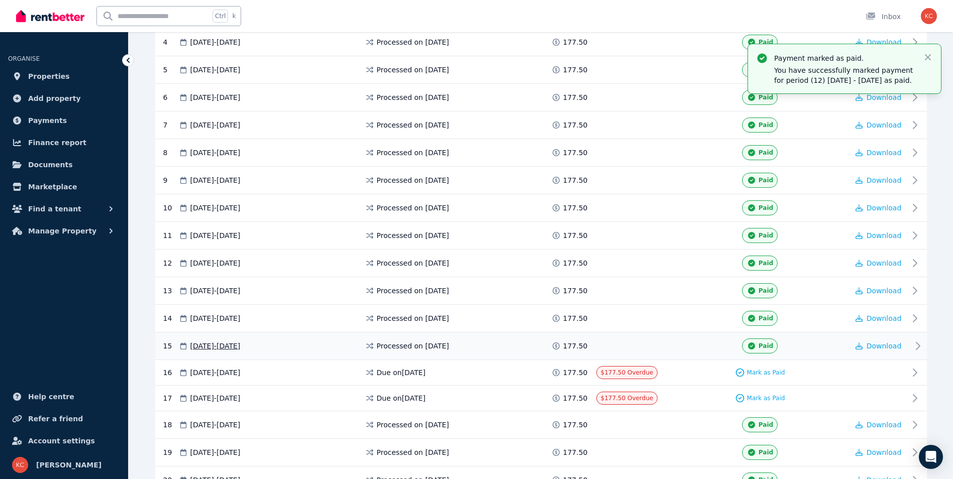
click at [571, 346] on span "177.50" at bounding box center [575, 346] width 25 height 10
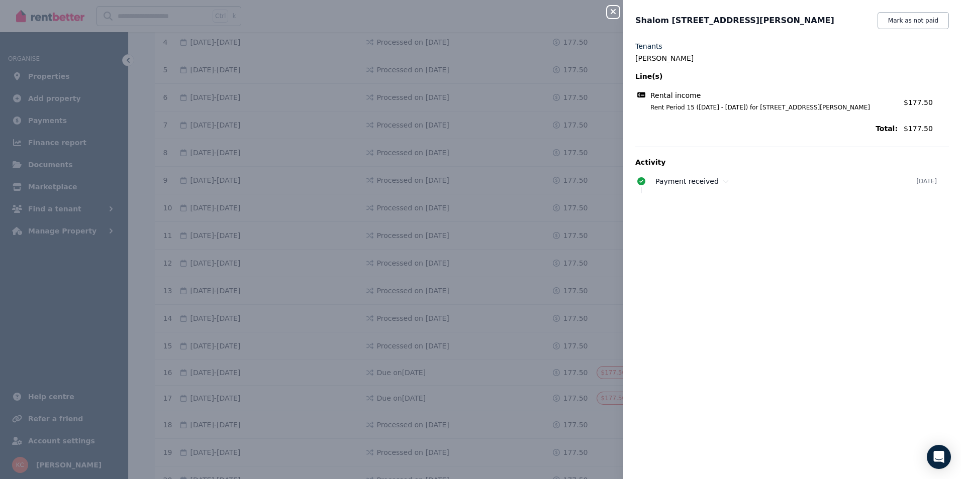
click at [609, 9] on icon "button" at bounding box center [613, 12] width 12 height 8
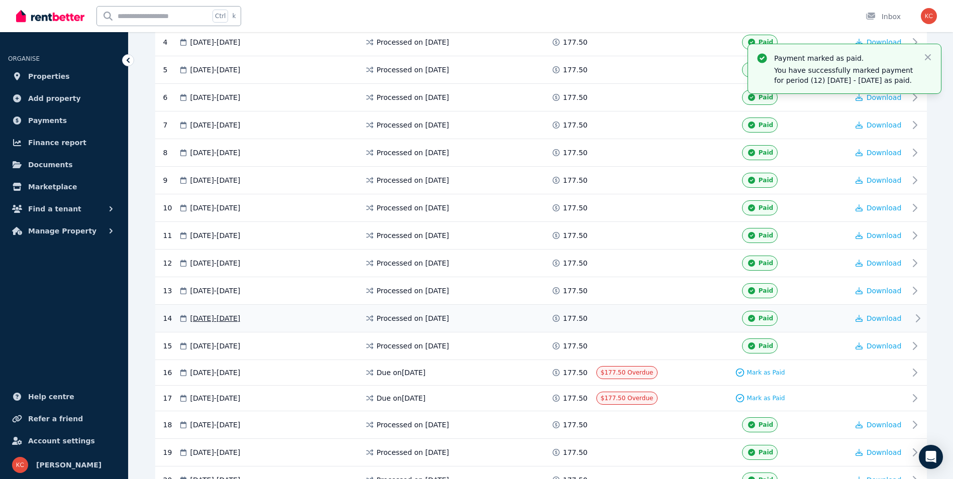
click at [576, 321] on span "177.50" at bounding box center [575, 319] width 25 height 10
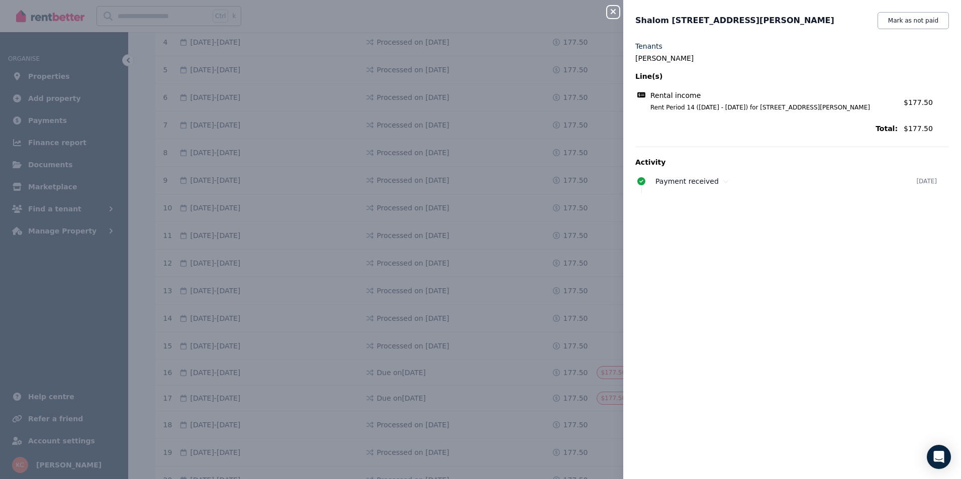
click at [613, 10] on icon "button" at bounding box center [613, 12] width 12 height 8
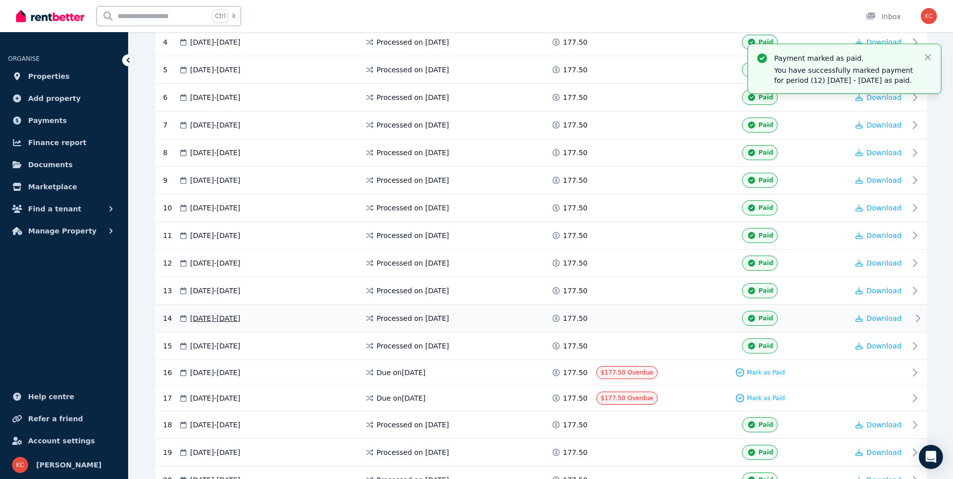
click at [568, 322] on span "177.50" at bounding box center [575, 319] width 25 height 10
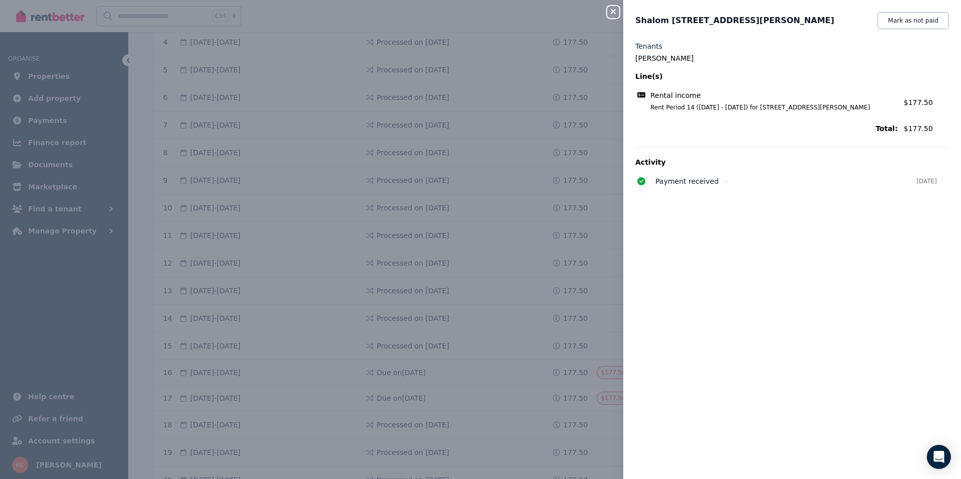
click at [608, 8] on icon "button" at bounding box center [613, 12] width 12 height 8
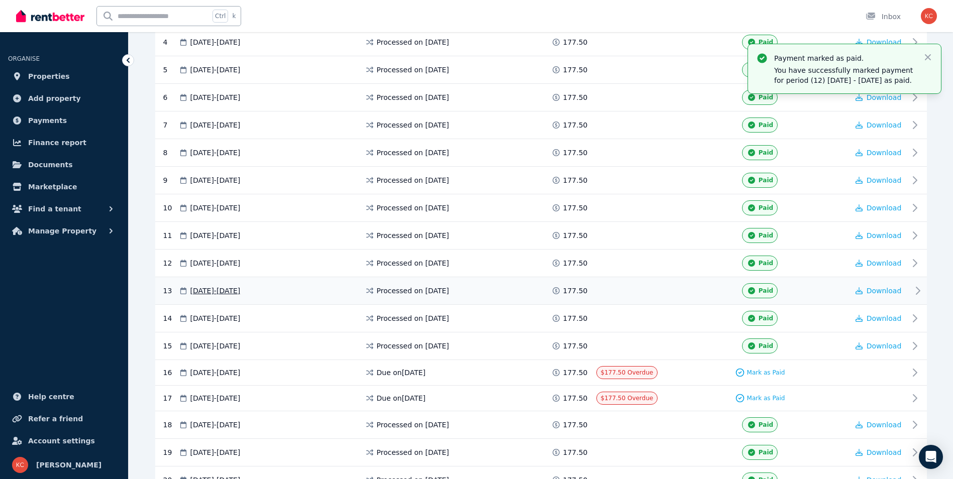
click at [573, 288] on span "177.50" at bounding box center [575, 291] width 25 height 10
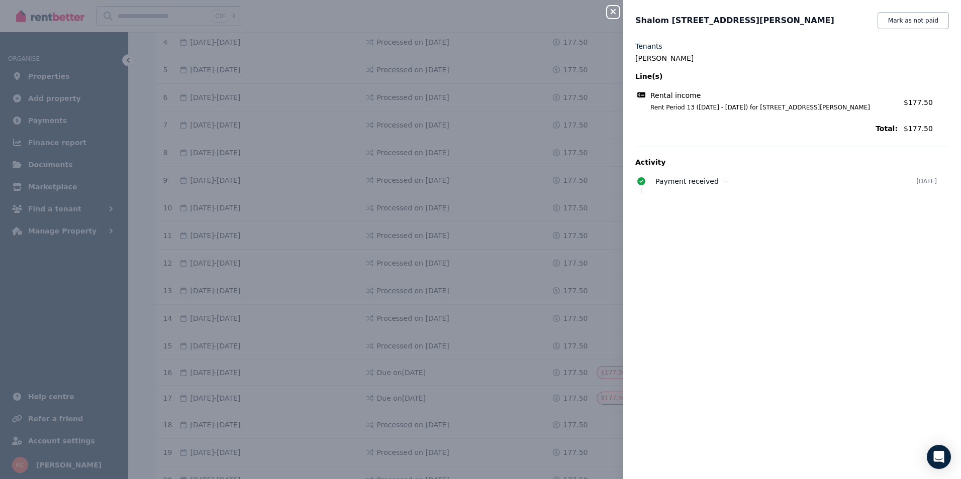
click at [608, 12] on icon "button" at bounding box center [613, 12] width 12 height 8
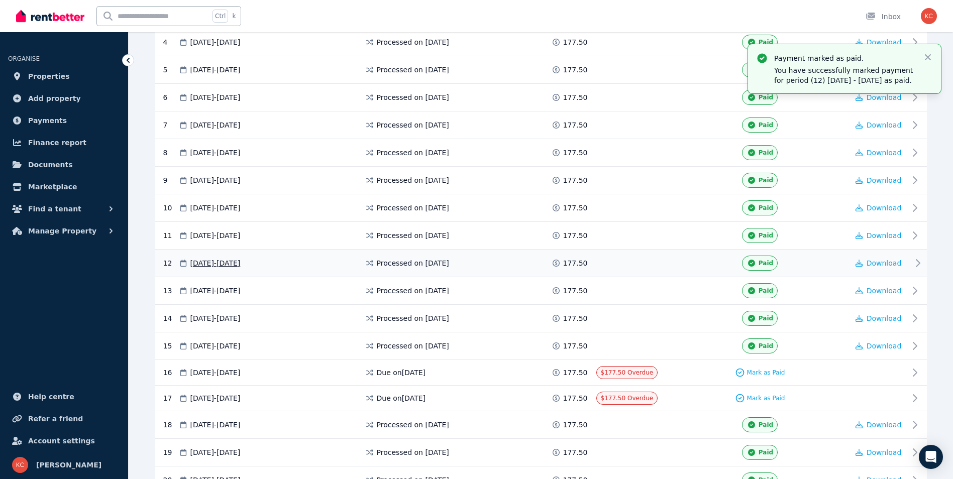
click at [570, 267] on span "177.50" at bounding box center [575, 263] width 25 height 10
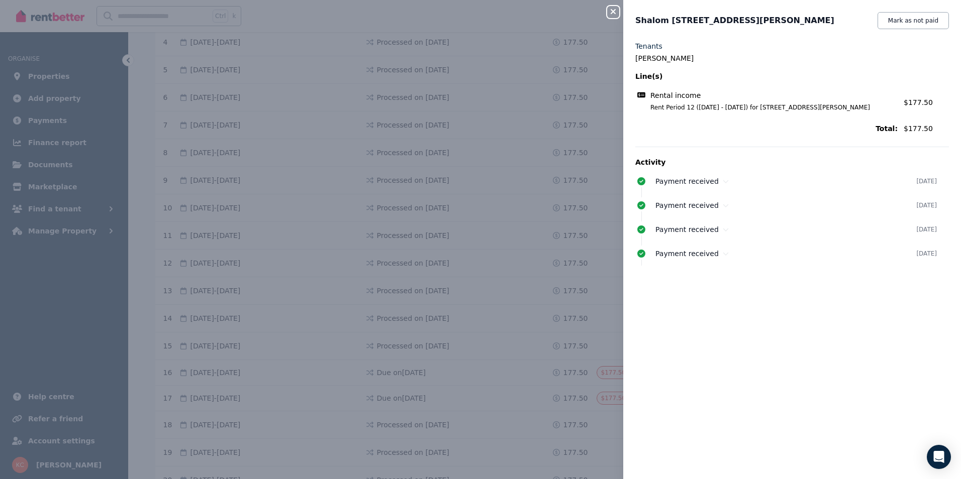
click at [614, 6] on button "Close panel" at bounding box center [613, 12] width 12 height 12
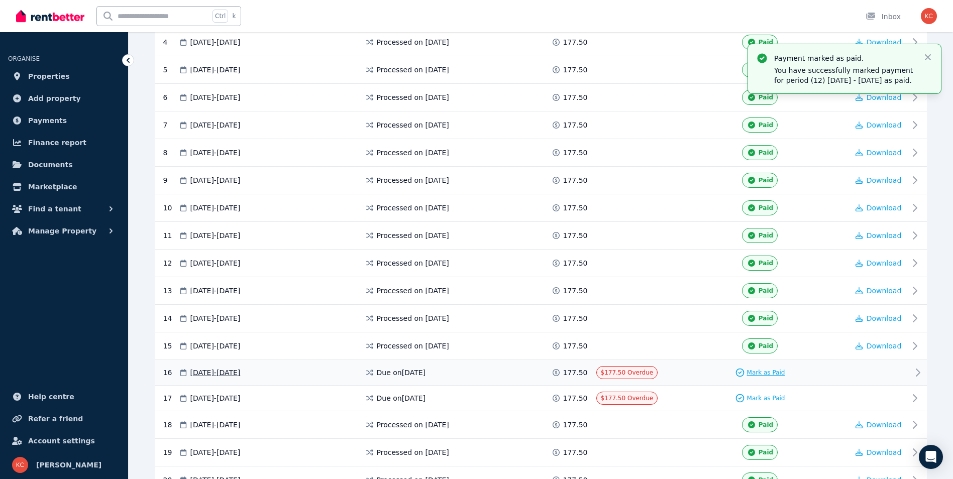
click at [758, 374] on span "Mark as Paid" at bounding box center [766, 373] width 38 height 8
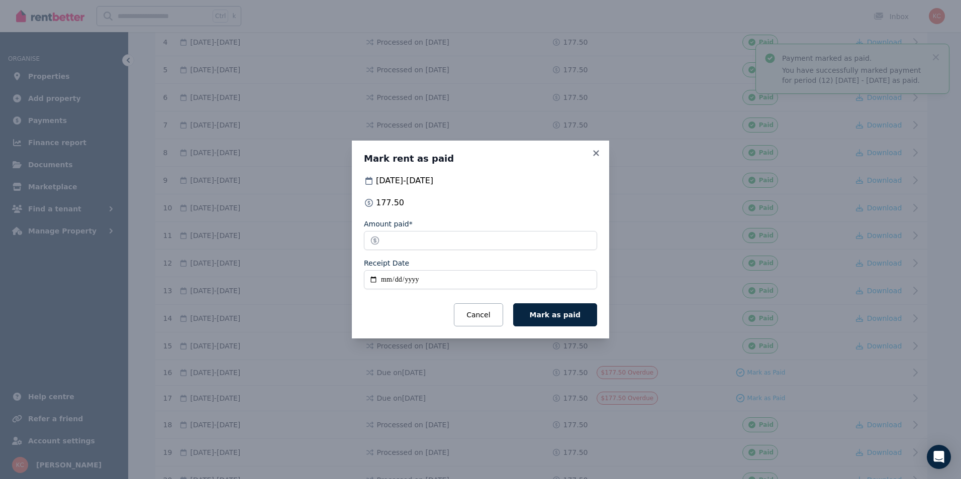
click at [373, 277] on input "Receipt Date" at bounding box center [480, 279] width 233 height 19
type input "**********"
click at [596, 152] on icon at bounding box center [596, 153] width 10 height 9
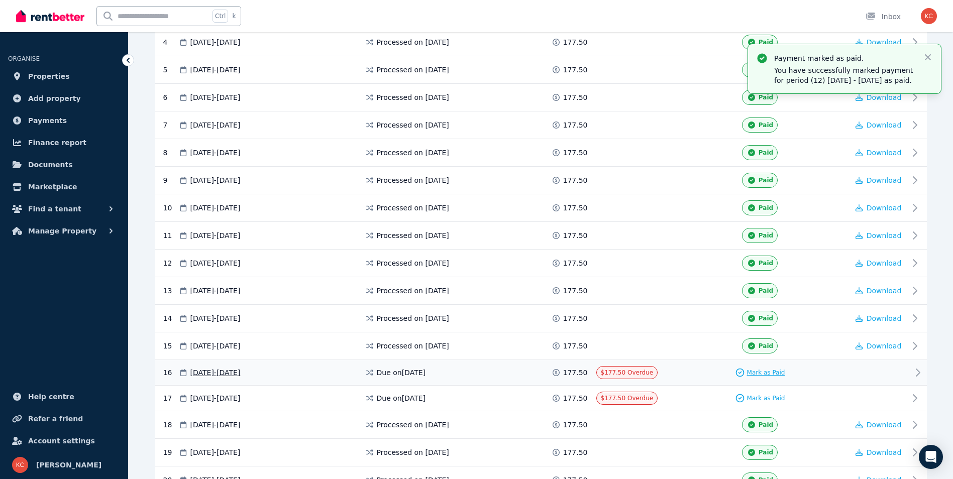
click at [748, 371] on div "Mark as Paid" at bounding box center [760, 373] width 50 height 10
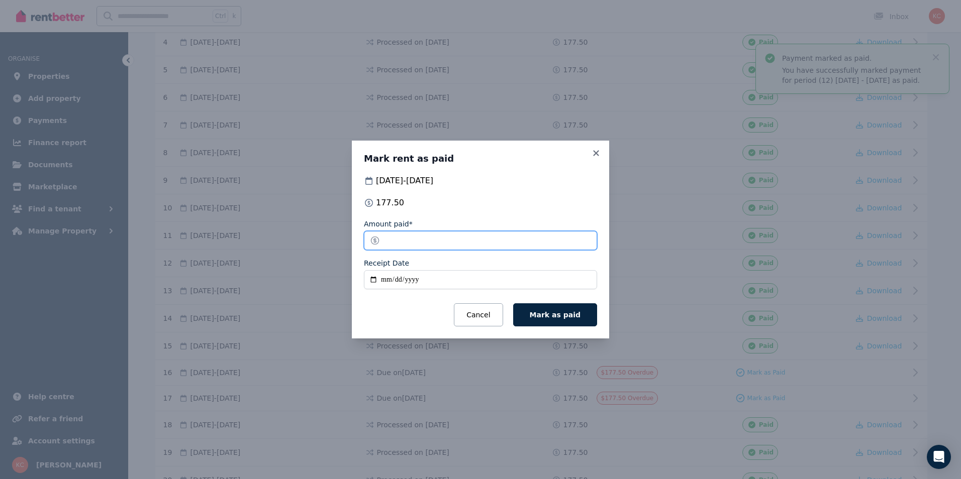
drag, startPoint x: 415, startPoint y: 241, endPoint x: 374, endPoint y: 237, distance: 40.9
click at [374, 237] on input "******" at bounding box center [480, 240] width 233 height 19
type input "**"
click at [373, 280] on input "Receipt Date" at bounding box center [480, 279] width 233 height 19
type input "**********"
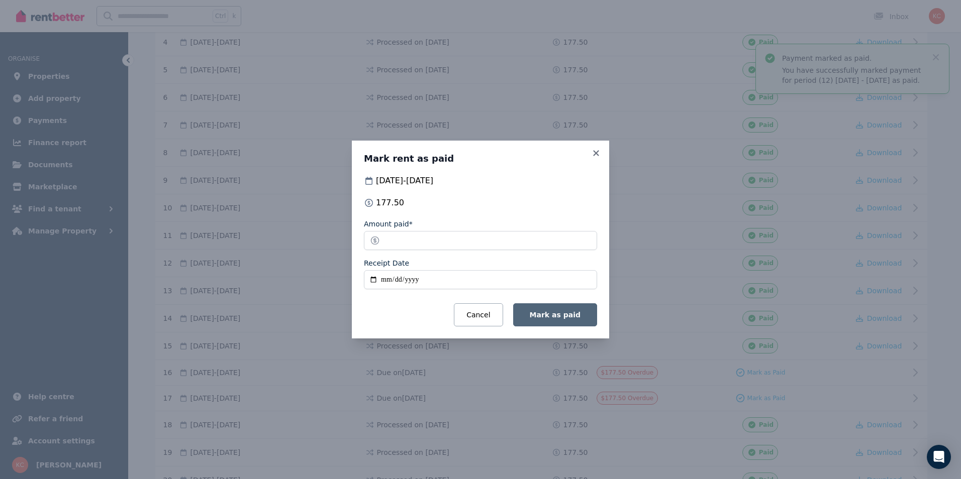
click at [556, 314] on span "Mark as paid" at bounding box center [555, 315] width 51 height 8
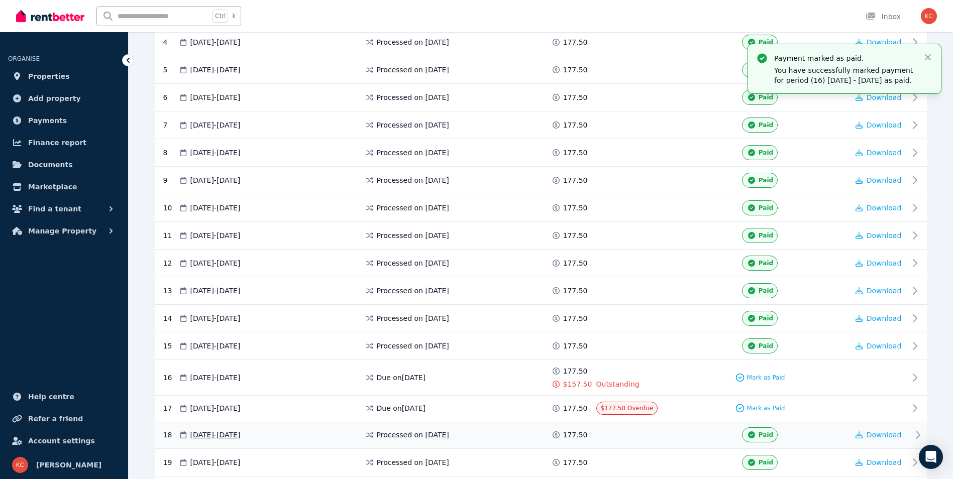
click at [714, 441] on div "Paid" at bounding box center [760, 435] width 177 height 15
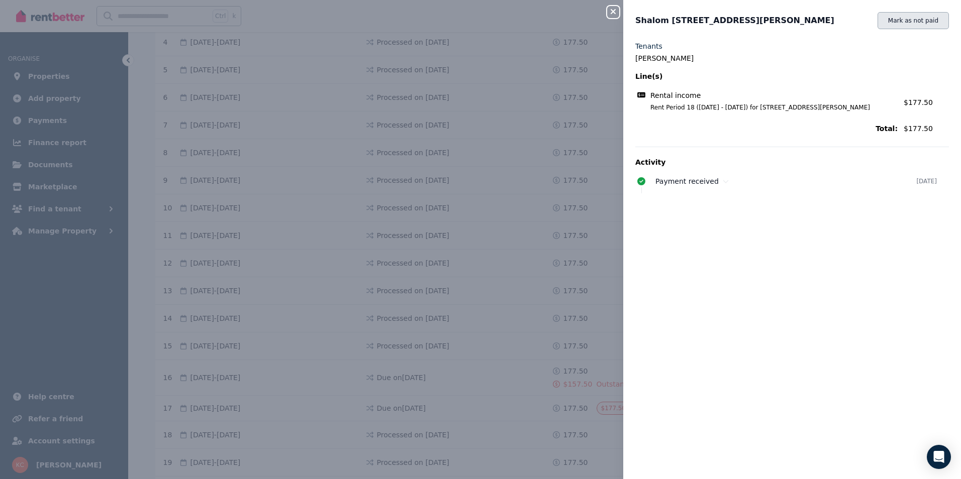
click at [921, 21] on button "Mark as not paid" at bounding box center [912, 20] width 71 height 17
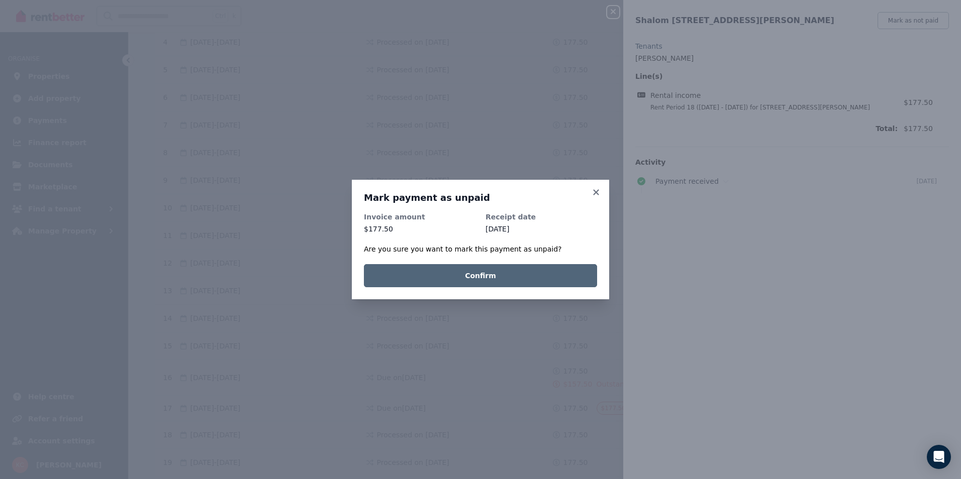
click at [470, 277] on button "Confirm" at bounding box center [480, 275] width 233 height 23
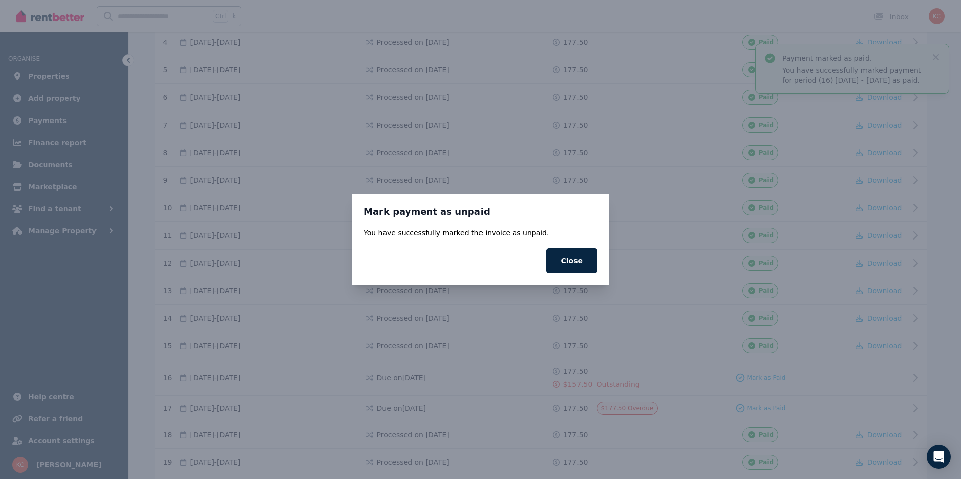
click at [566, 260] on button "Close" at bounding box center [571, 260] width 51 height 25
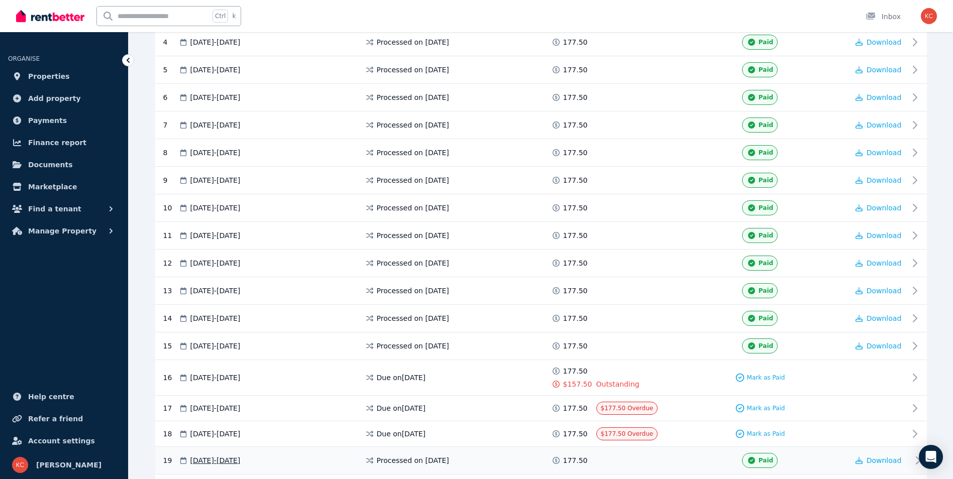
click at [687, 461] on div "Paid" at bounding box center [760, 460] width 177 height 15
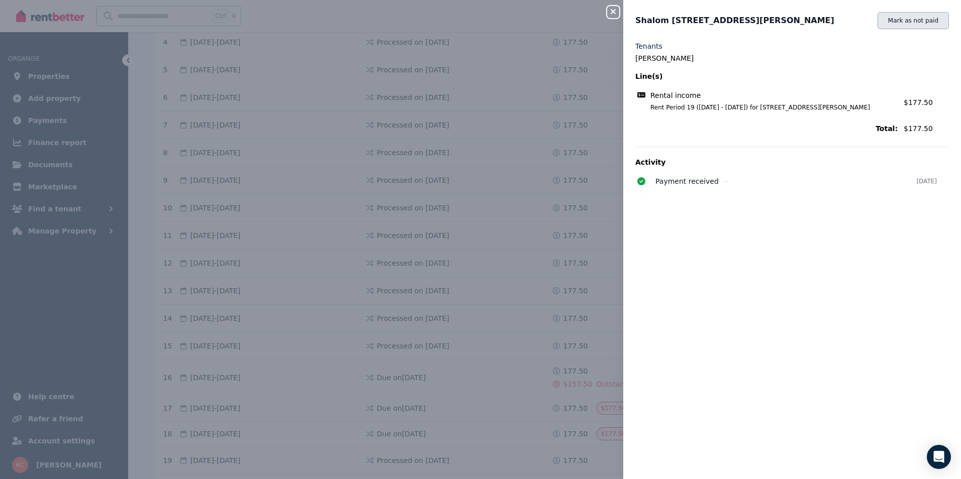
click at [899, 25] on button "Mark as not paid" at bounding box center [912, 20] width 71 height 17
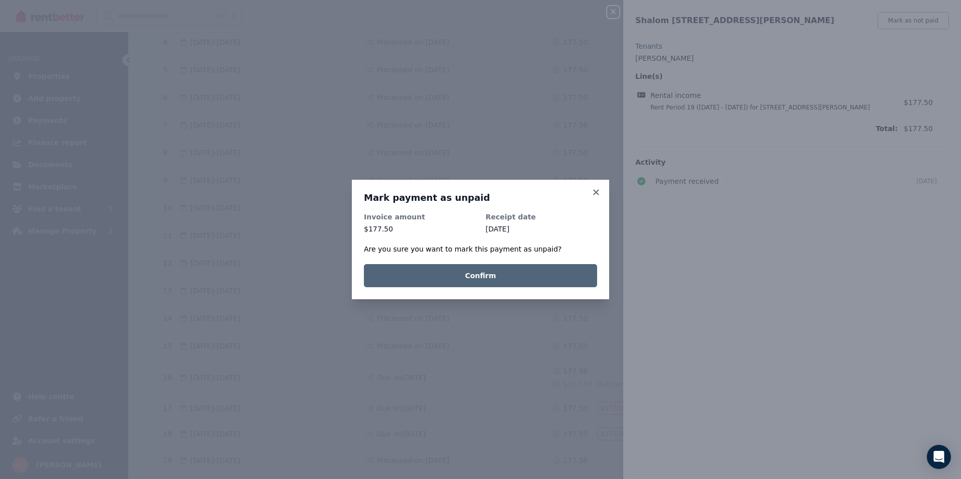
click at [520, 280] on button "Confirm" at bounding box center [480, 275] width 233 height 23
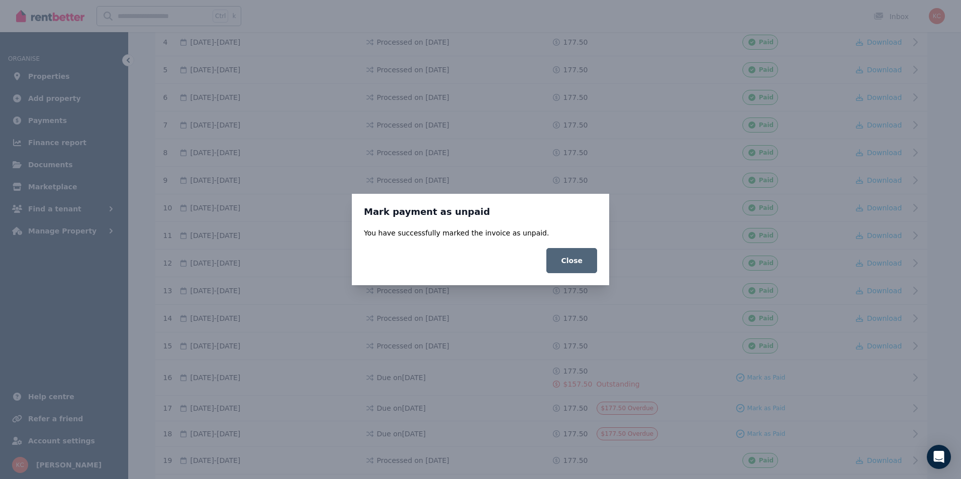
click at [570, 258] on button "Close" at bounding box center [571, 260] width 51 height 25
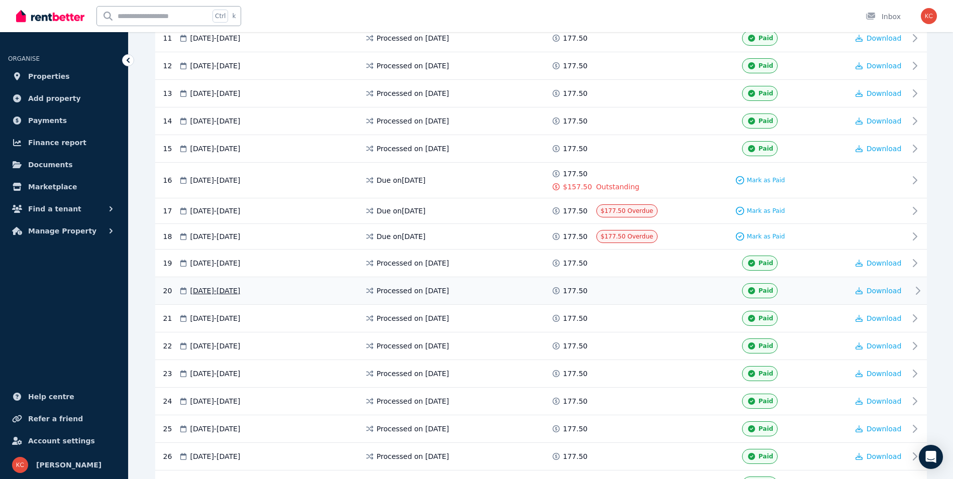
scroll to position [502, 0]
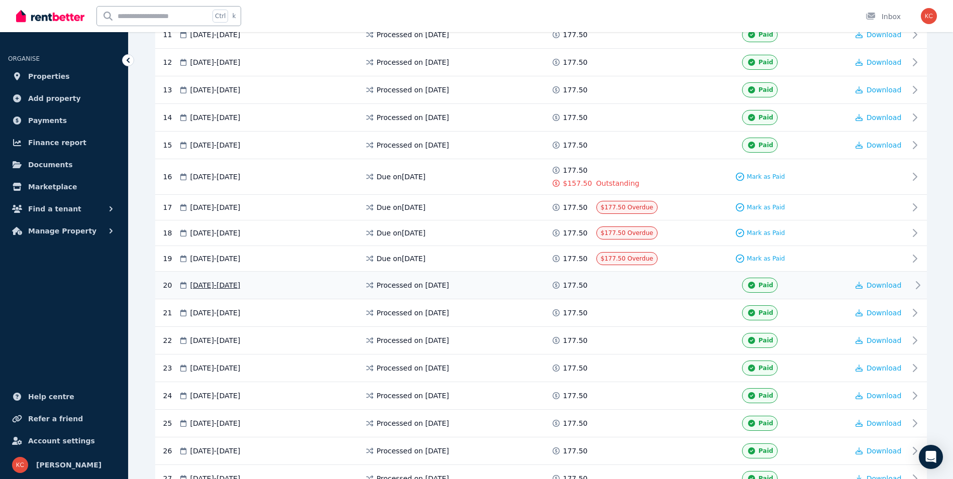
click at [666, 287] on span at bounding box center [633, 285] width 75 height 15
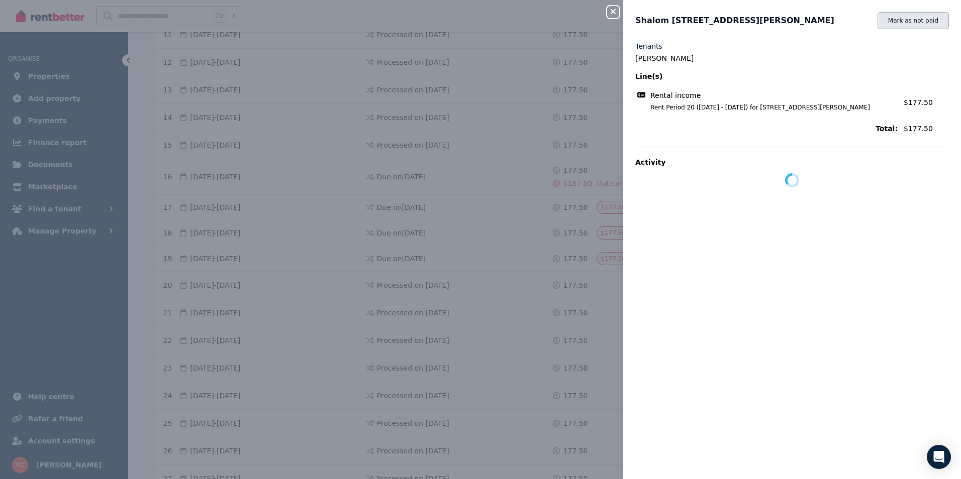
click at [892, 24] on button "Mark as not paid" at bounding box center [912, 20] width 71 height 17
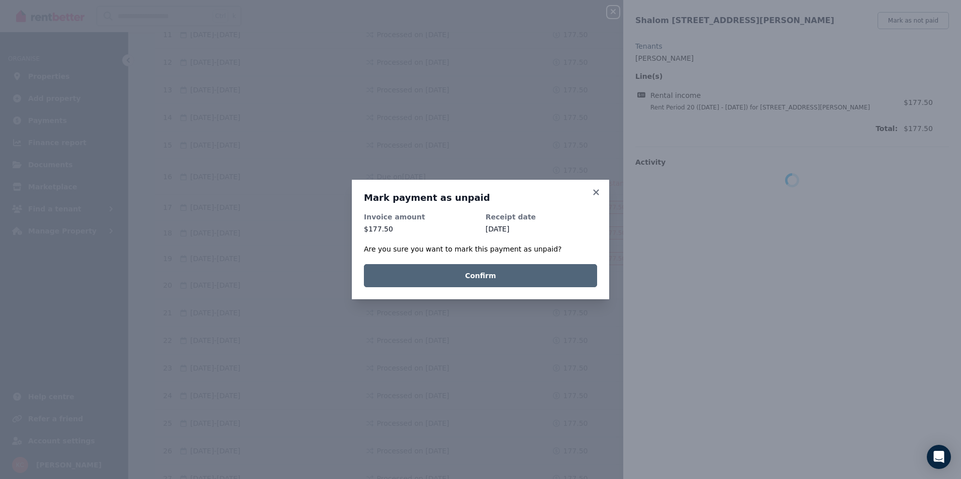
click at [550, 279] on button "Confirm" at bounding box center [480, 275] width 233 height 23
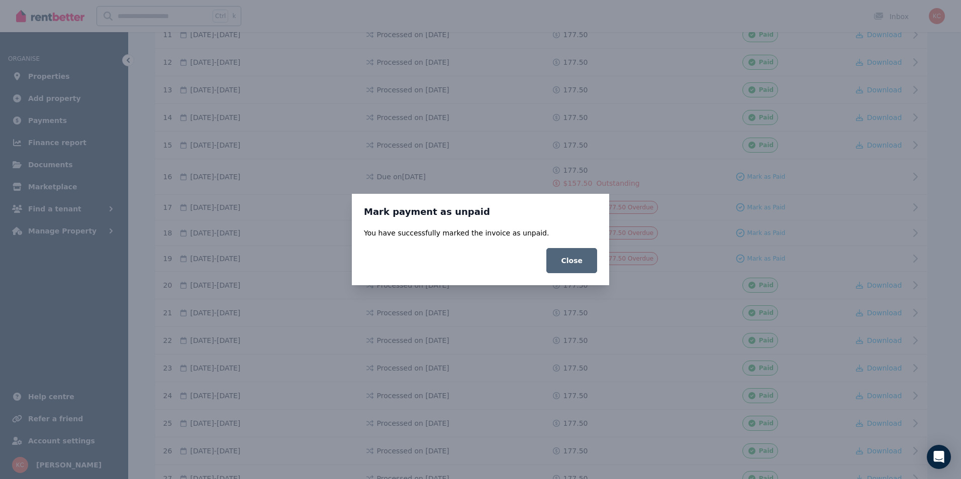
click at [579, 257] on button "Close" at bounding box center [571, 260] width 51 height 25
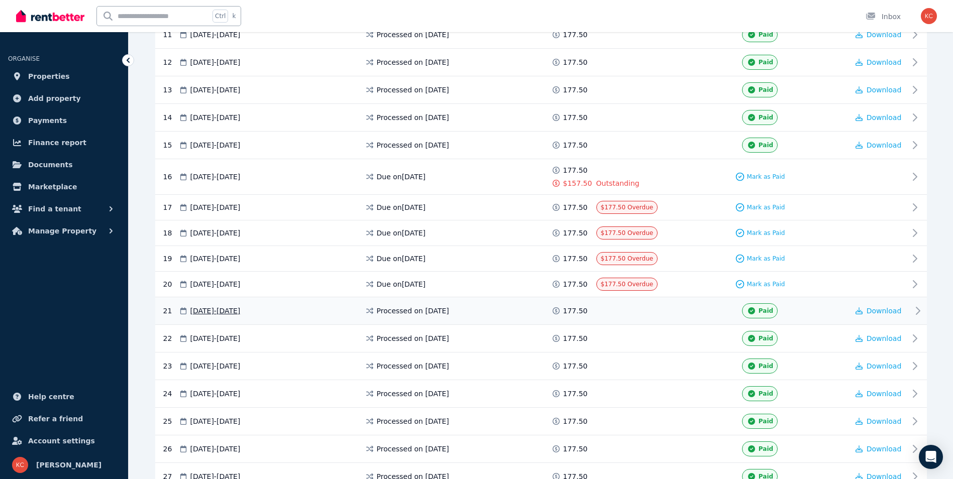
click at [691, 319] on div "21 21 Nov 2024 - 27 Nov 2024 Processed on 21 Nov 2024 177.50 Paid Download" at bounding box center [541, 311] width 772 height 28
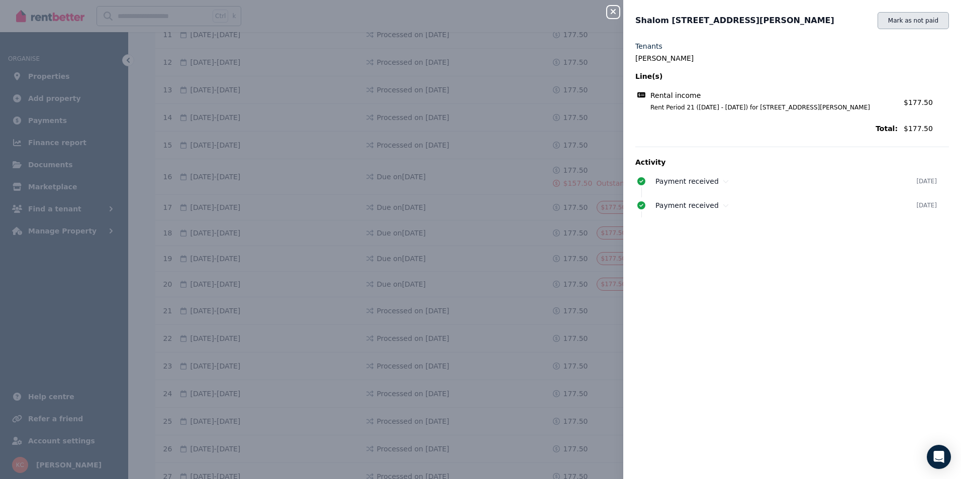
click at [898, 27] on button "Mark as not paid" at bounding box center [912, 20] width 71 height 17
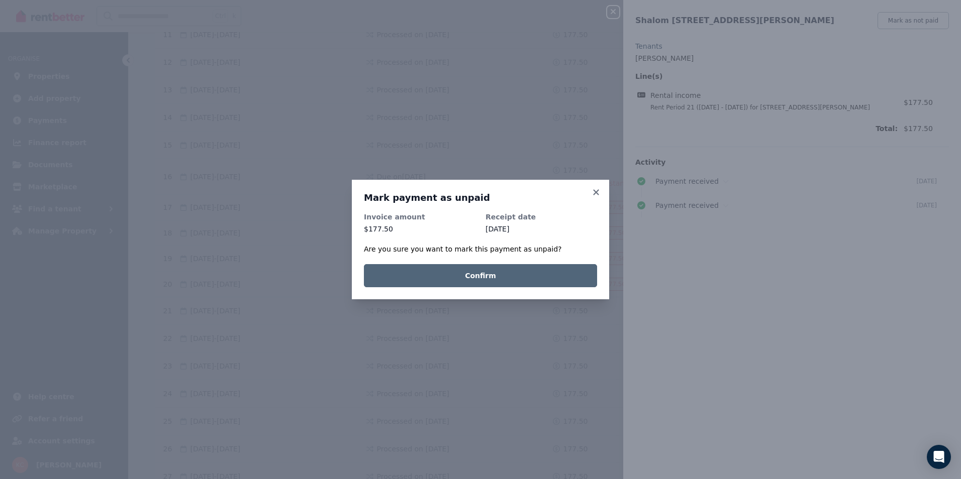
click at [558, 283] on button "Confirm" at bounding box center [480, 275] width 233 height 23
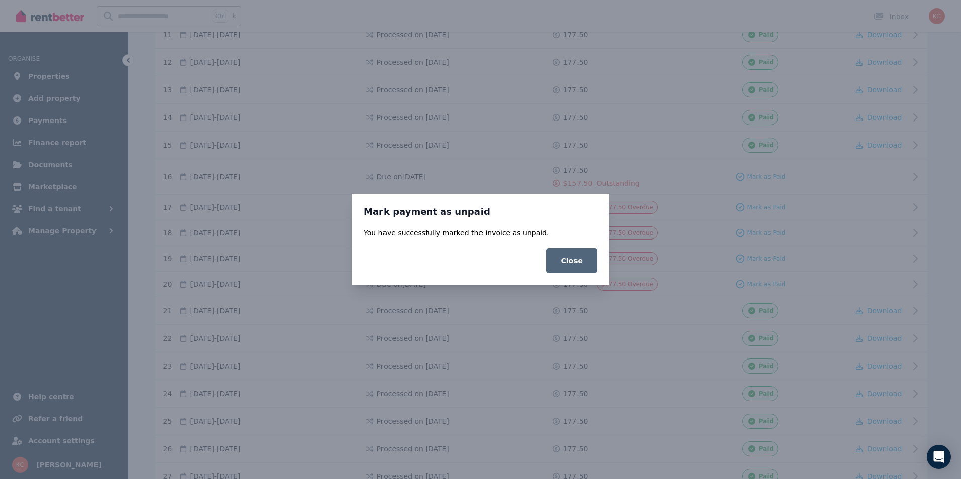
click at [571, 265] on button "Close" at bounding box center [571, 260] width 51 height 25
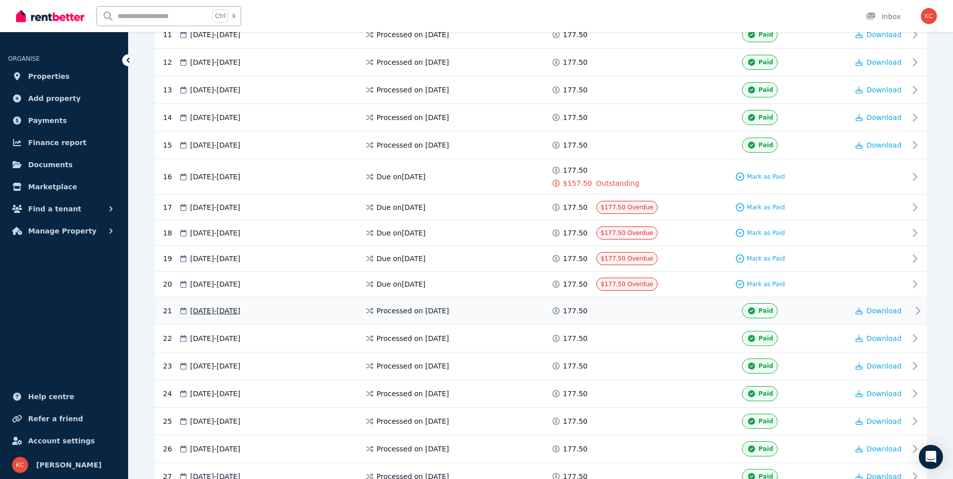
click at [696, 318] on div "Paid" at bounding box center [760, 310] width 177 height 15
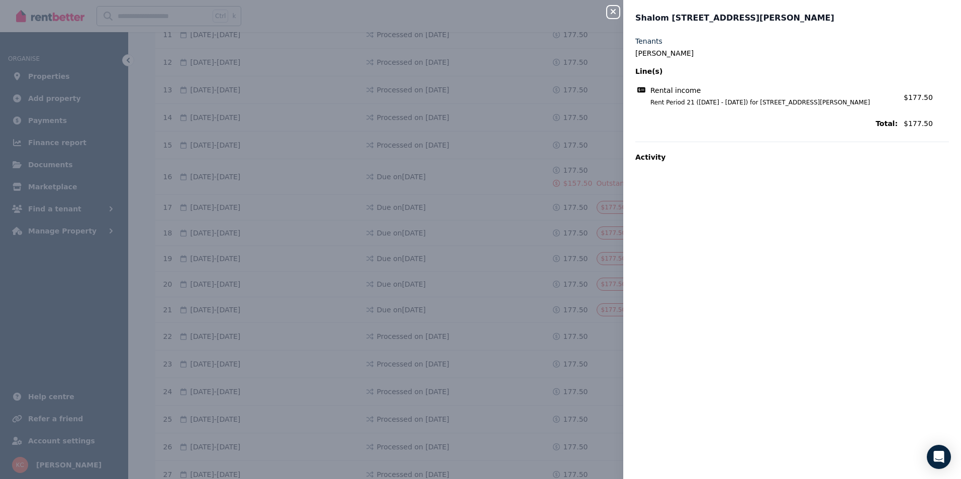
click at [611, 13] on icon "button" at bounding box center [613, 12] width 12 height 8
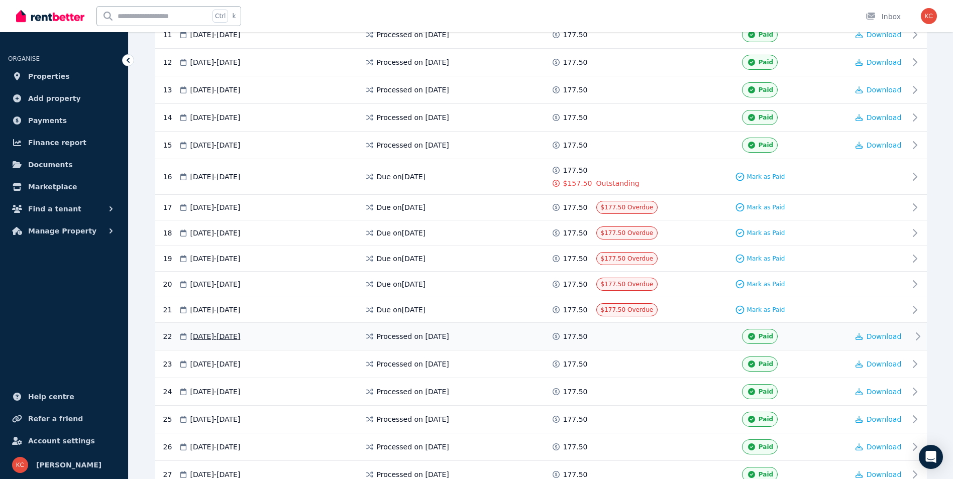
click at [698, 344] on div "22 28 Nov 2024 - 04 Dec 2024 Processed on 28 Nov 2024 177.50 Paid Download" at bounding box center [541, 337] width 772 height 28
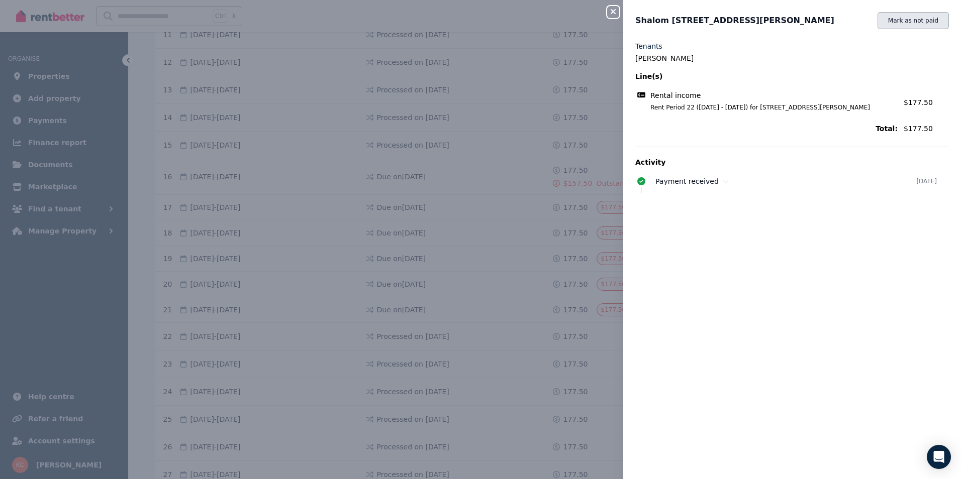
click at [891, 21] on button "Mark as not paid" at bounding box center [912, 20] width 71 height 17
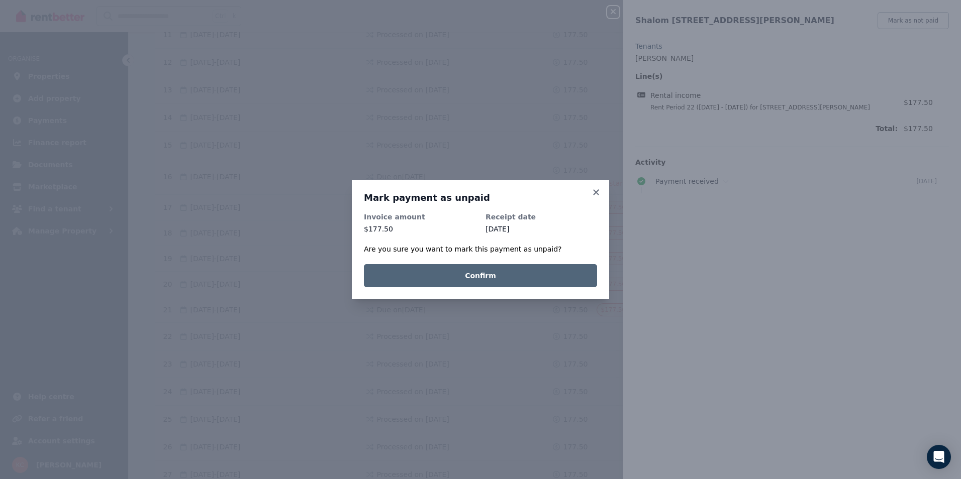
click at [503, 280] on button "Confirm" at bounding box center [480, 275] width 233 height 23
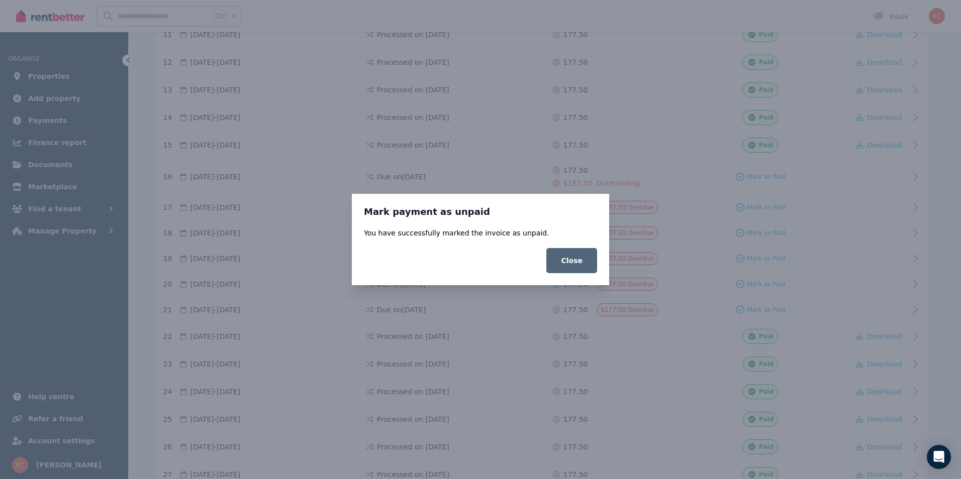
click at [569, 261] on button "Close" at bounding box center [571, 260] width 51 height 25
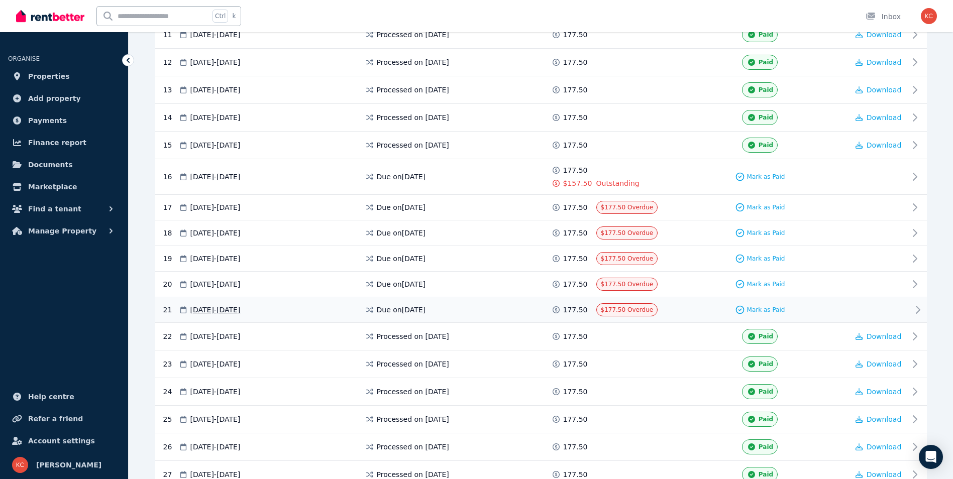
click at [680, 313] on div "Mark as Paid" at bounding box center [760, 309] width 177 height 13
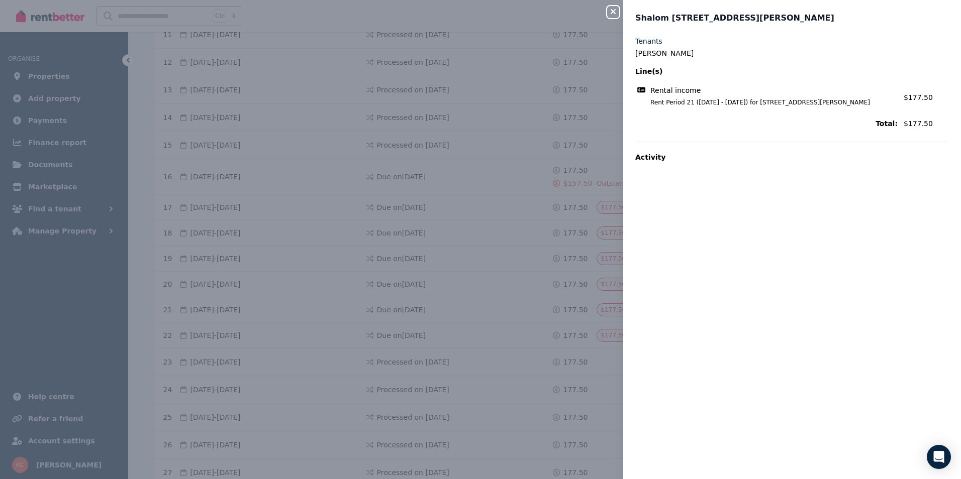
click at [614, 13] on icon "button" at bounding box center [612, 11] width 5 height 5
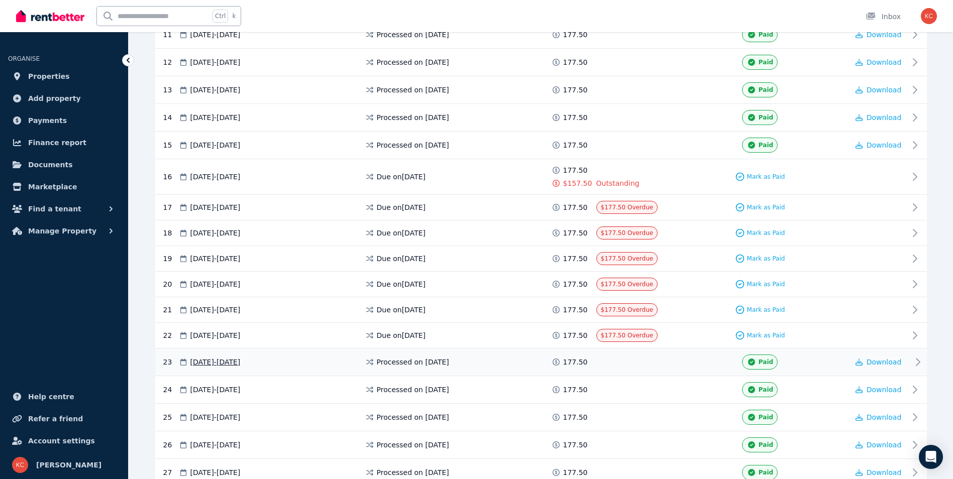
click at [656, 364] on span at bounding box center [633, 362] width 75 height 15
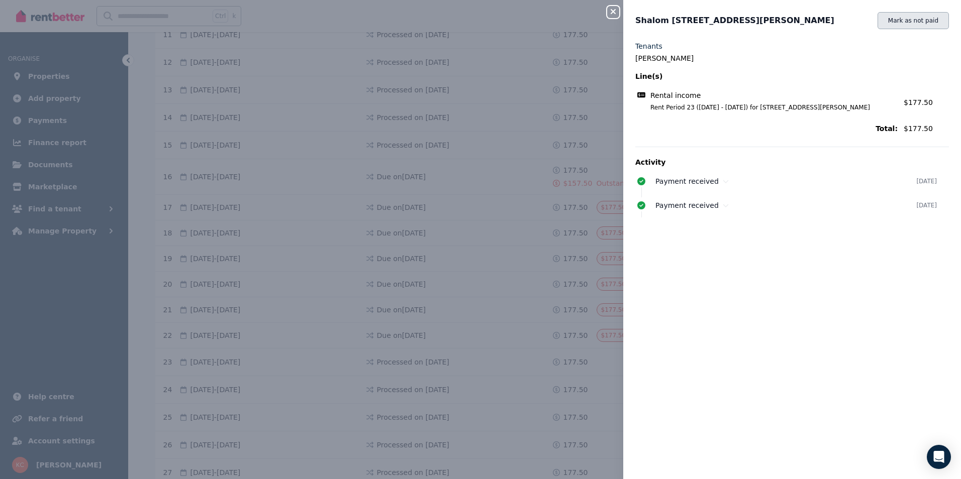
click at [909, 24] on button "Mark as not paid" at bounding box center [912, 20] width 71 height 17
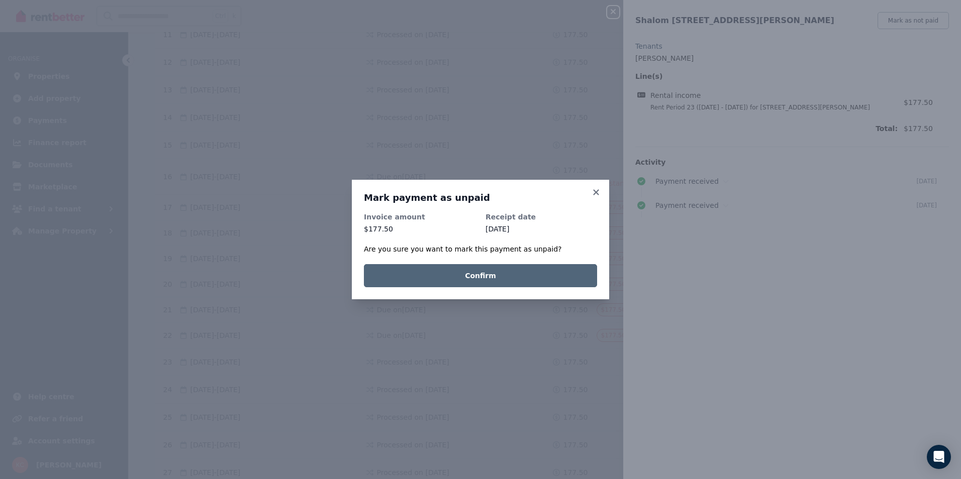
click at [504, 279] on button "Confirm" at bounding box center [480, 275] width 233 height 23
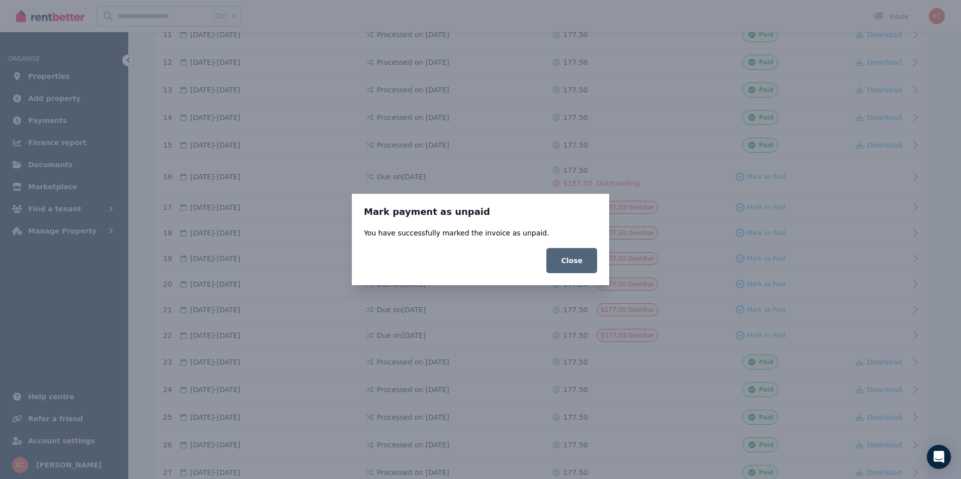
click at [567, 264] on button "Close" at bounding box center [571, 260] width 51 height 25
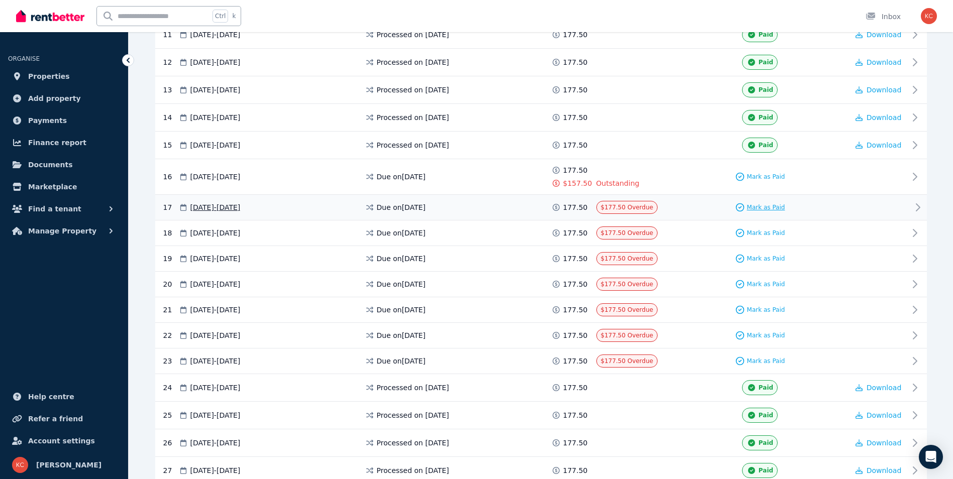
click at [762, 203] on span "Mark as Paid" at bounding box center [766, 207] width 38 height 8
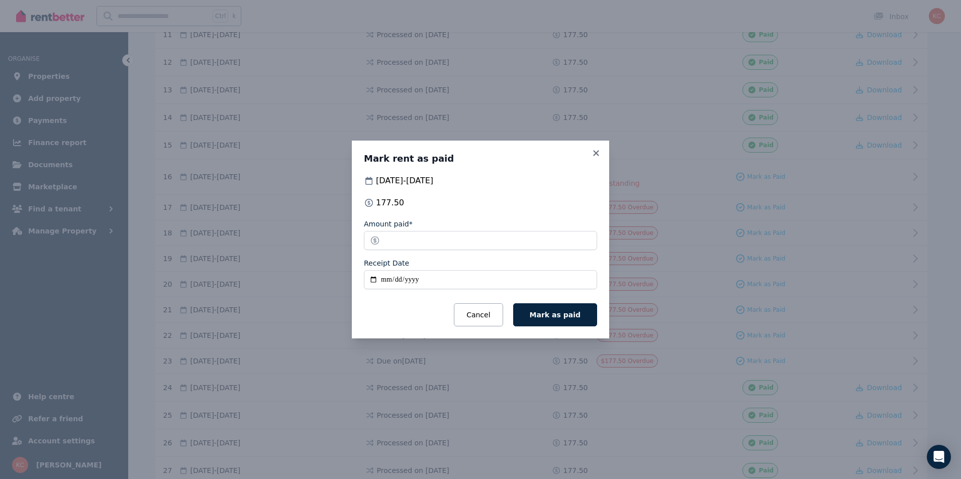
click at [371, 278] on input "Receipt Date" at bounding box center [480, 279] width 233 height 19
type input "**********"
click at [548, 318] on span "Mark as paid" at bounding box center [555, 315] width 51 height 8
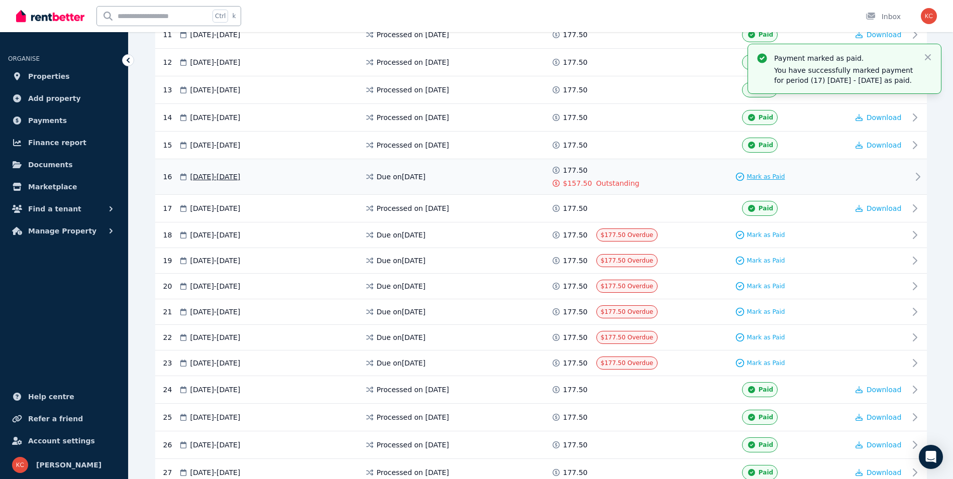
click at [760, 179] on span "Mark as Paid" at bounding box center [766, 177] width 38 height 8
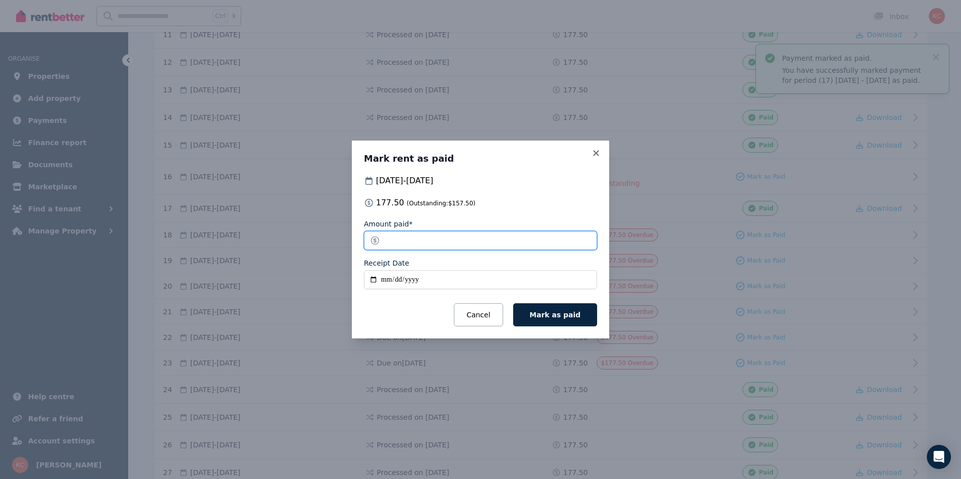
drag, startPoint x: 426, startPoint y: 240, endPoint x: 366, endPoint y: 241, distance: 59.8
click at [366, 241] on input "******" at bounding box center [480, 240] width 233 height 19
type input "**"
click at [375, 280] on input "Receipt Date" at bounding box center [480, 279] width 233 height 19
type input "**********"
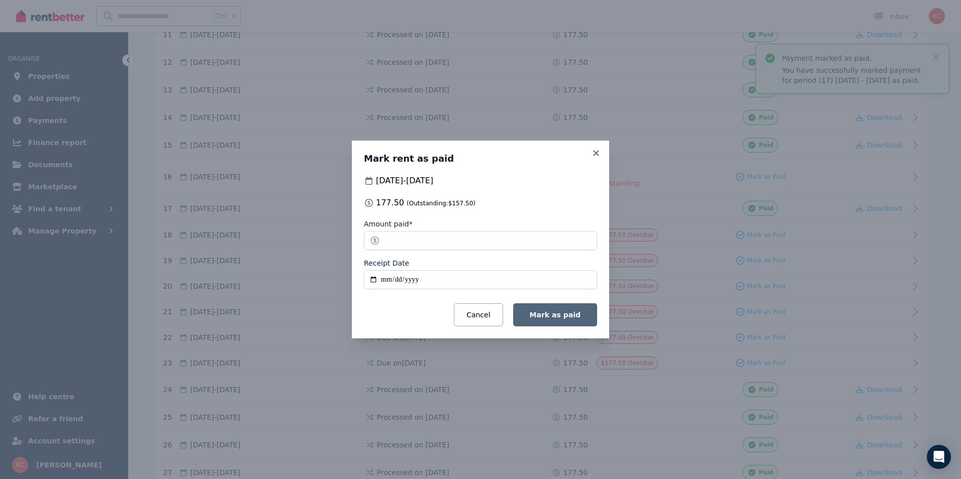
click at [542, 316] on span "Mark as paid" at bounding box center [555, 315] width 51 height 8
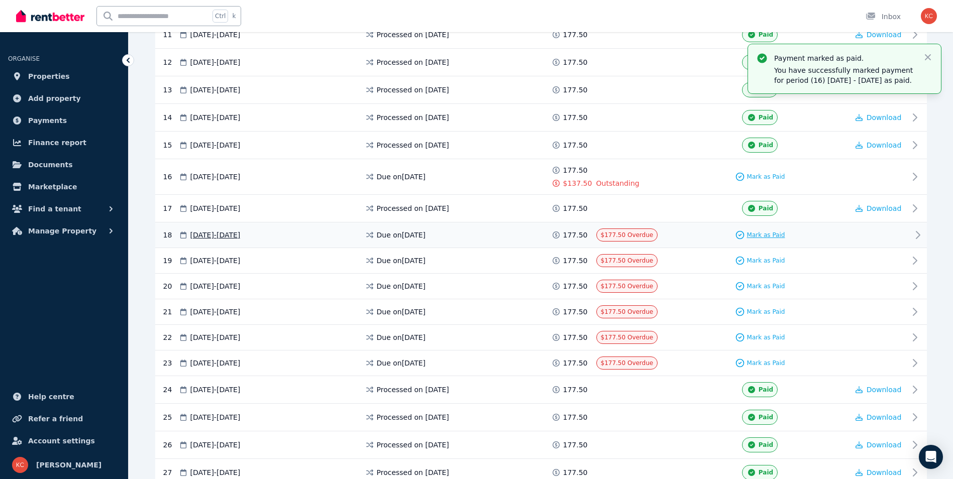
click at [777, 238] on span "Mark as Paid" at bounding box center [766, 235] width 38 height 8
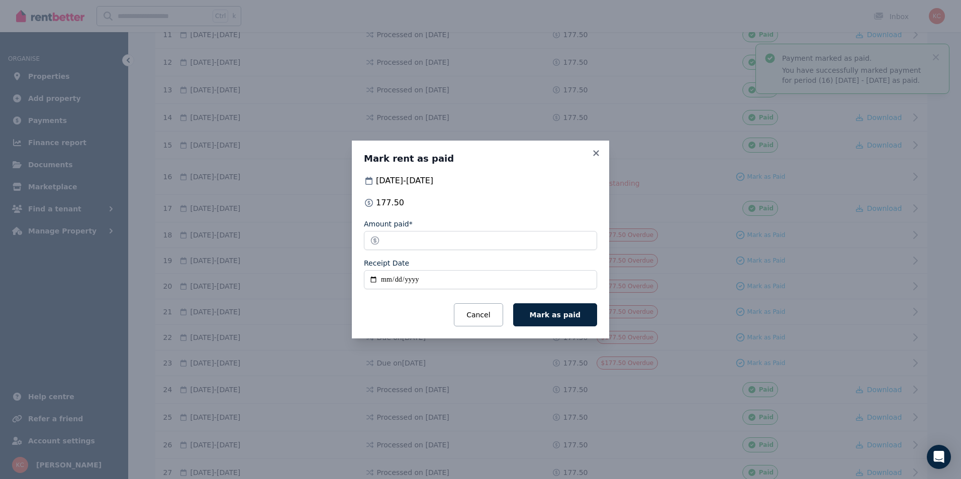
click at [370, 280] on input "Receipt Date" at bounding box center [480, 279] width 233 height 19
type input "**********"
click at [592, 153] on icon at bounding box center [596, 153] width 10 height 9
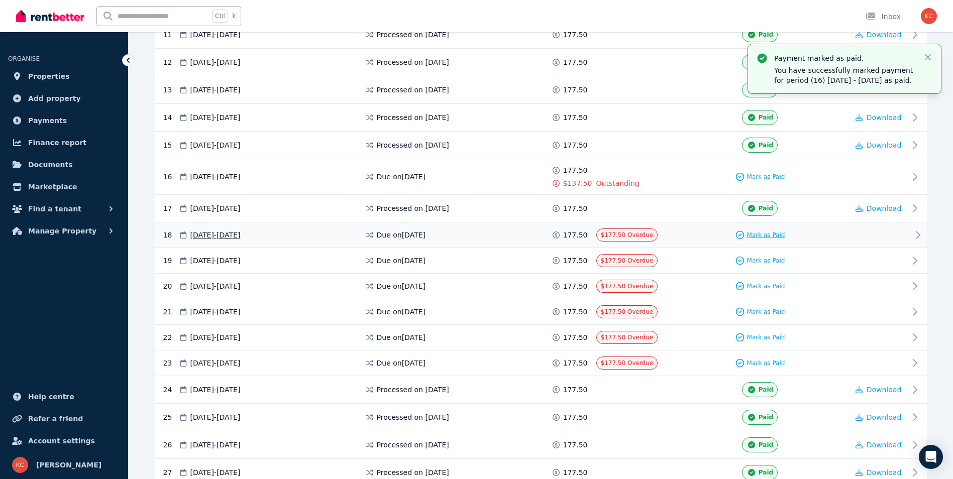
click at [750, 237] on span "Mark as Paid" at bounding box center [766, 235] width 38 height 8
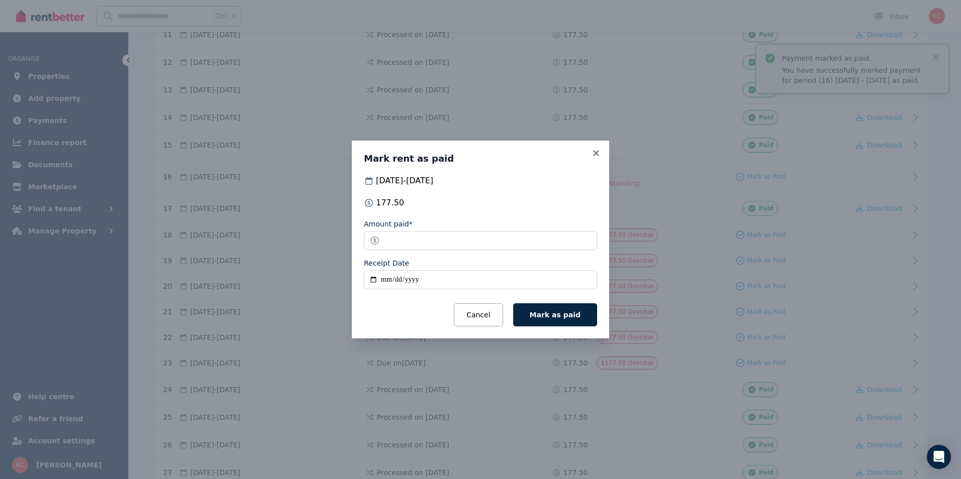
click at [384, 284] on input "Receipt Date" at bounding box center [480, 279] width 233 height 19
type input "**********"
click at [563, 316] on span "Mark as paid" at bounding box center [555, 315] width 51 height 8
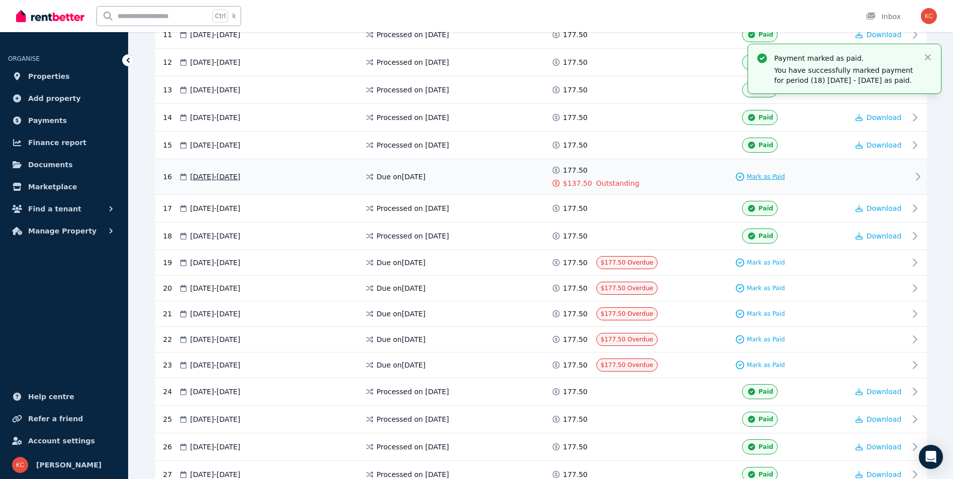
click at [766, 177] on span "Mark as Paid" at bounding box center [766, 177] width 38 height 8
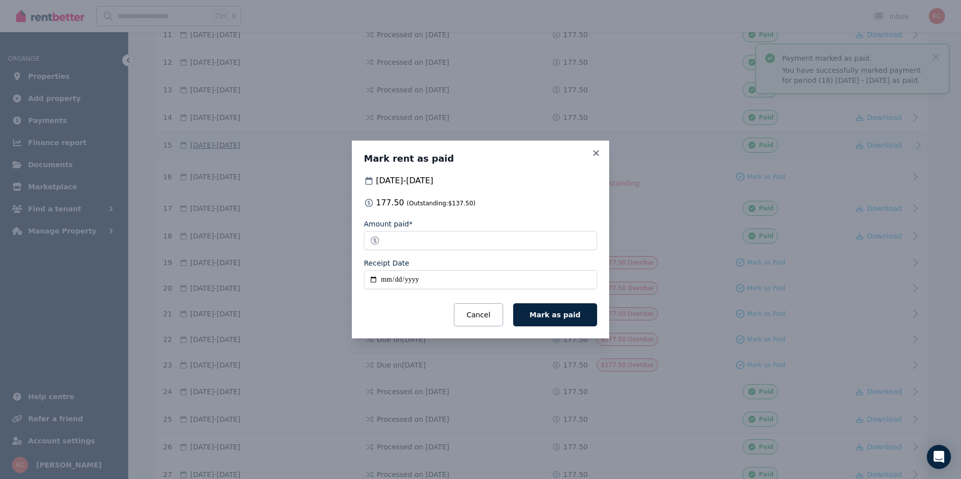
click at [594, 151] on icon at bounding box center [596, 153] width 6 height 6
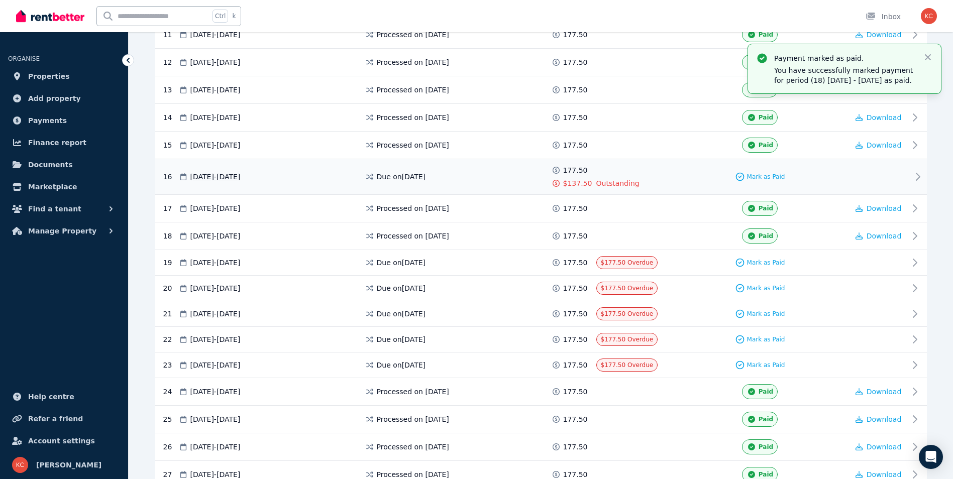
click at [573, 187] on span "$137.50" at bounding box center [577, 183] width 29 height 10
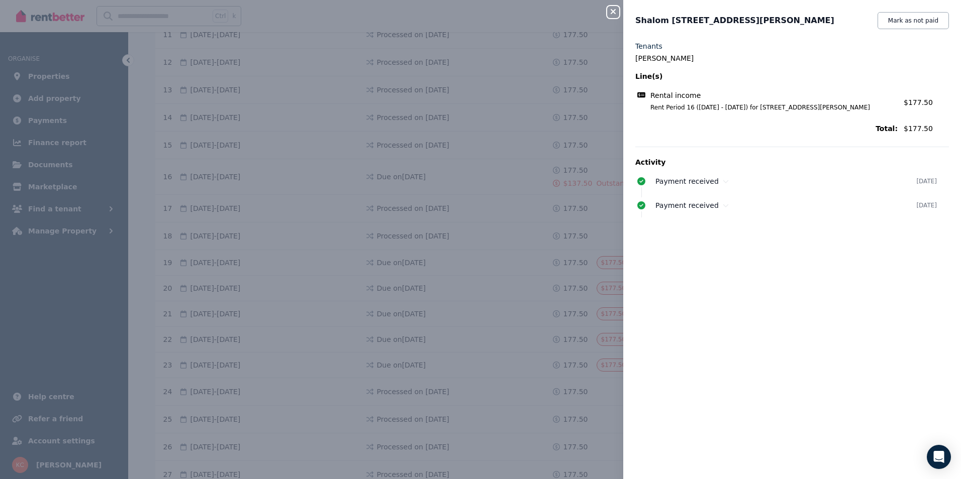
click at [617, 13] on icon "button" at bounding box center [613, 12] width 12 height 8
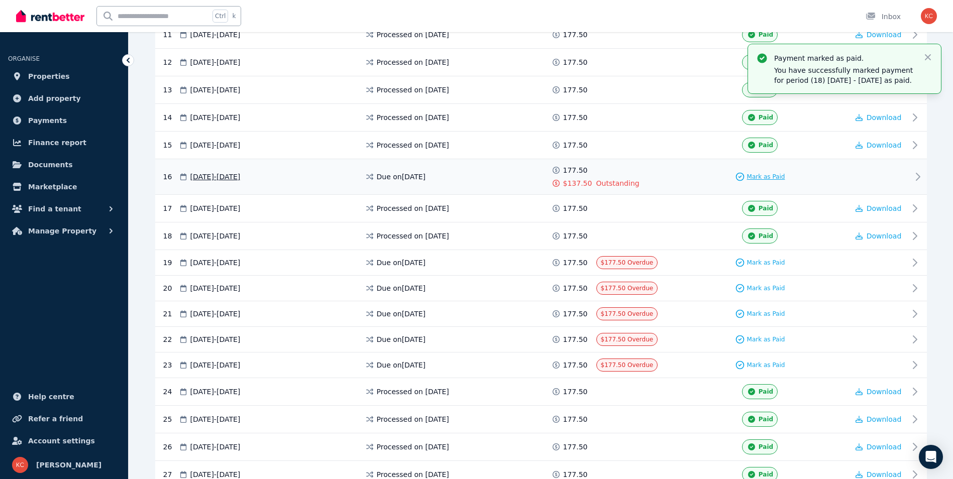
click at [759, 179] on span "Mark as Paid" at bounding box center [766, 177] width 38 height 8
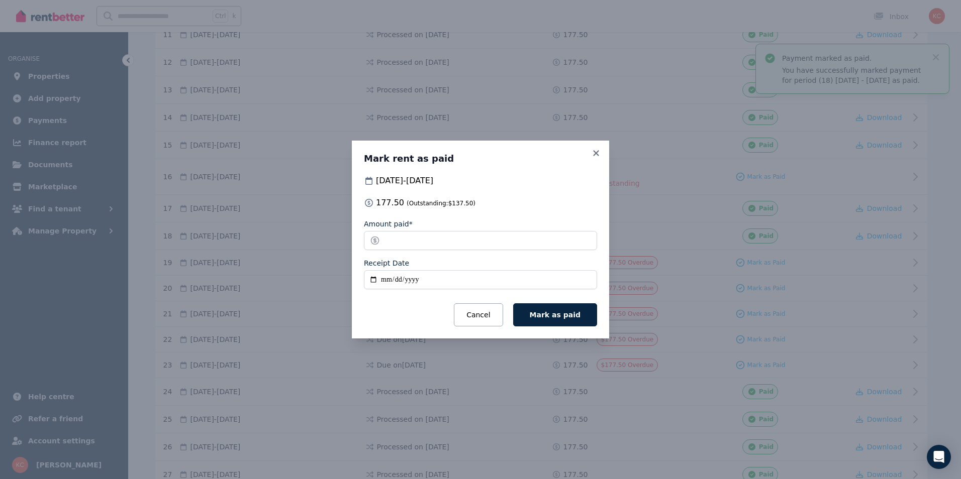
click at [372, 278] on input "Receipt Date" at bounding box center [480, 279] width 233 height 19
click at [385, 284] on input "Receipt Date" at bounding box center [480, 279] width 233 height 19
type input "**********"
drag, startPoint x: 404, startPoint y: 236, endPoint x: 385, endPoint y: 238, distance: 19.3
click at [385, 238] on input "******" at bounding box center [480, 240] width 233 height 19
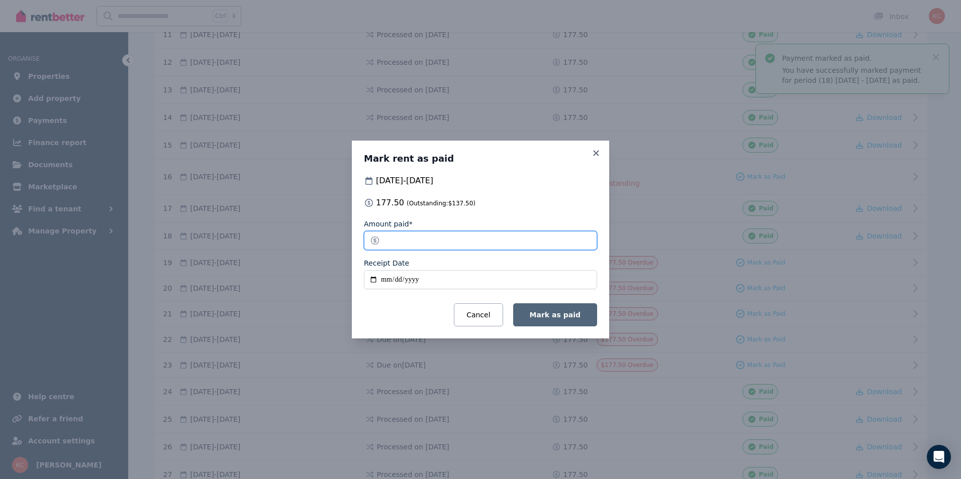
type input "**"
click at [550, 321] on button "Mark as paid" at bounding box center [555, 314] width 84 height 23
click at [443, 276] on input "**********" at bounding box center [480, 279] width 233 height 19
click at [565, 318] on span "Mark as paid" at bounding box center [555, 315] width 51 height 8
click at [596, 154] on icon at bounding box center [596, 153] width 6 height 6
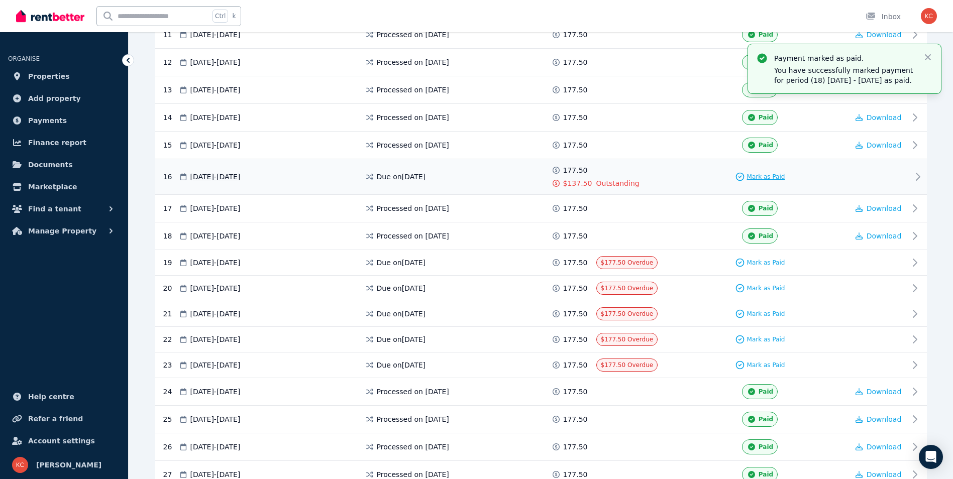
click at [754, 179] on span "Mark as Paid" at bounding box center [766, 177] width 38 height 8
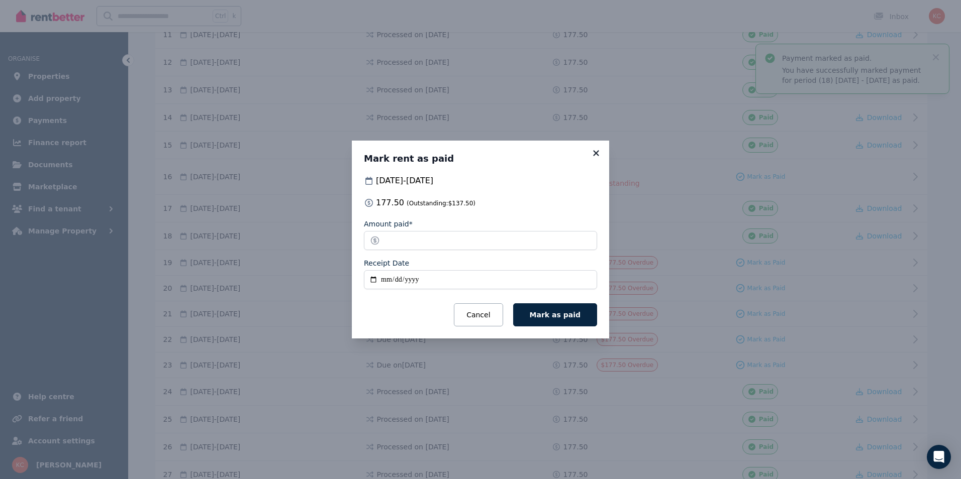
click at [596, 153] on icon at bounding box center [596, 153] width 6 height 6
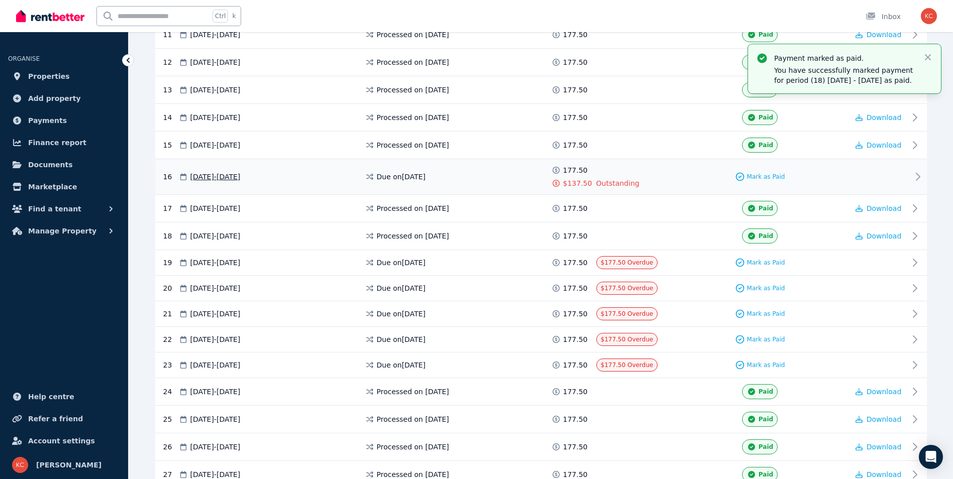
click at [447, 181] on div "Due on 17 Oct 2024" at bounding box center [458, 176] width 186 height 23
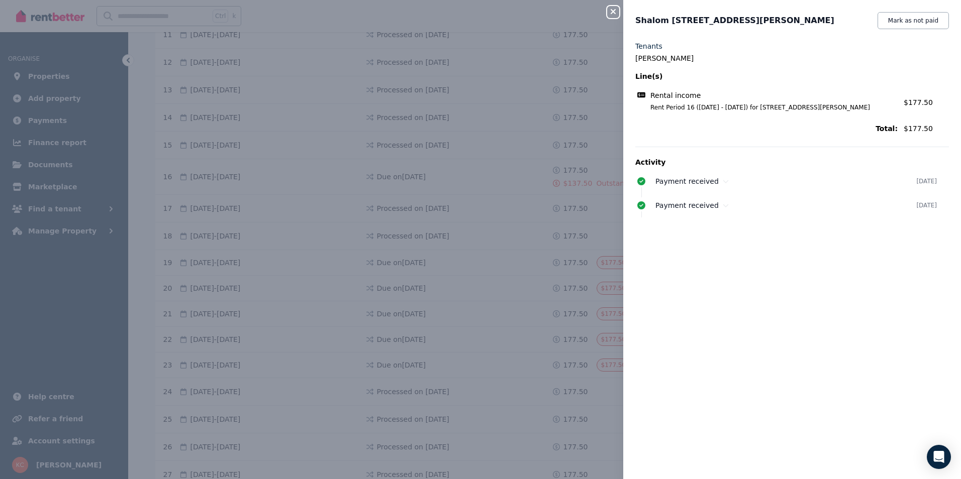
click at [616, 19] on div "Close panel Shalom Lot 47/1 Sharpe Drive, Mount Burges Mark as not paid Tenants…" at bounding box center [480, 239] width 961 height 479
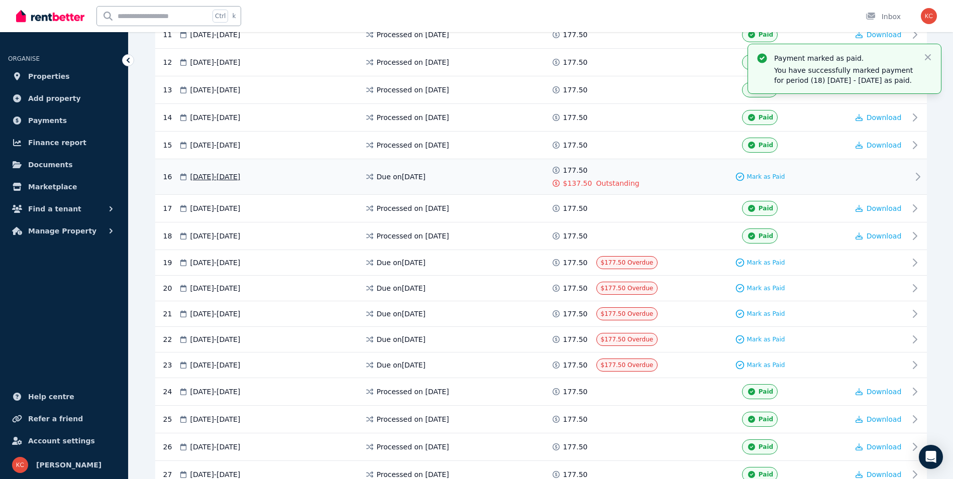
click at [591, 182] on div "$137.50" at bounding box center [573, 183] width 45 height 10
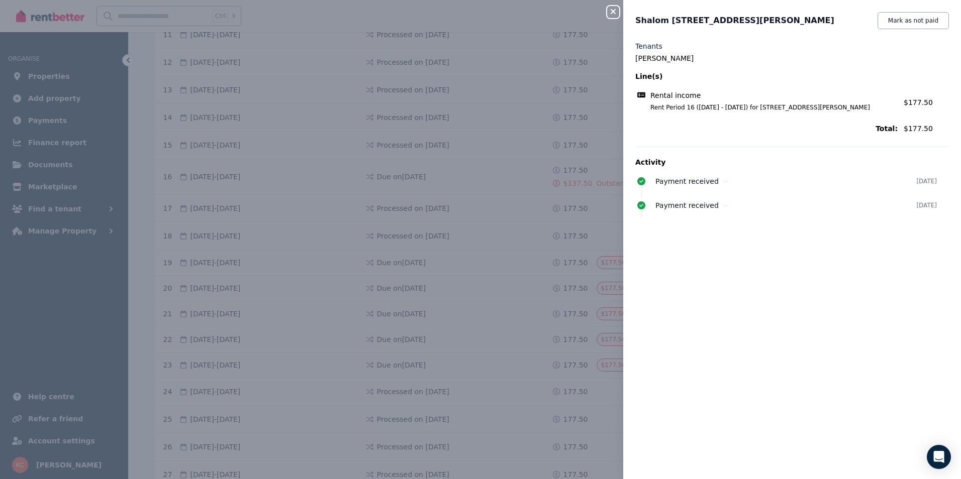
click at [616, 12] on icon "button" at bounding box center [613, 12] width 12 height 8
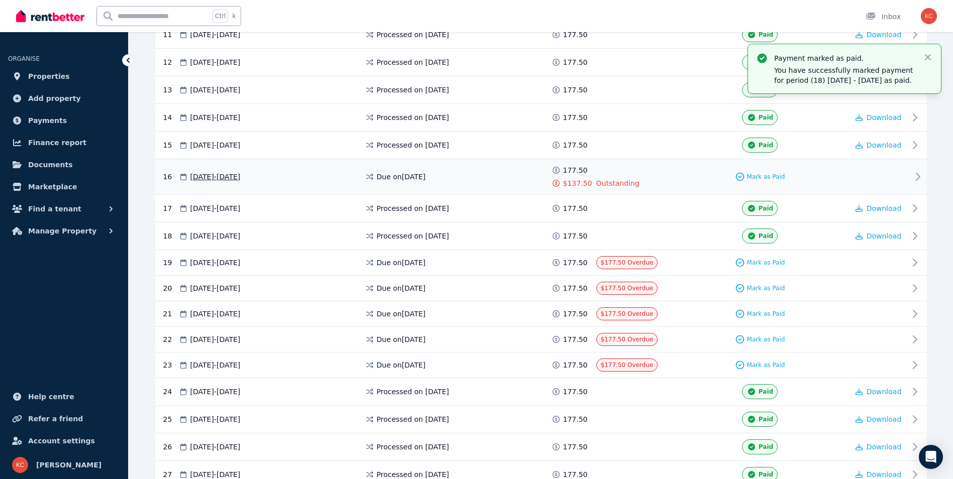
click at [572, 189] on div "16 17 Oct 2024 - 23 Oct 2024 Due on 17 Oct 2024 177.50 $137.50 Outstanding Mark…" at bounding box center [541, 177] width 772 height 36
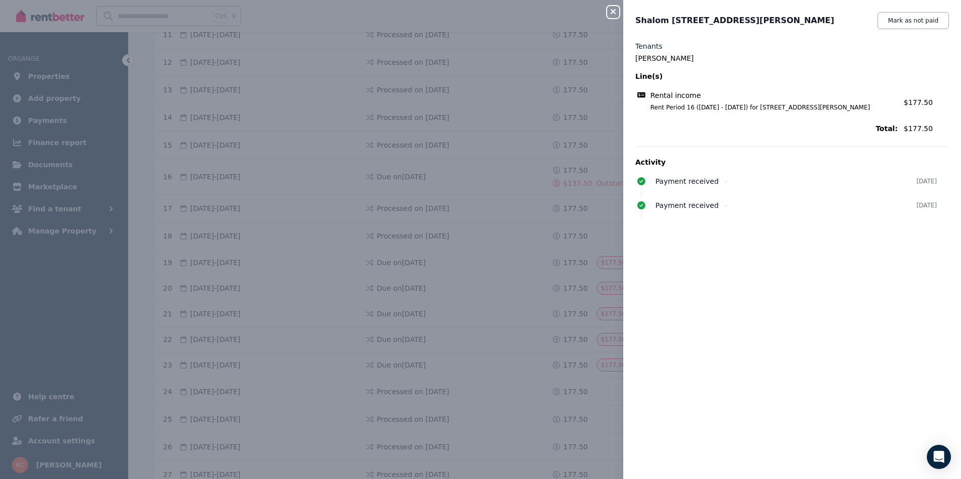
click at [615, 13] on icon "button" at bounding box center [613, 12] width 12 height 8
